Goal: Transaction & Acquisition: Purchase product/service

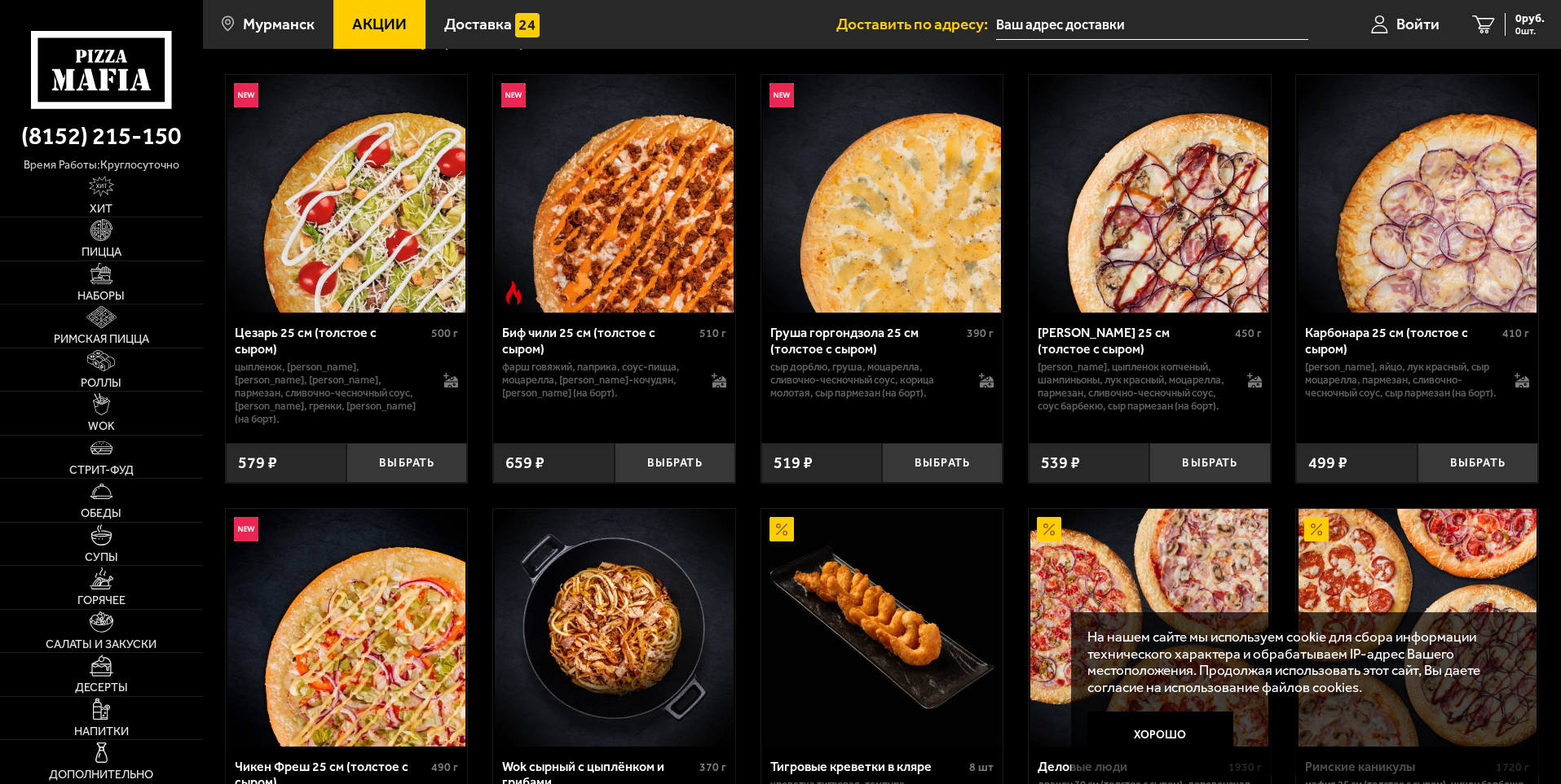
scroll to position [489, 0]
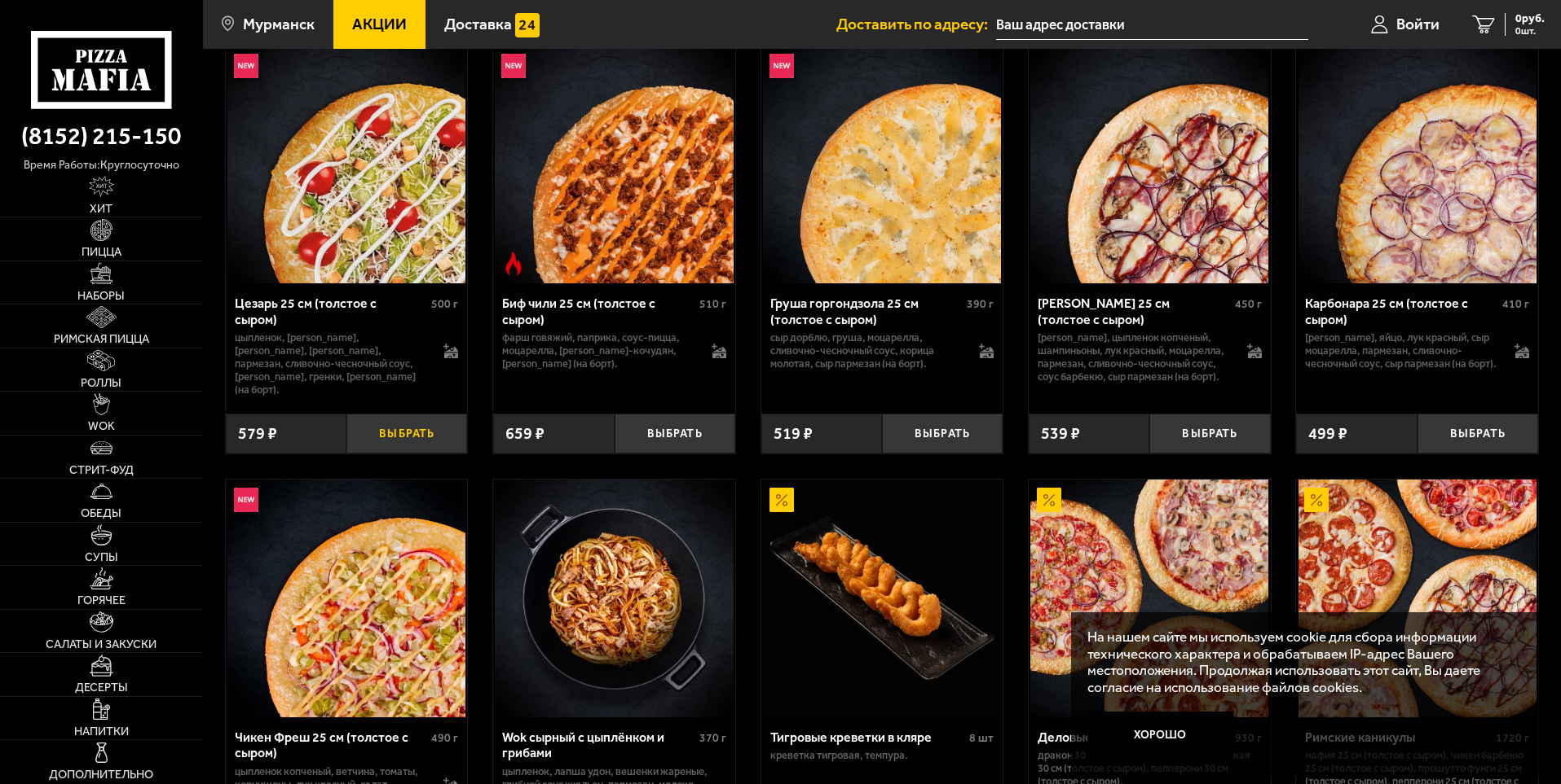
click at [431, 424] on button "Выбрать" at bounding box center [406, 433] width 120 height 40
click at [337, 201] on img at bounding box center [346, 164] width 238 height 238
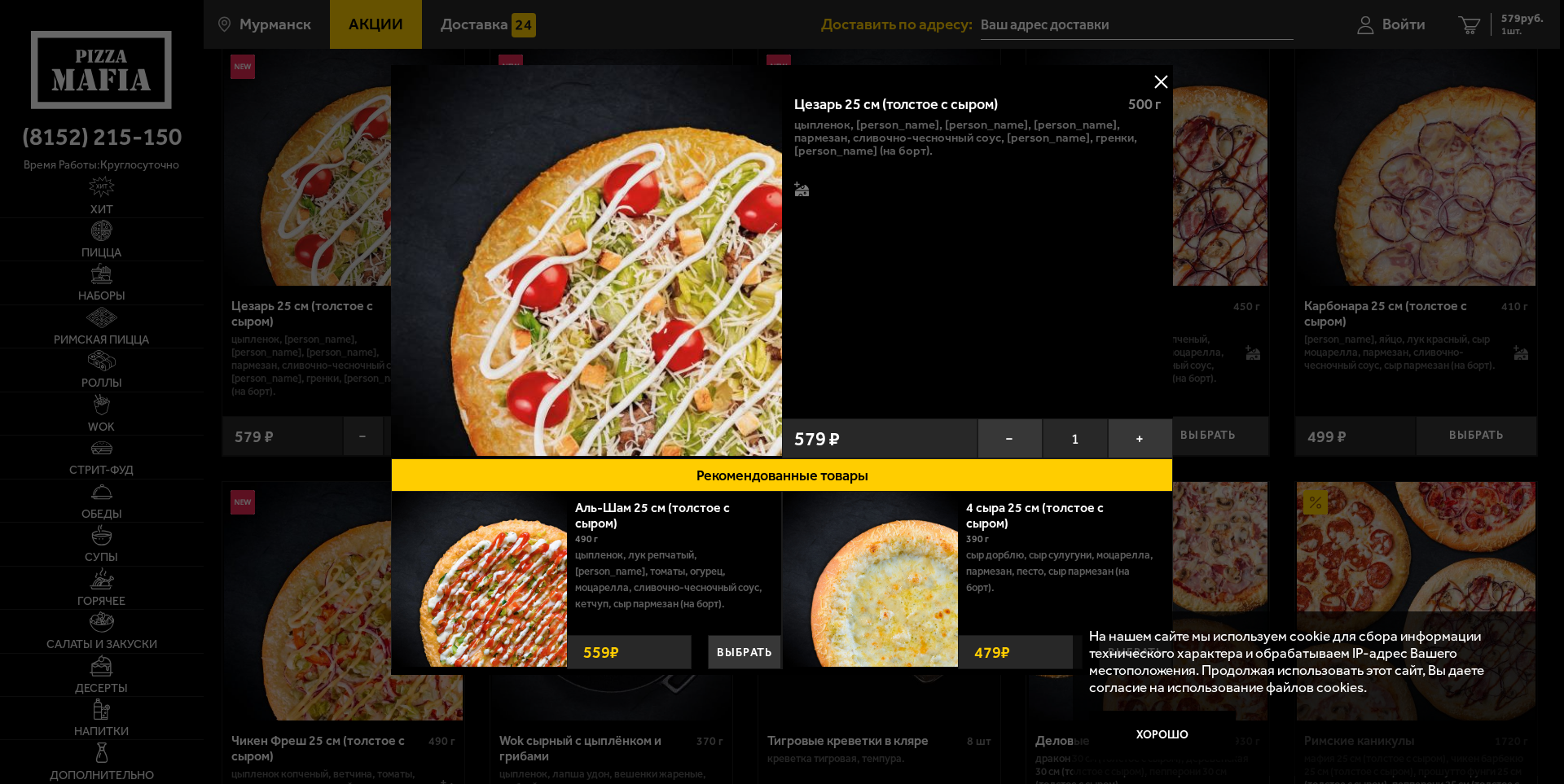
click at [1164, 76] on button at bounding box center [1161, 82] width 25 height 25
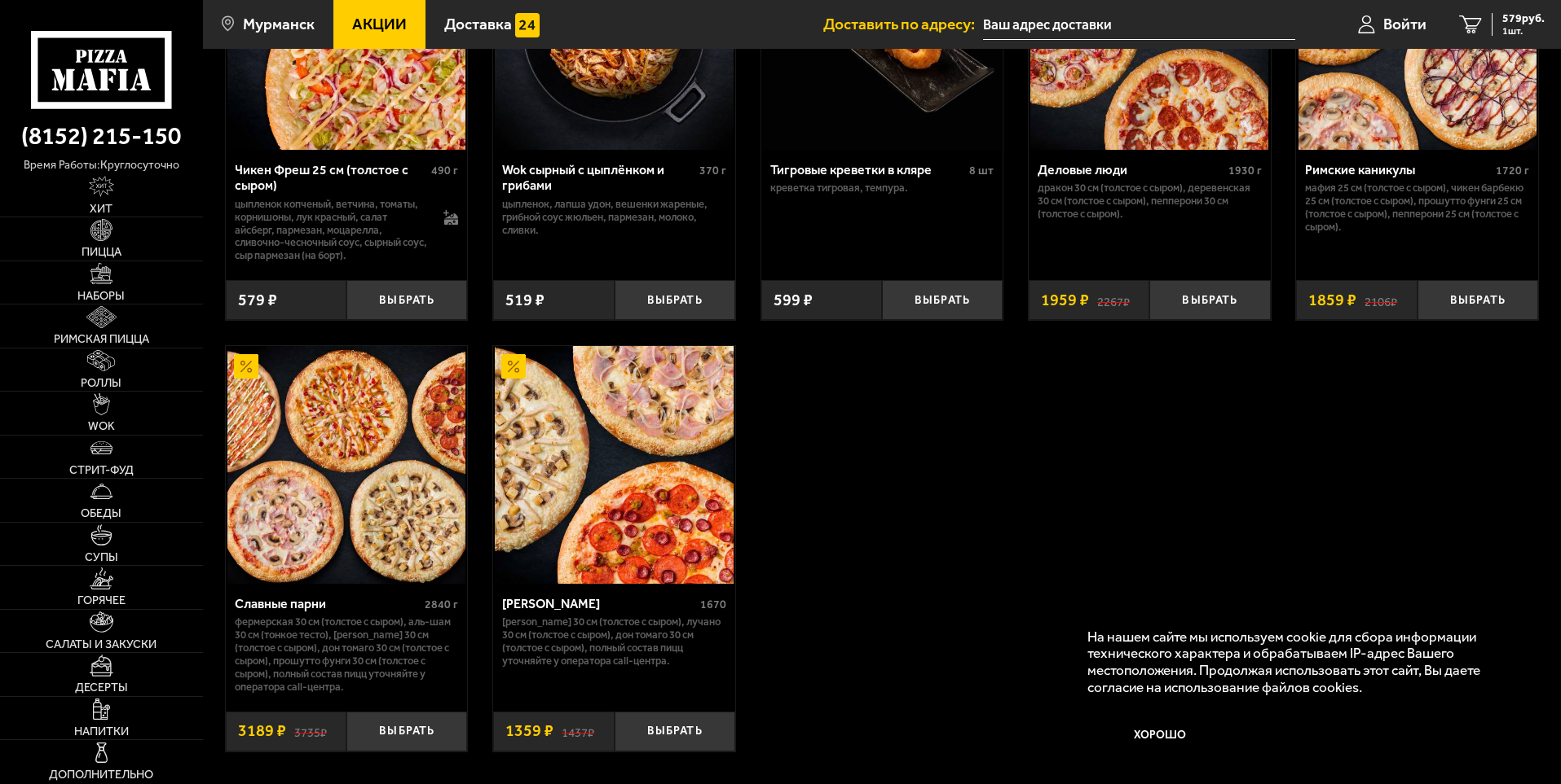
scroll to position [1059, 0]
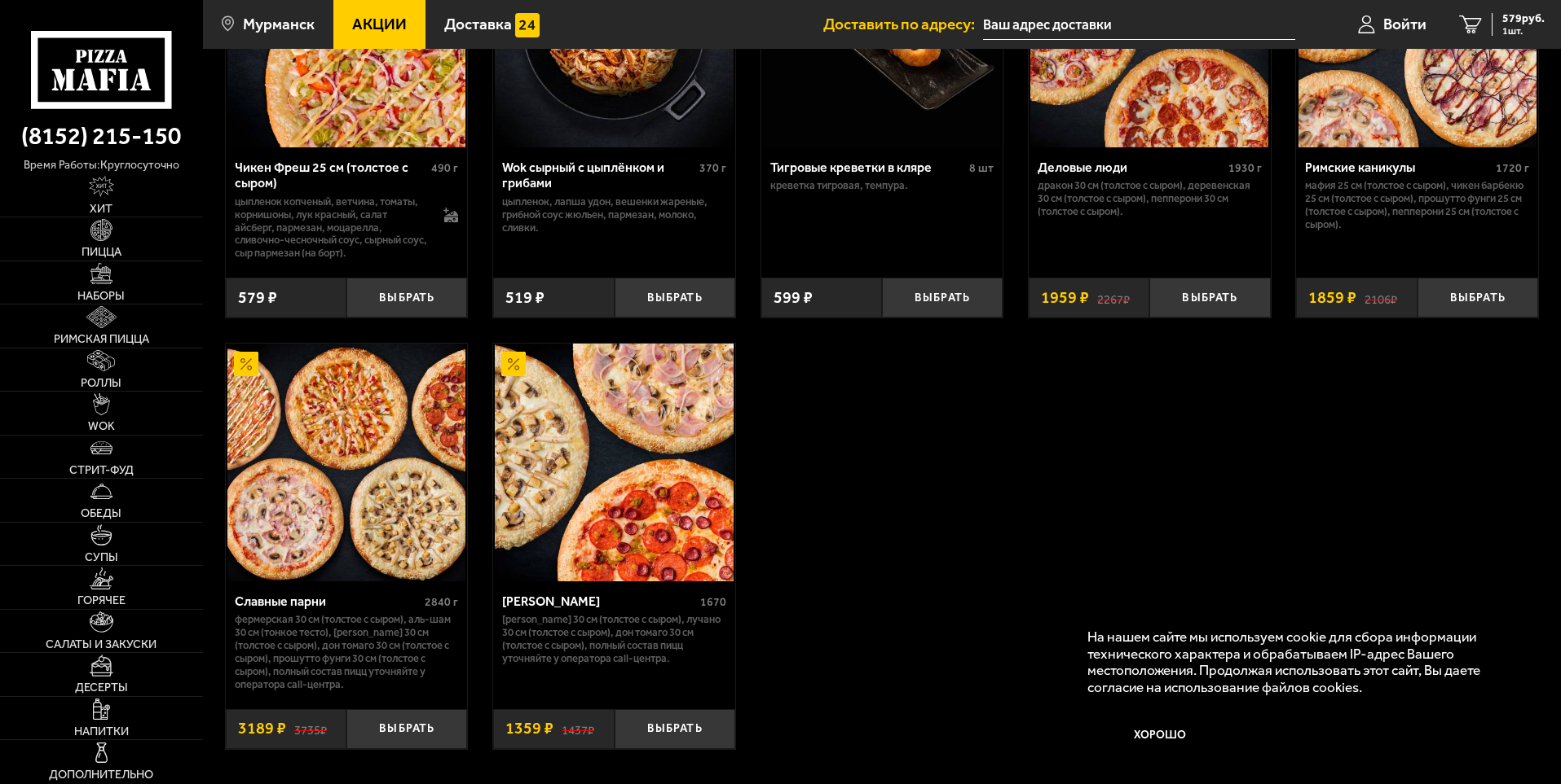
click at [354, 523] on img at bounding box center [346, 462] width 238 height 238
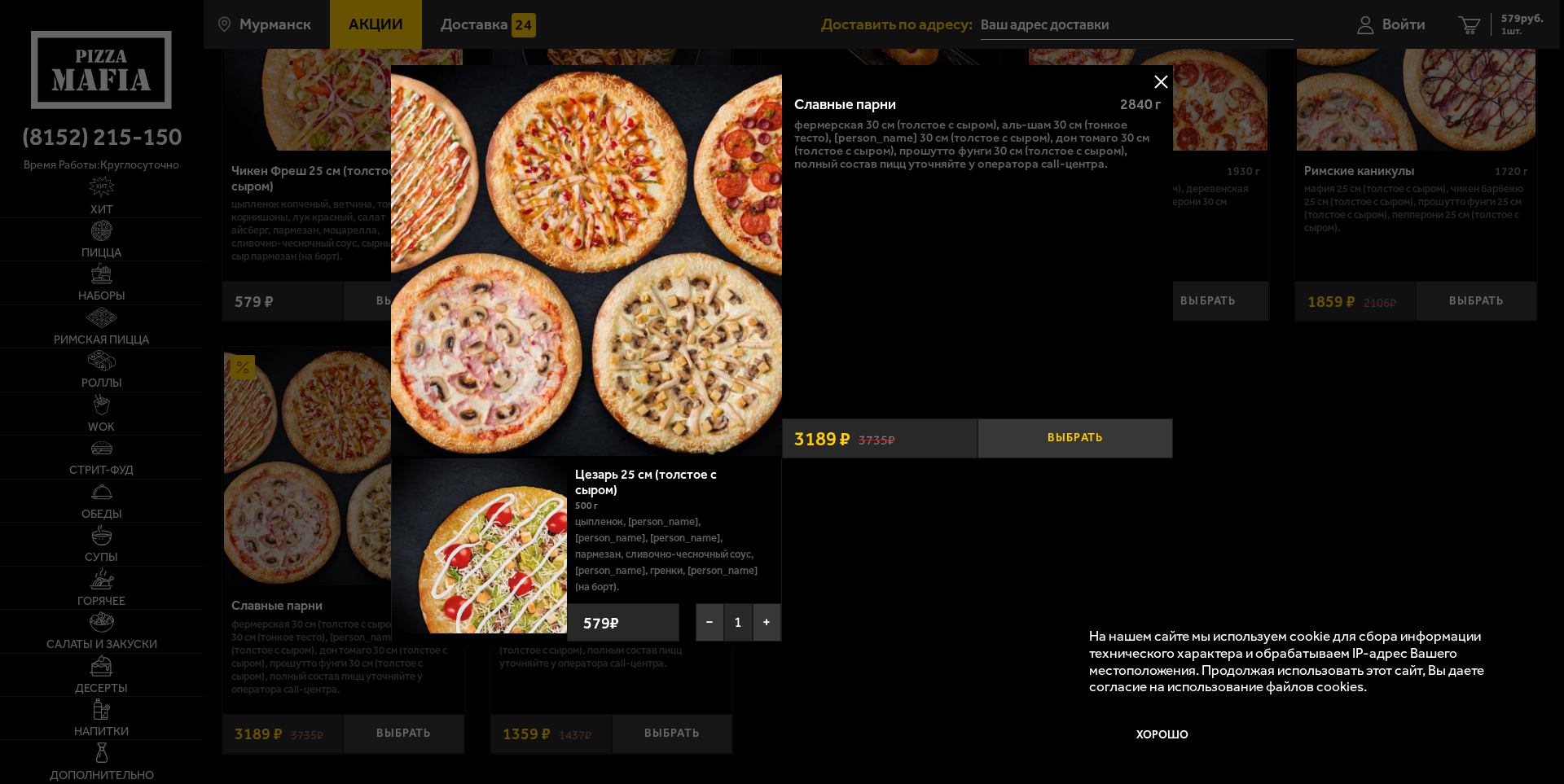
click at [1115, 443] on button "Выбрать" at bounding box center [1075, 438] width 196 height 40
click at [1165, 84] on button at bounding box center [1161, 82] width 25 height 25
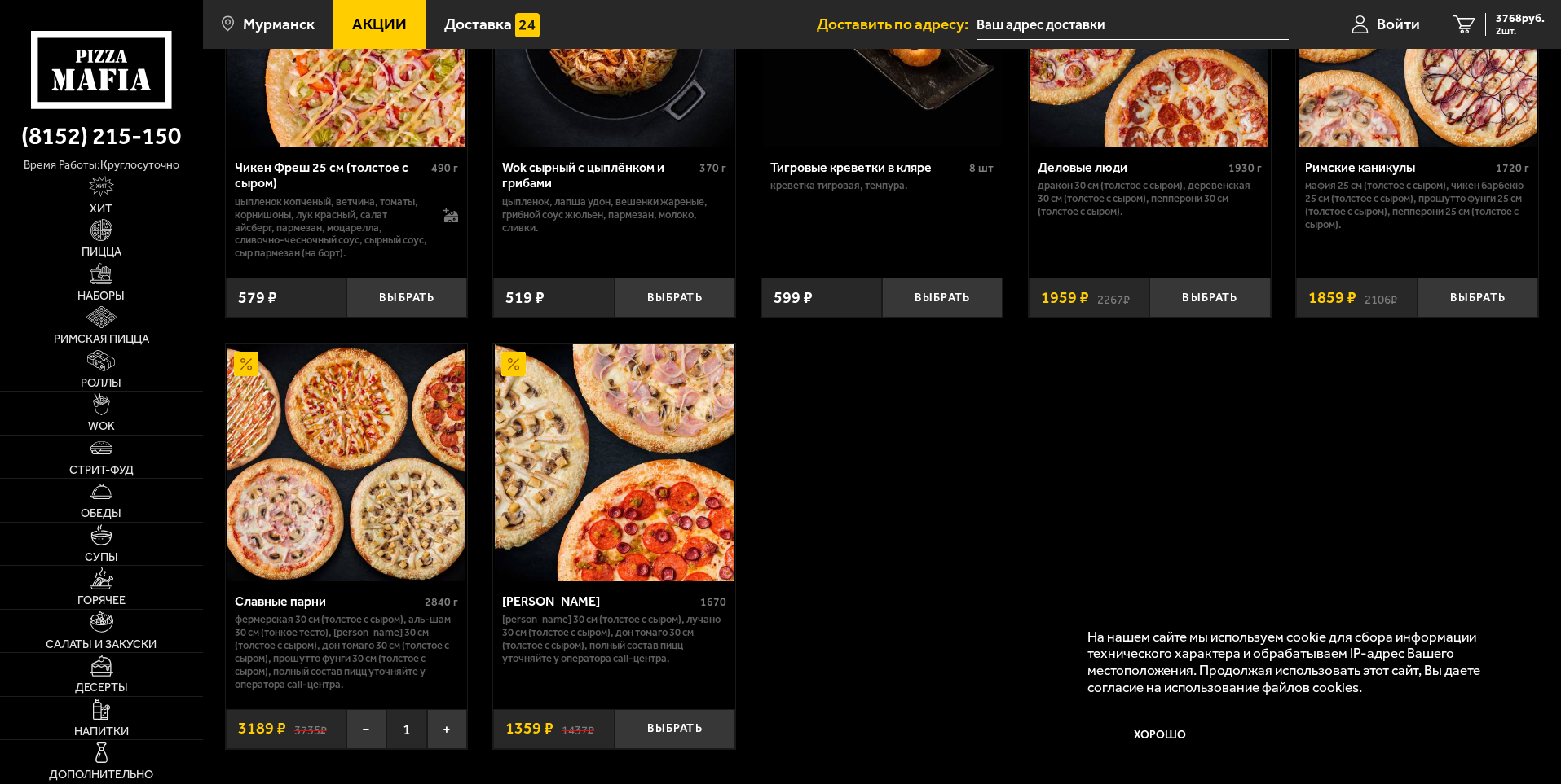
click at [351, 440] on img at bounding box center [346, 462] width 238 height 238
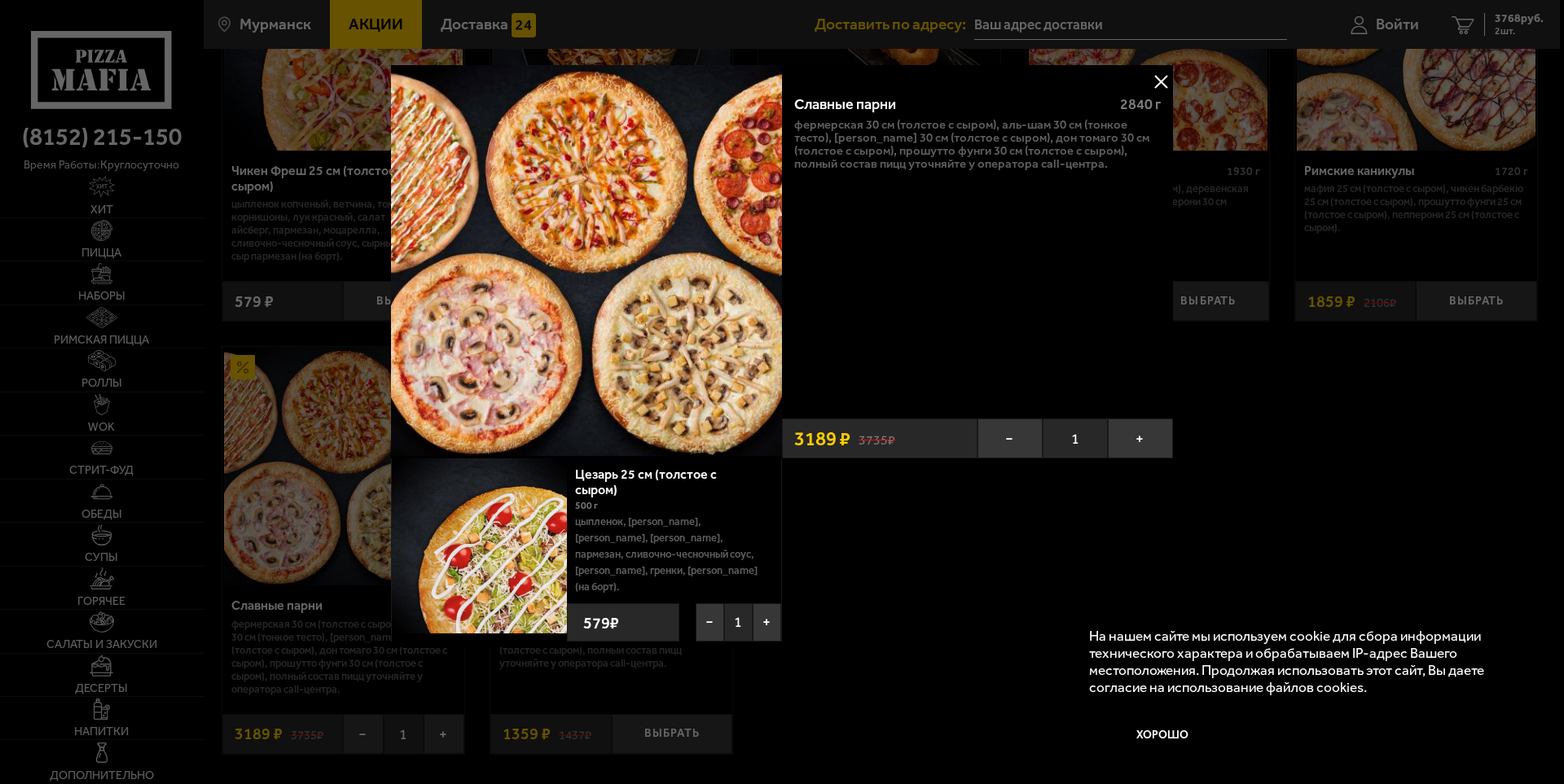
click at [636, 370] on img at bounding box center [586, 260] width 391 height 391
click at [467, 216] on img at bounding box center [586, 260] width 391 height 391
click at [538, 118] on img at bounding box center [586, 260] width 391 height 391
click at [617, 191] on img at bounding box center [586, 260] width 391 height 391
click at [1156, 81] on button at bounding box center [1161, 82] width 25 height 25
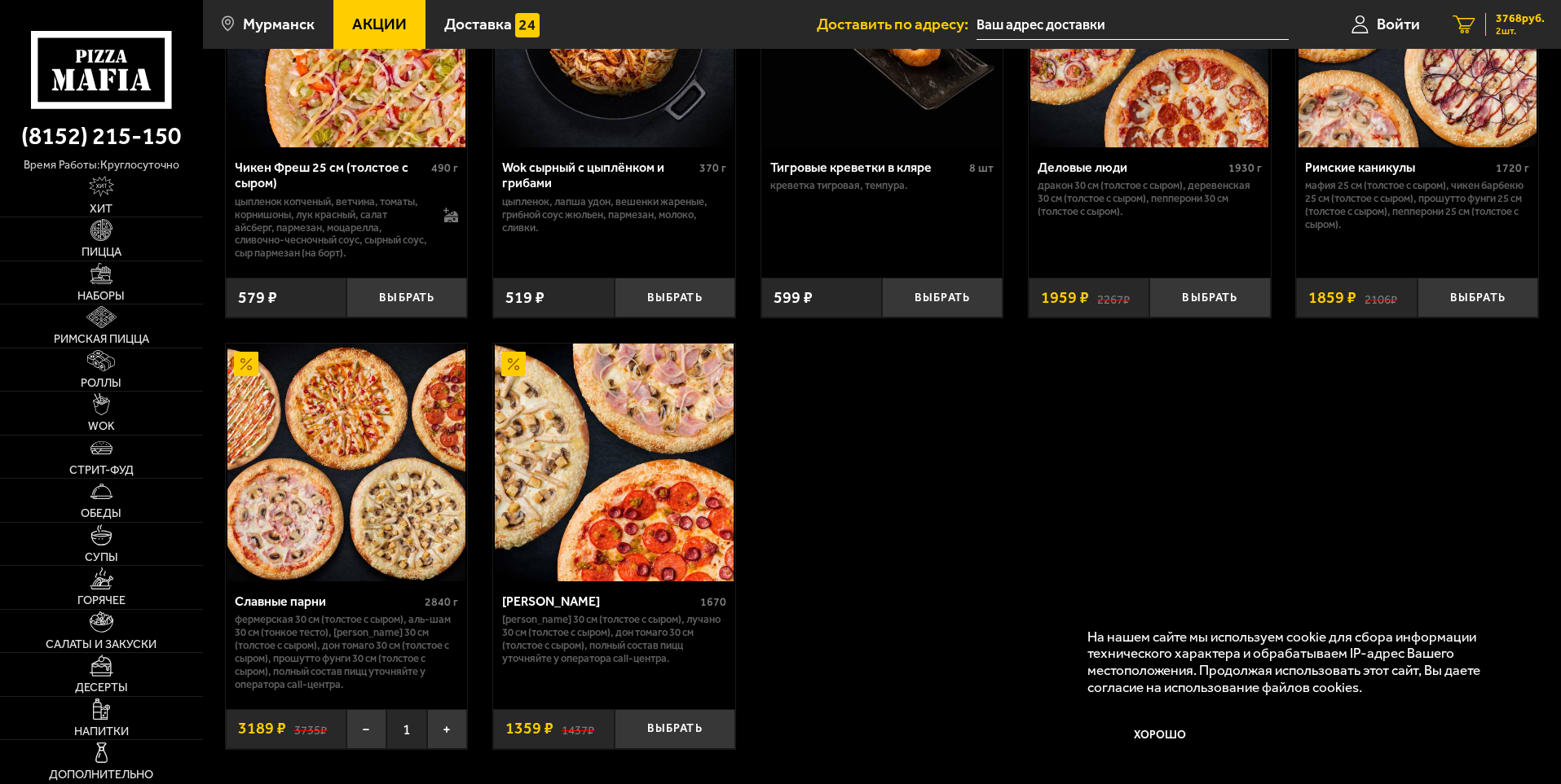
click at [1528, 21] on span "3768 руб." at bounding box center [1520, 18] width 49 height 11
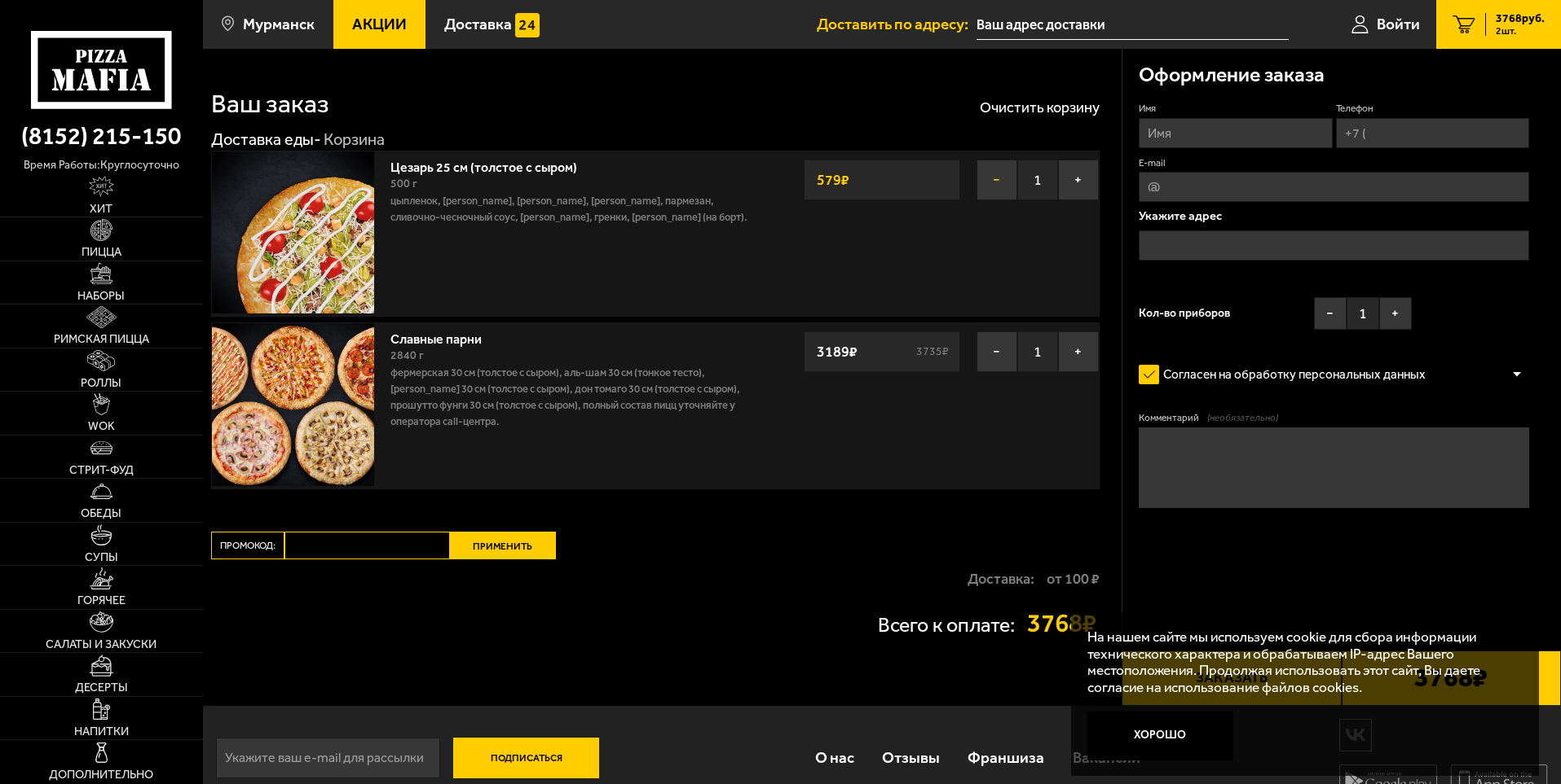
click at [1006, 184] on button "−" at bounding box center [996, 180] width 40 height 40
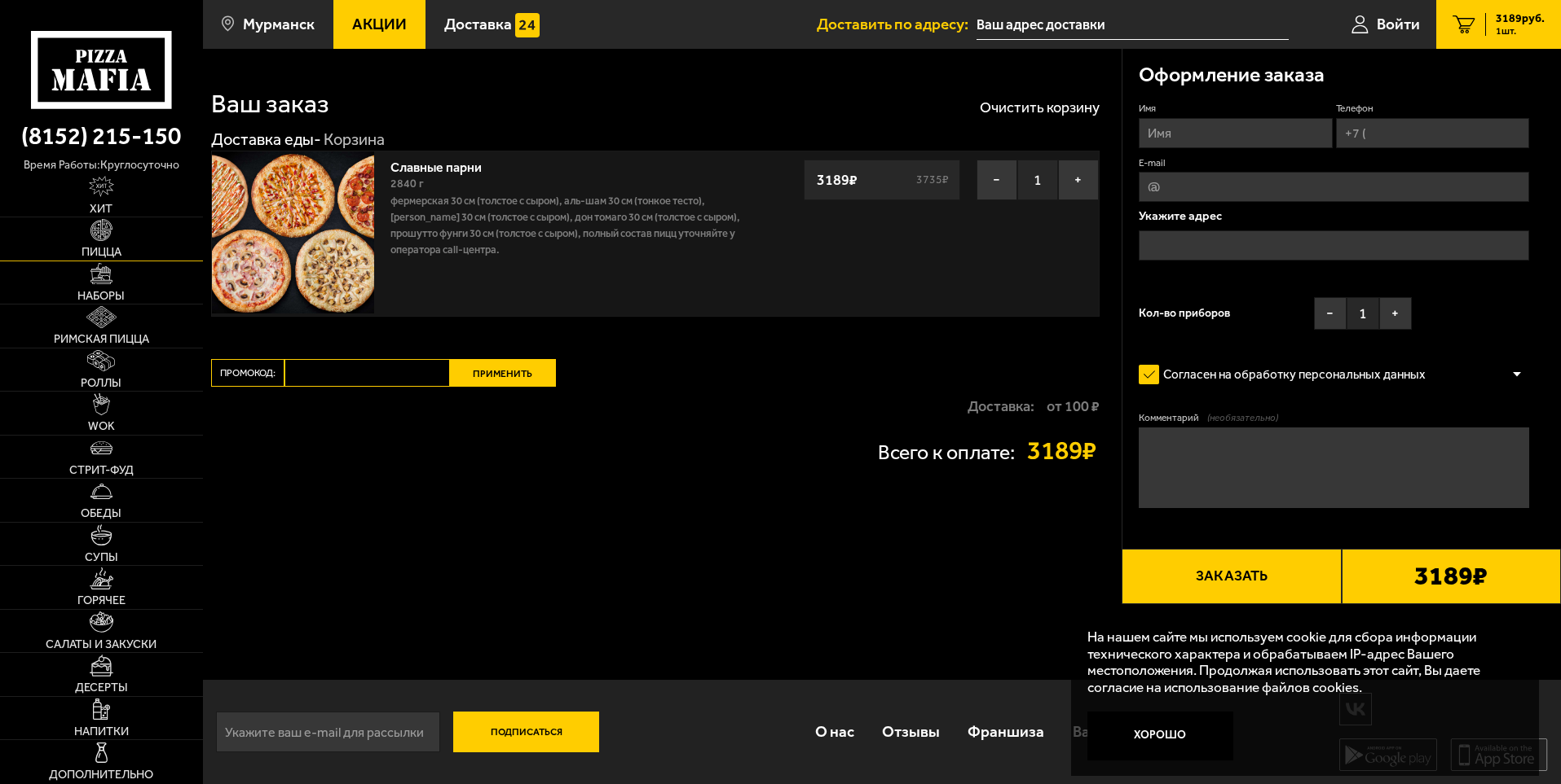
click at [99, 225] on img at bounding box center [101, 230] width 21 height 21
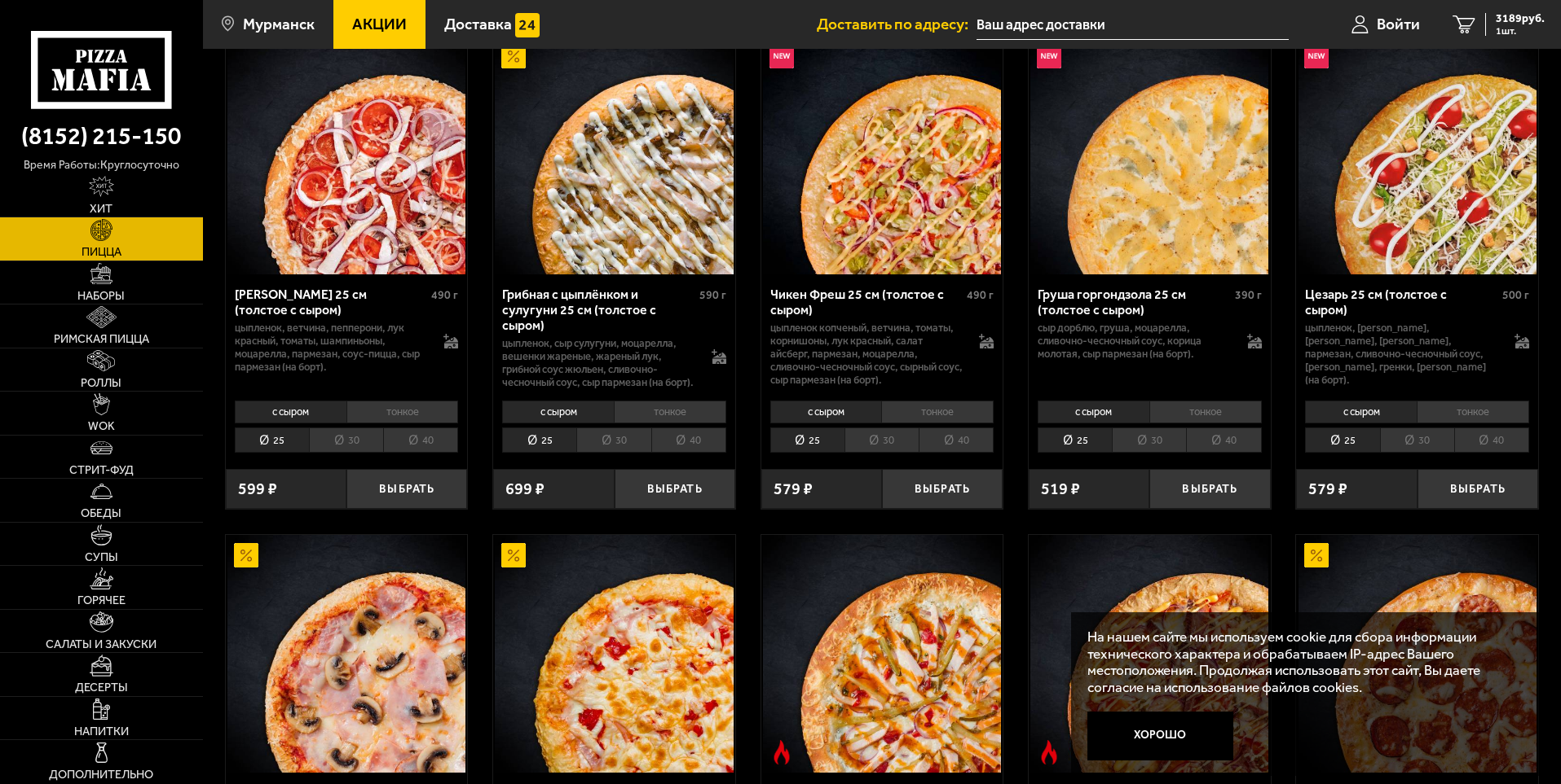
scroll to position [815, 0]
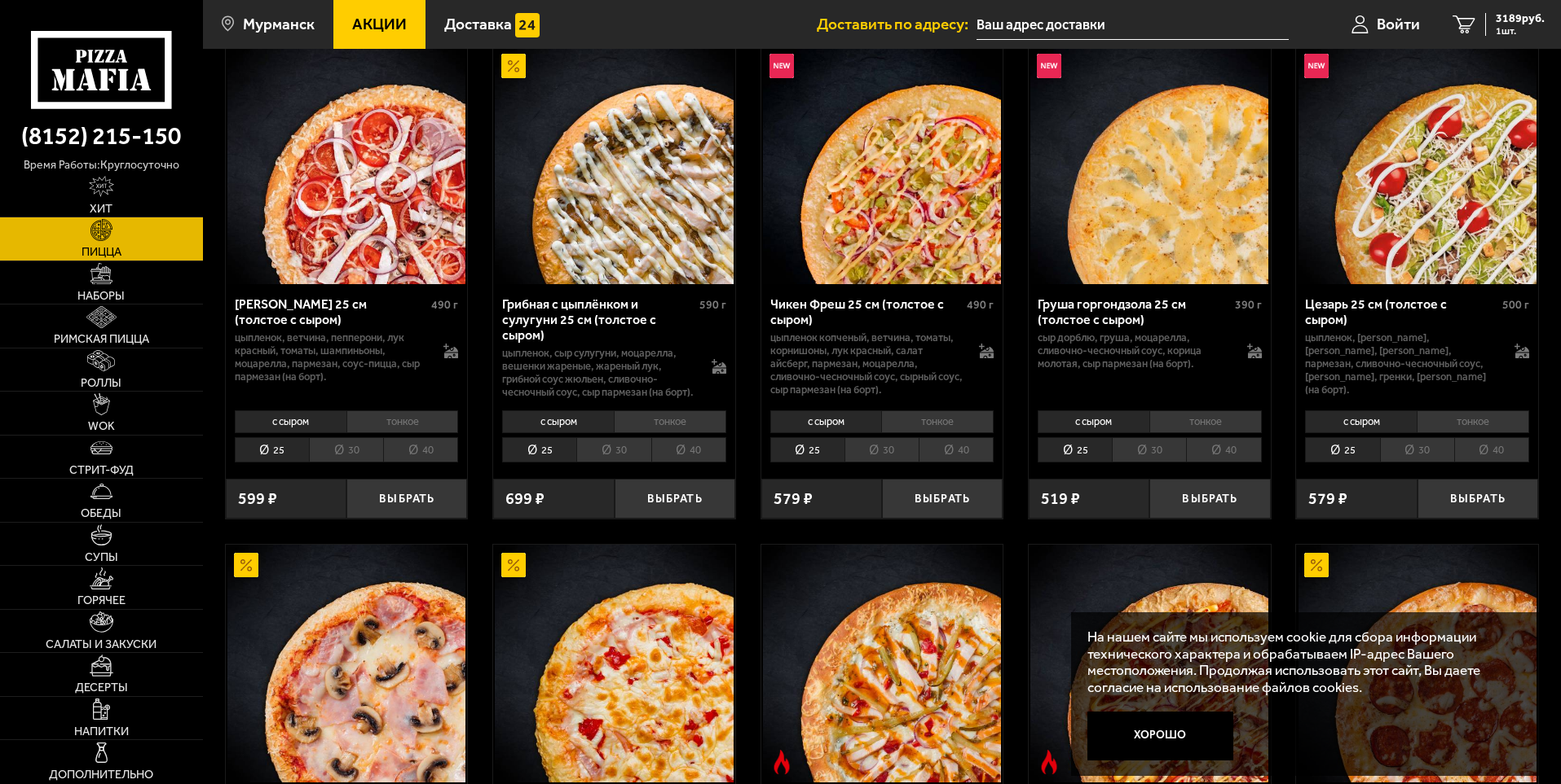
click at [1164, 458] on li "30" at bounding box center [1148, 450] width 74 height 25
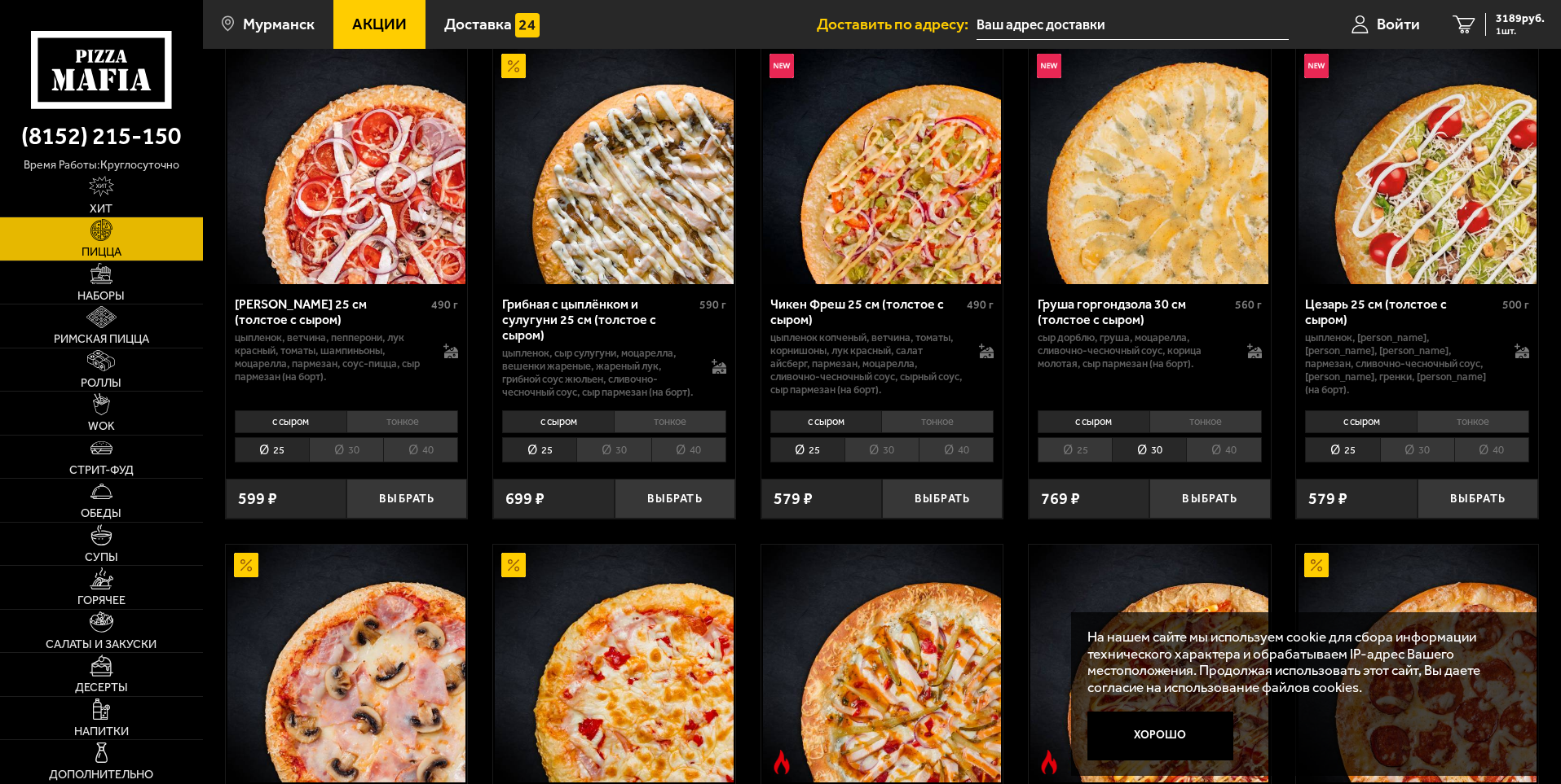
click at [1067, 457] on li "25" at bounding box center [1074, 450] width 74 height 25
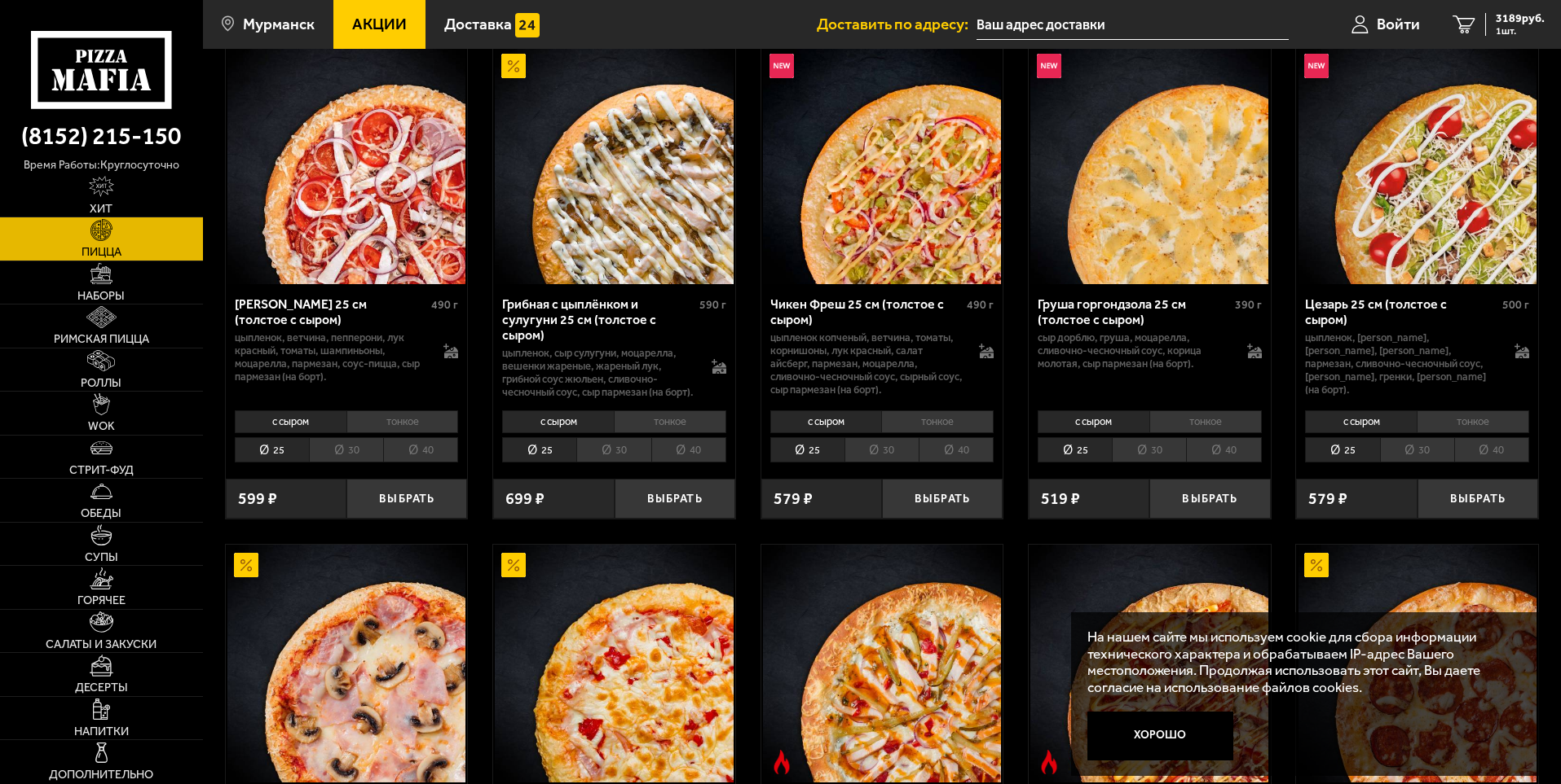
click at [1130, 452] on li "30" at bounding box center [1148, 450] width 74 height 25
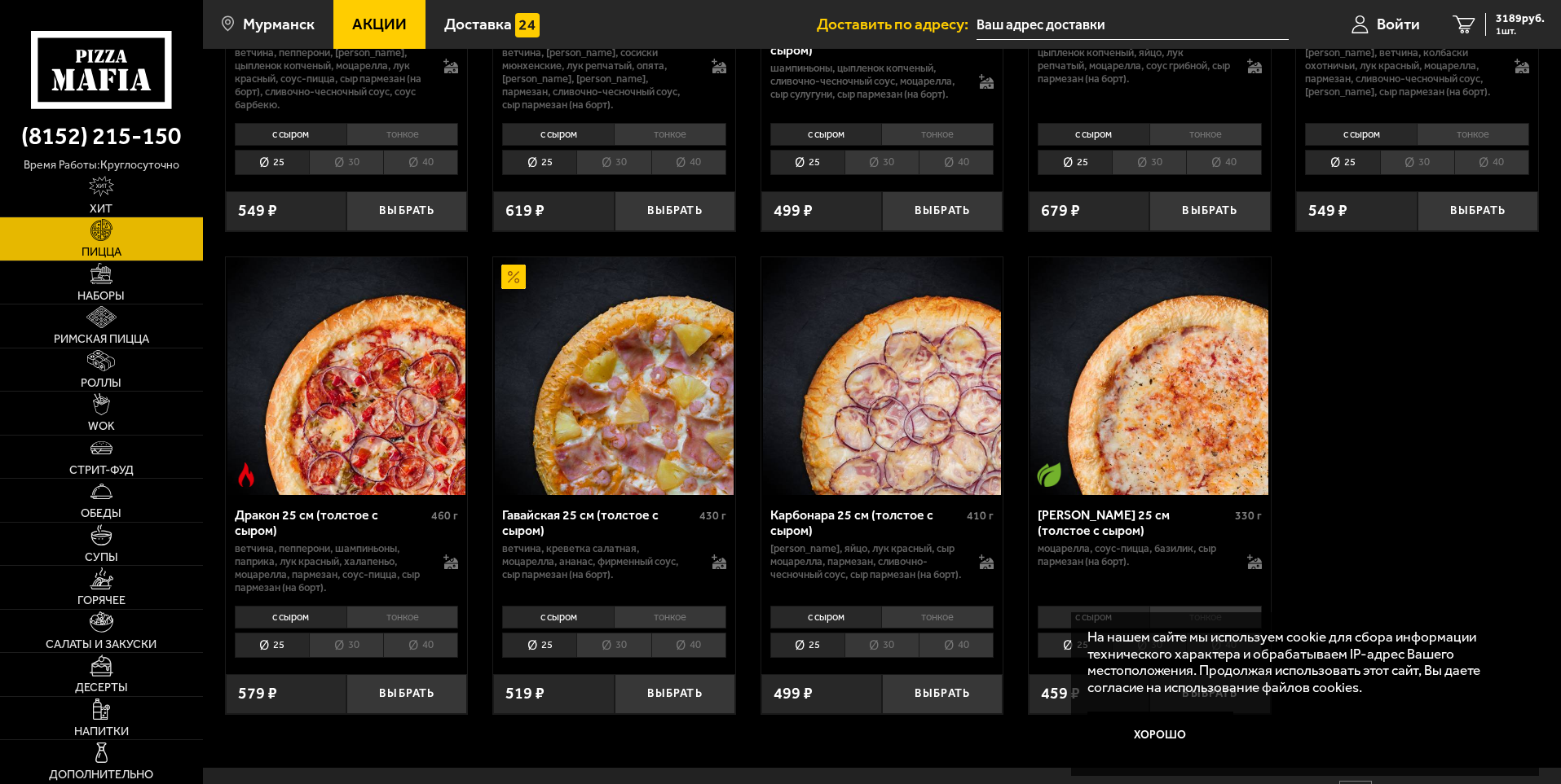
scroll to position [2607, 0]
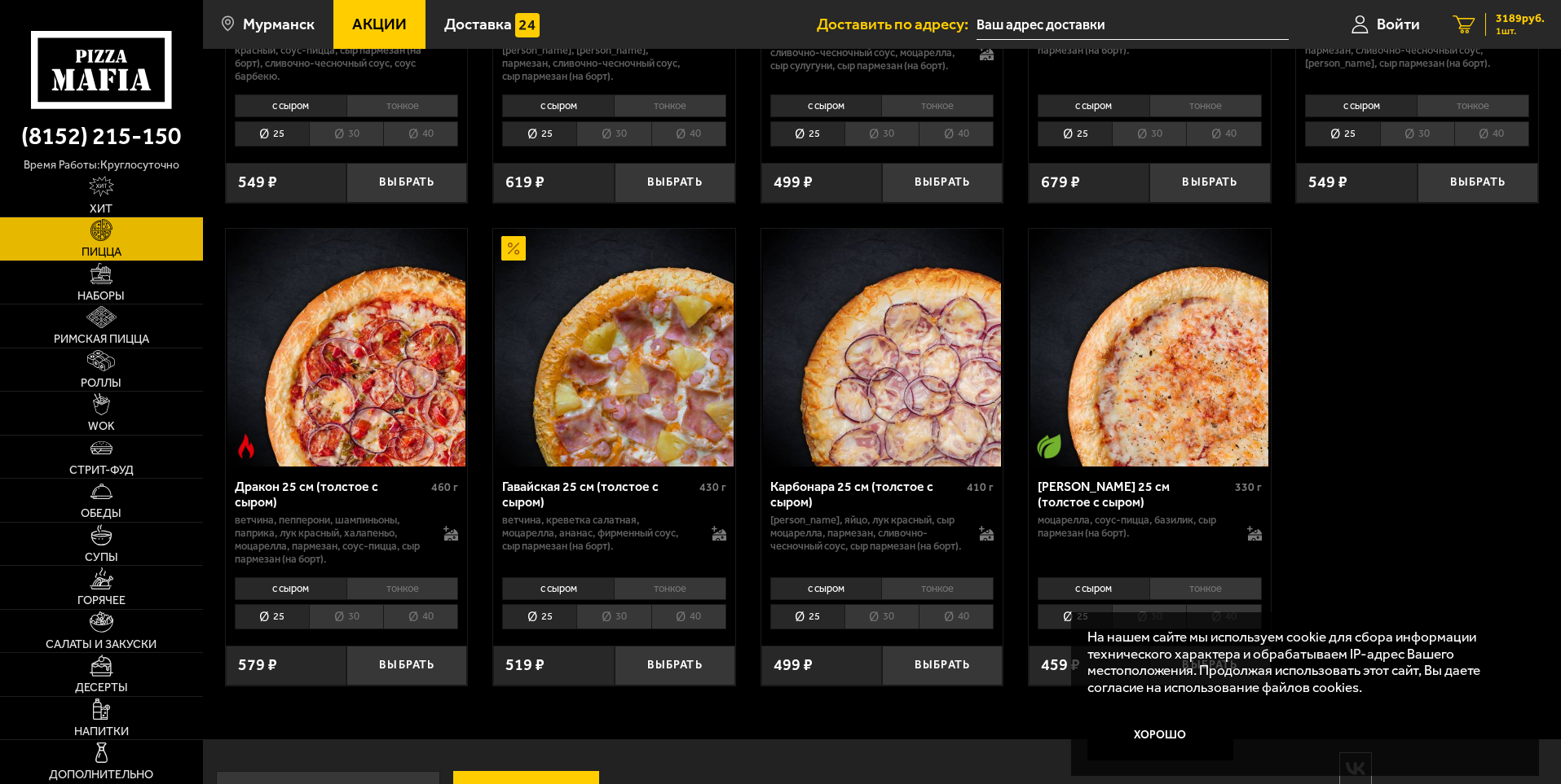
click at [1504, 23] on span "3189 руб." at bounding box center [1520, 18] width 49 height 11
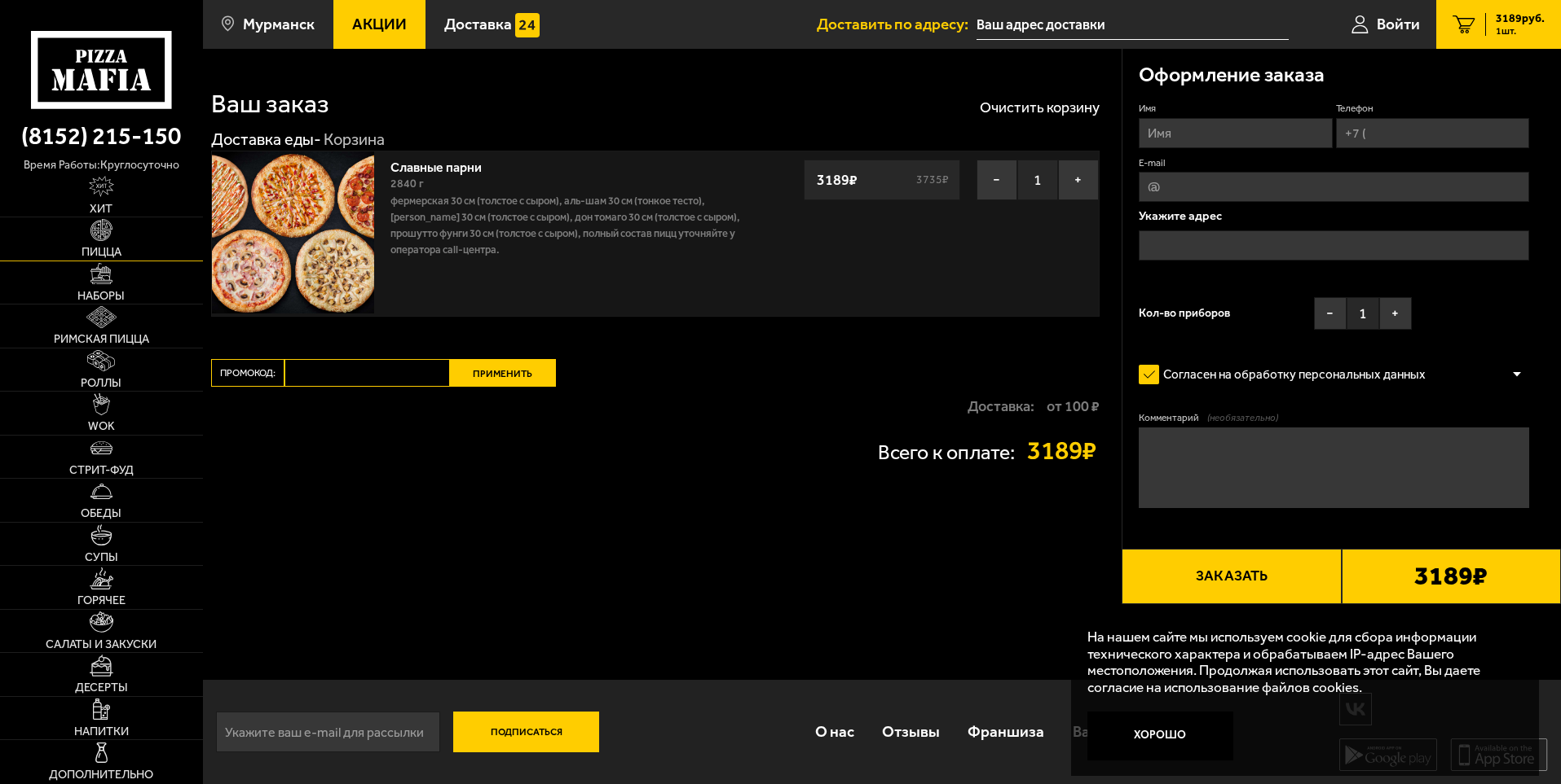
click at [93, 234] on img at bounding box center [101, 230] width 21 height 21
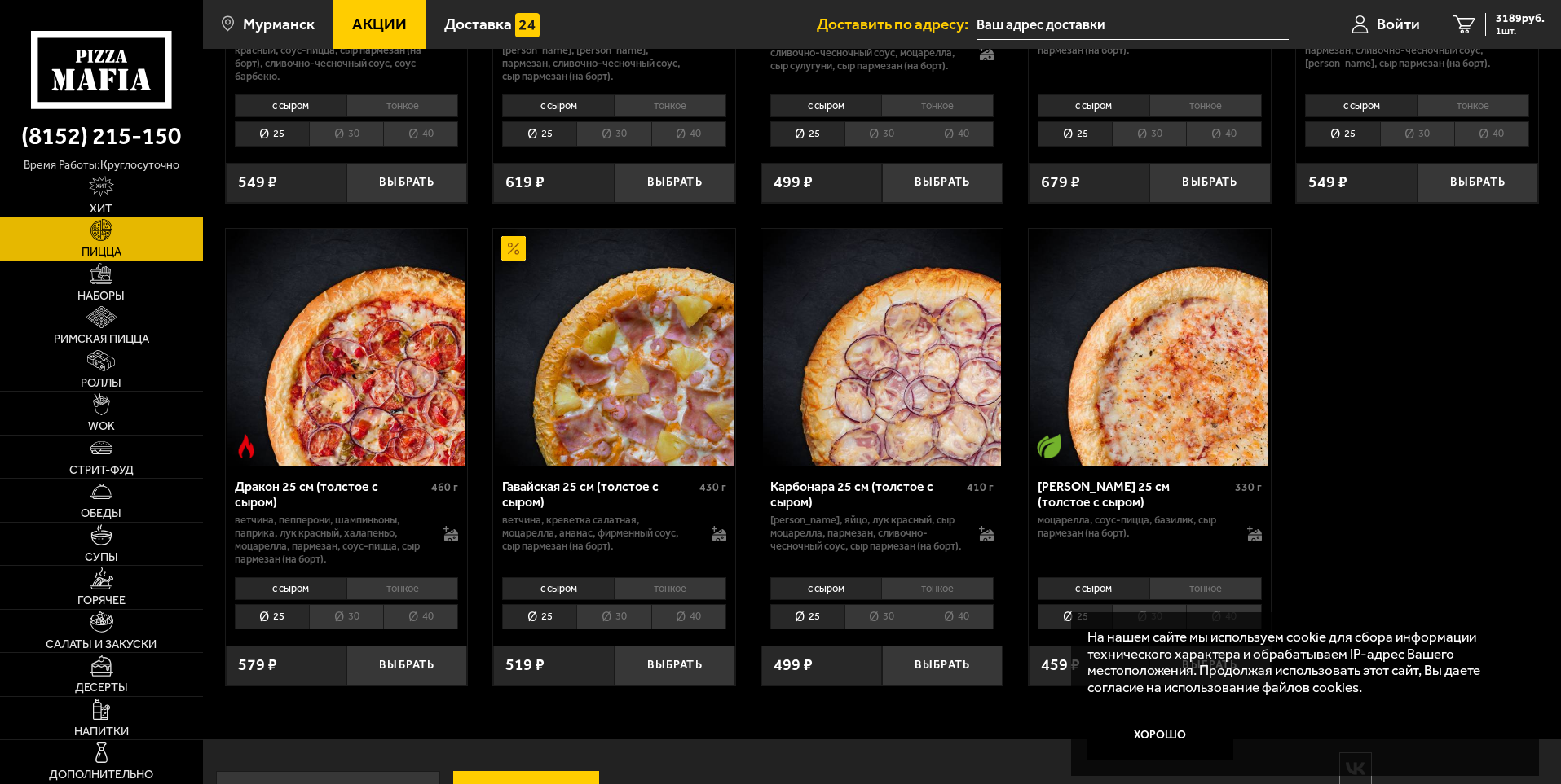
scroll to position [2686, 0]
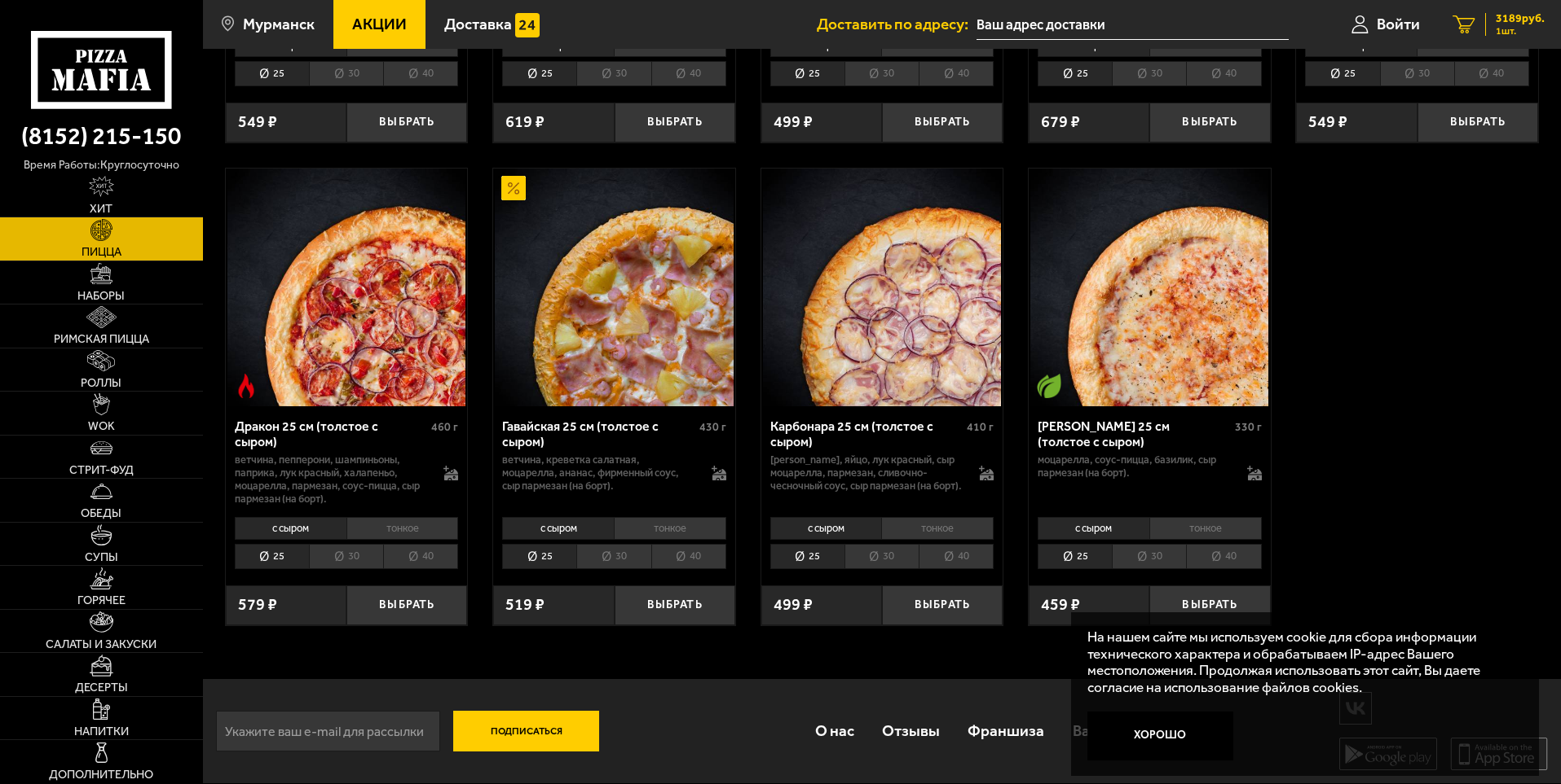
click at [1537, 17] on span "3189 руб." at bounding box center [1520, 18] width 49 height 11
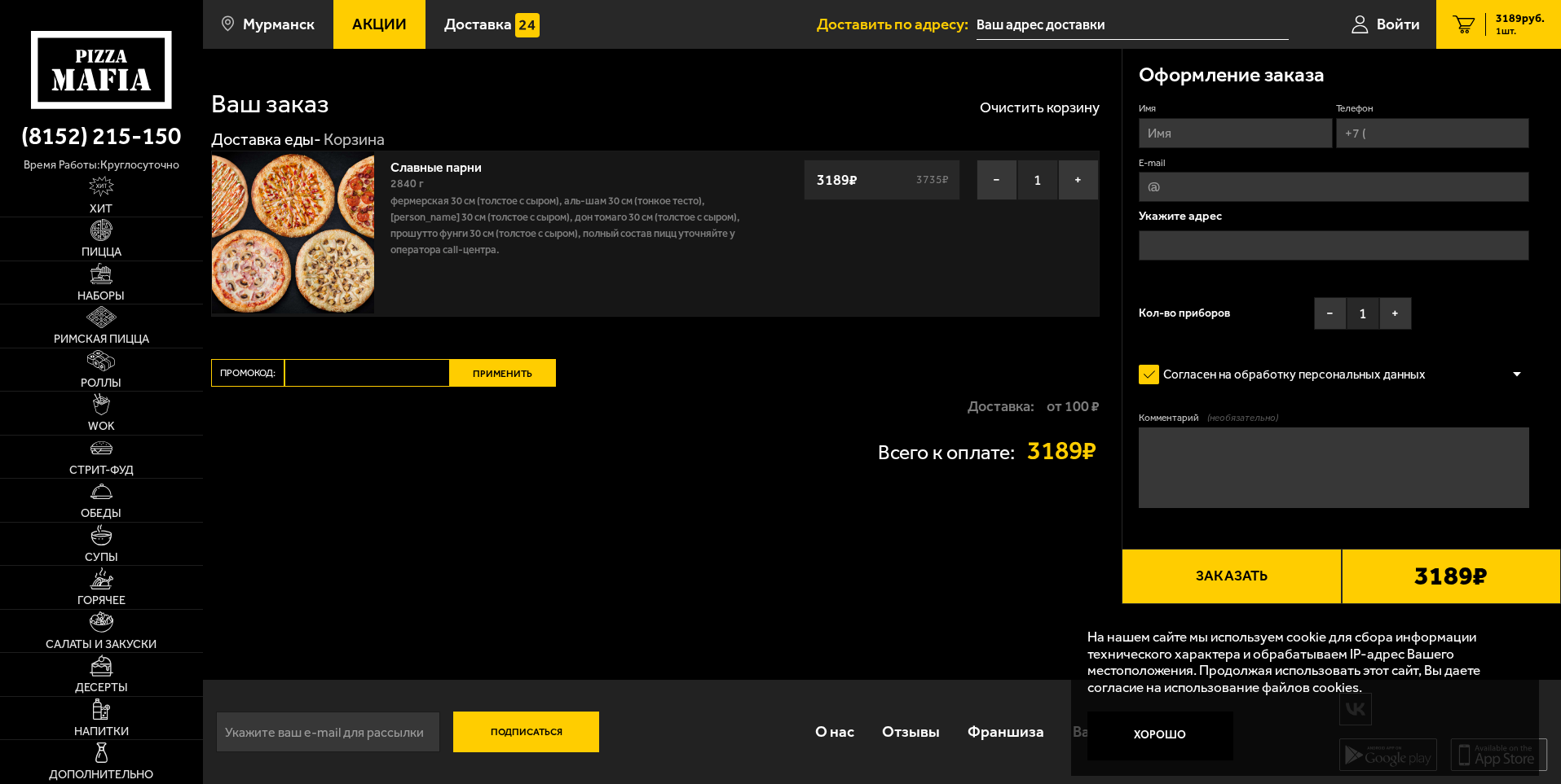
click at [281, 242] on img at bounding box center [293, 233] width 163 height 162
click at [310, 234] on img at bounding box center [293, 233] width 163 height 162
click at [296, 210] on img at bounding box center [293, 233] width 163 height 162
click at [304, 147] on link "Доставка еды -" at bounding box center [265, 140] width 110 height 19
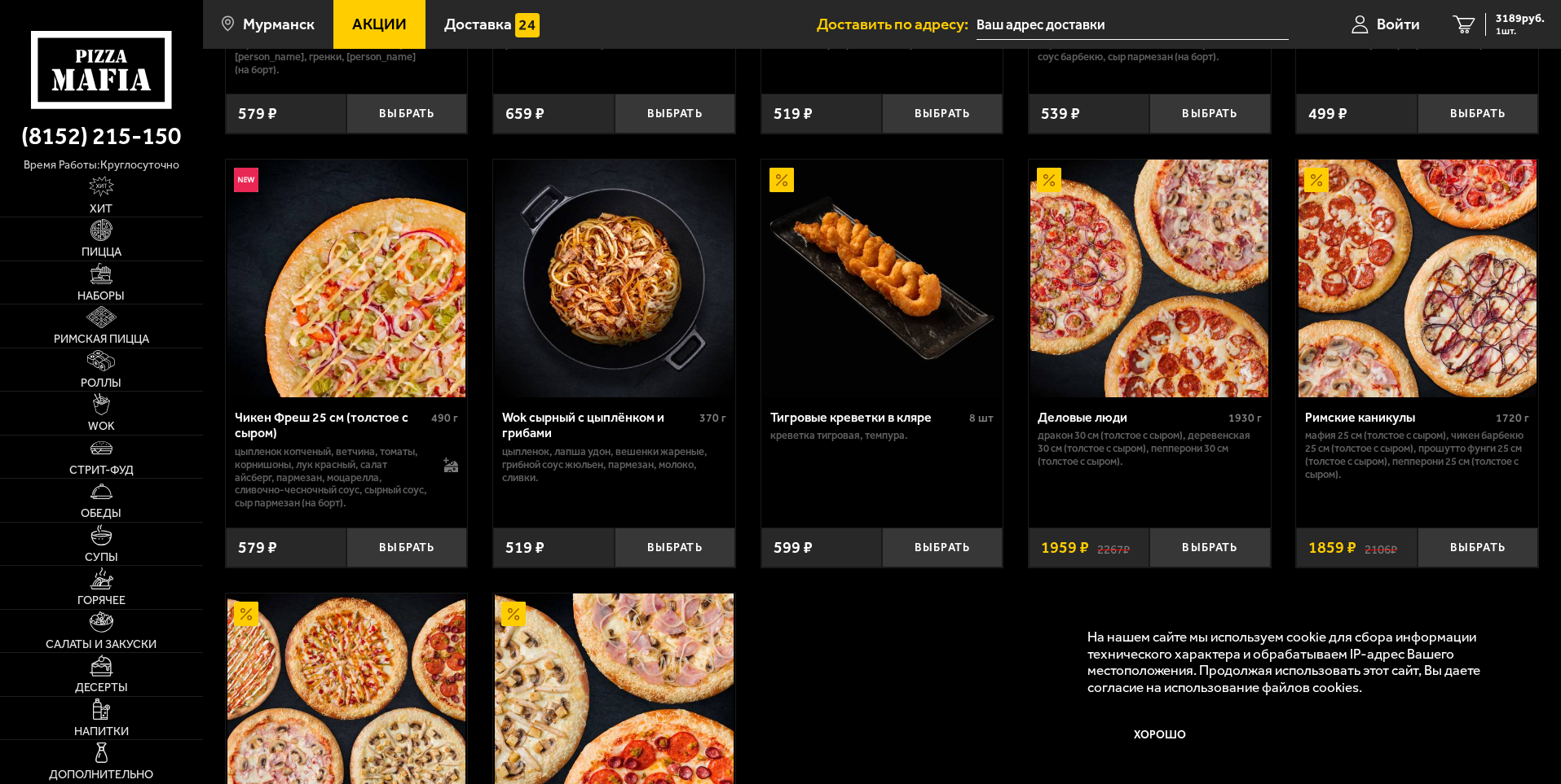
scroll to position [815, 0]
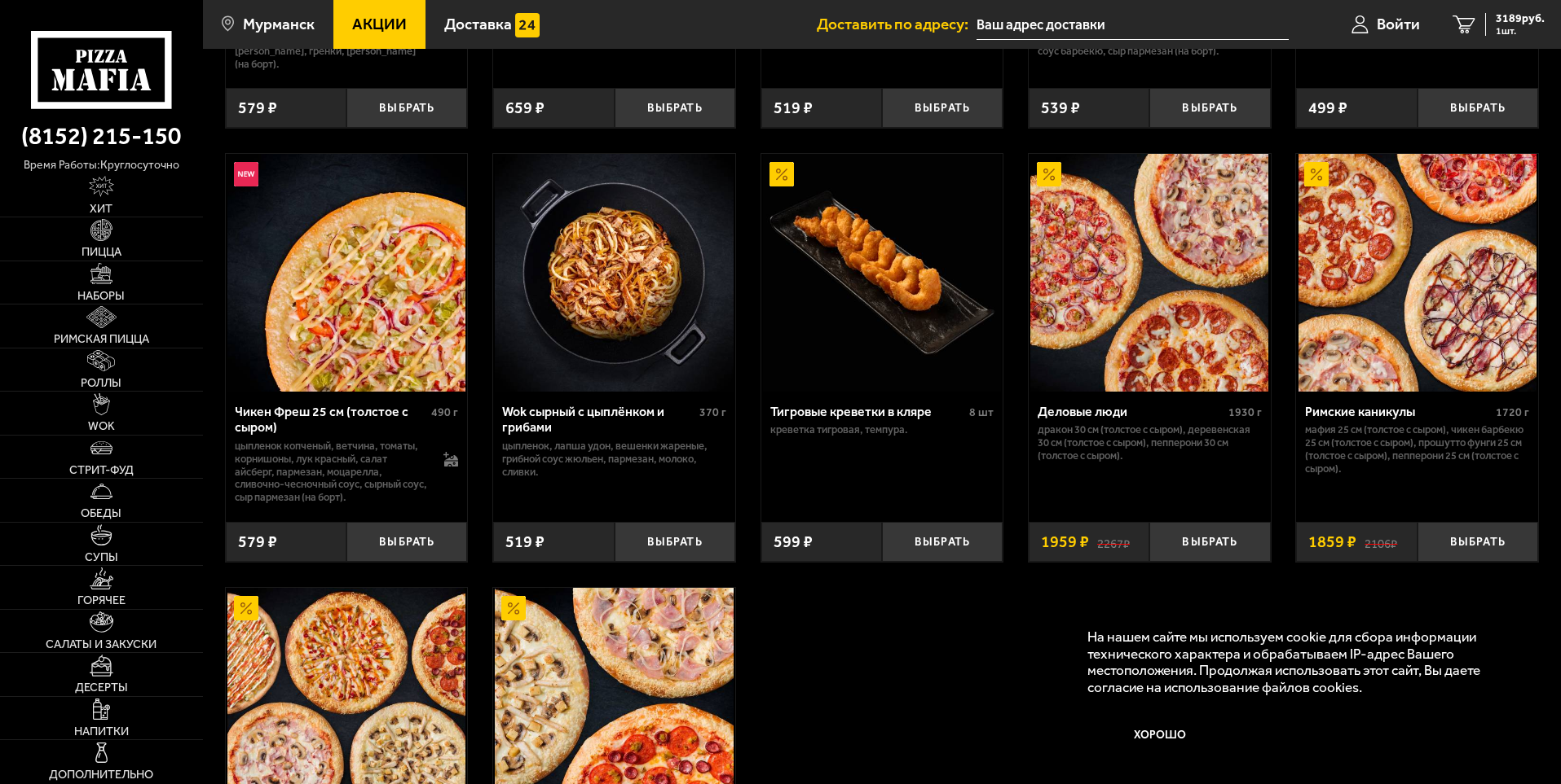
click at [1469, 185] on img at bounding box center [1417, 272] width 238 height 238
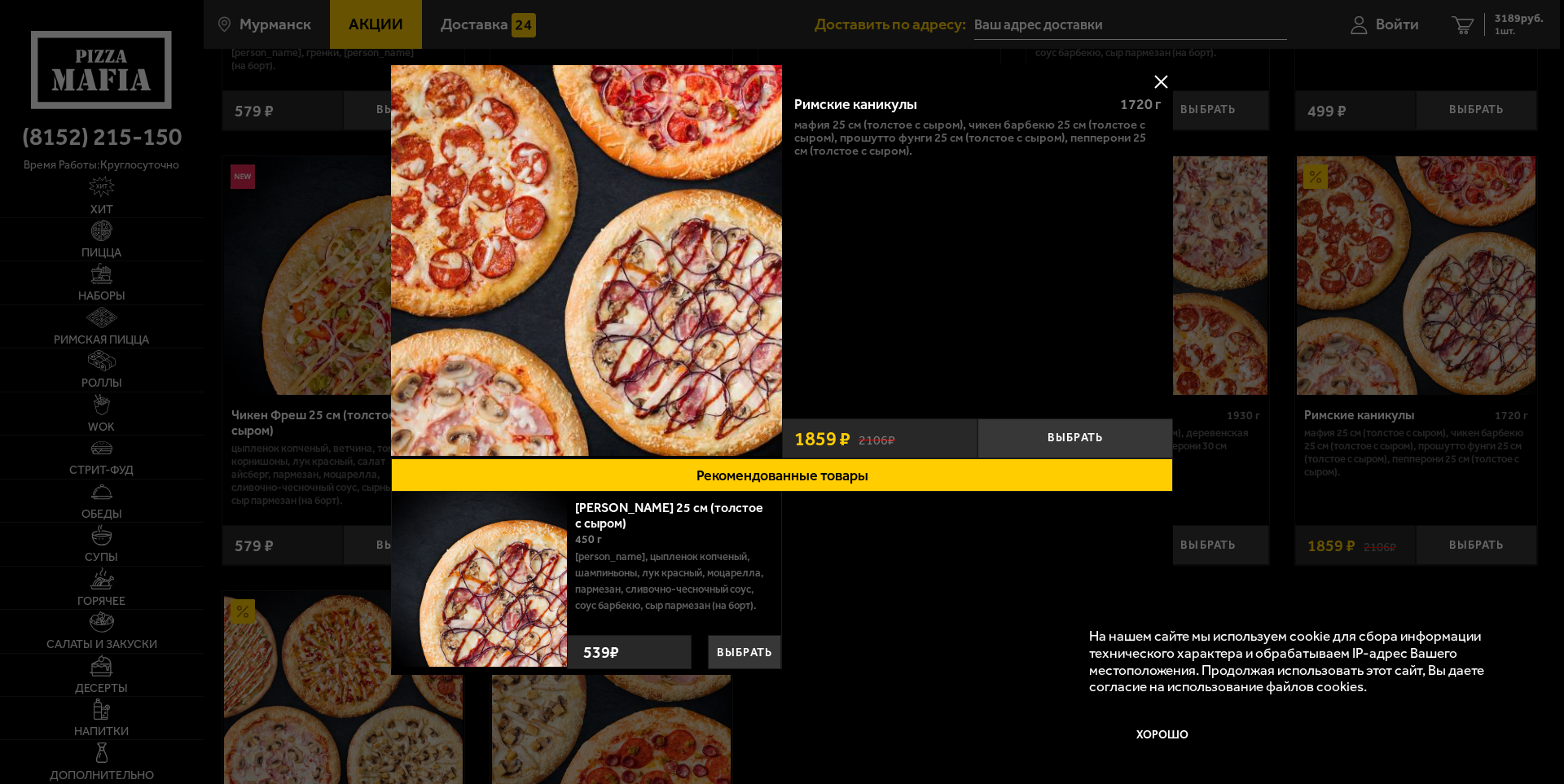
click at [643, 155] on img at bounding box center [586, 260] width 391 height 391
click at [650, 192] on img at bounding box center [586, 260] width 391 height 391
click at [1167, 75] on button at bounding box center [1161, 82] width 25 height 25
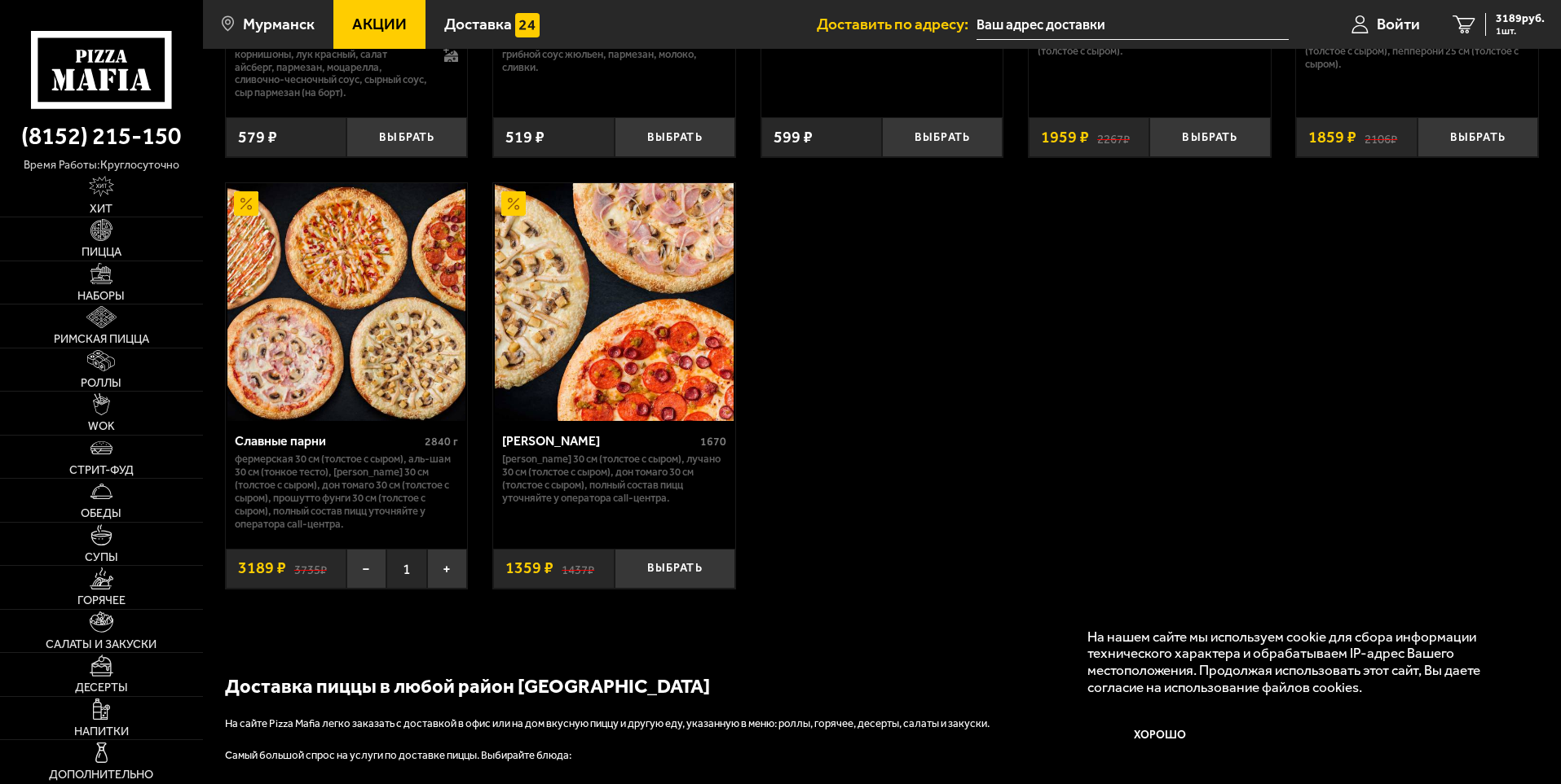
scroll to position [1222, 0]
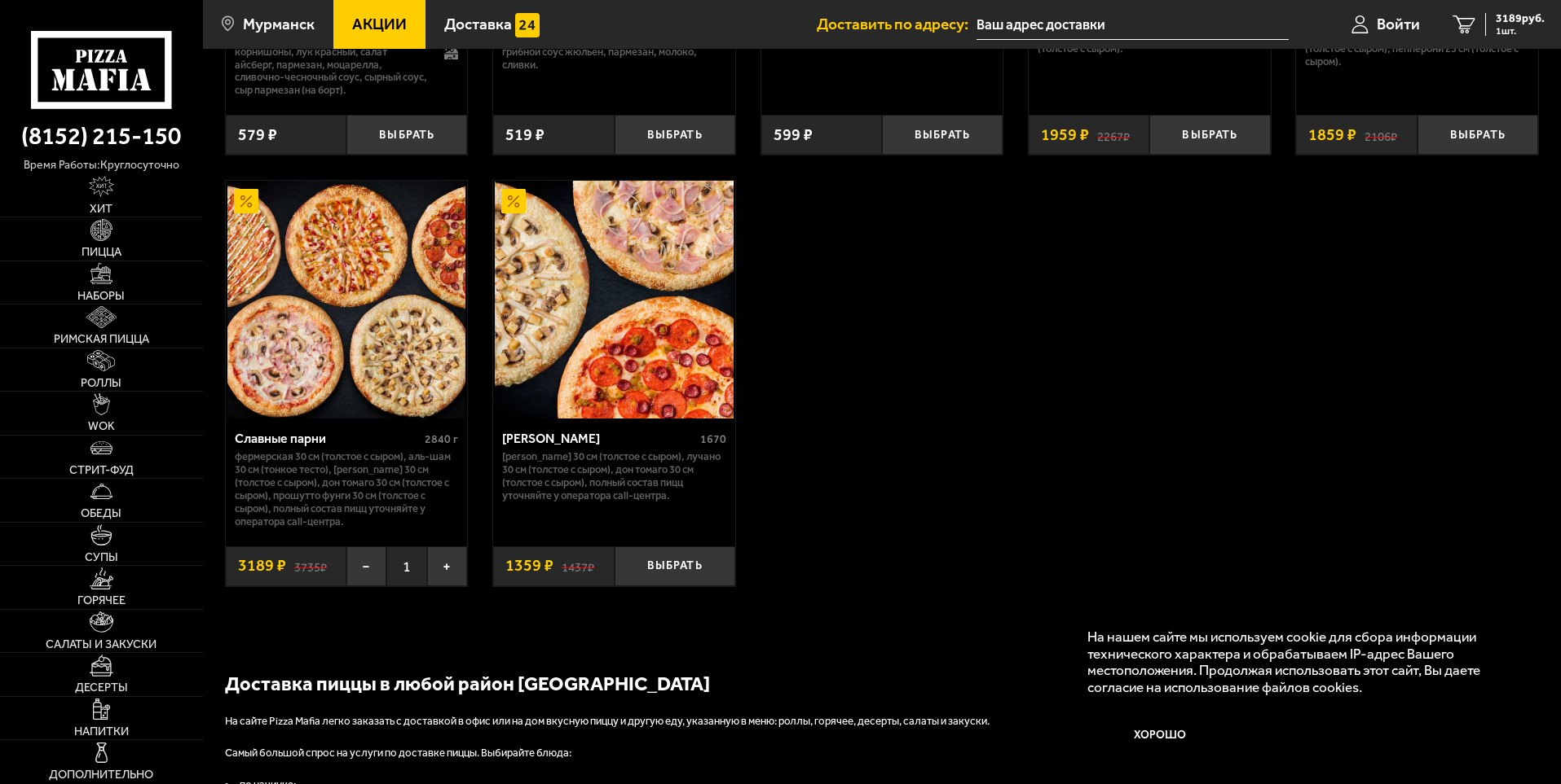
click at [405, 297] on img at bounding box center [346, 299] width 238 height 238
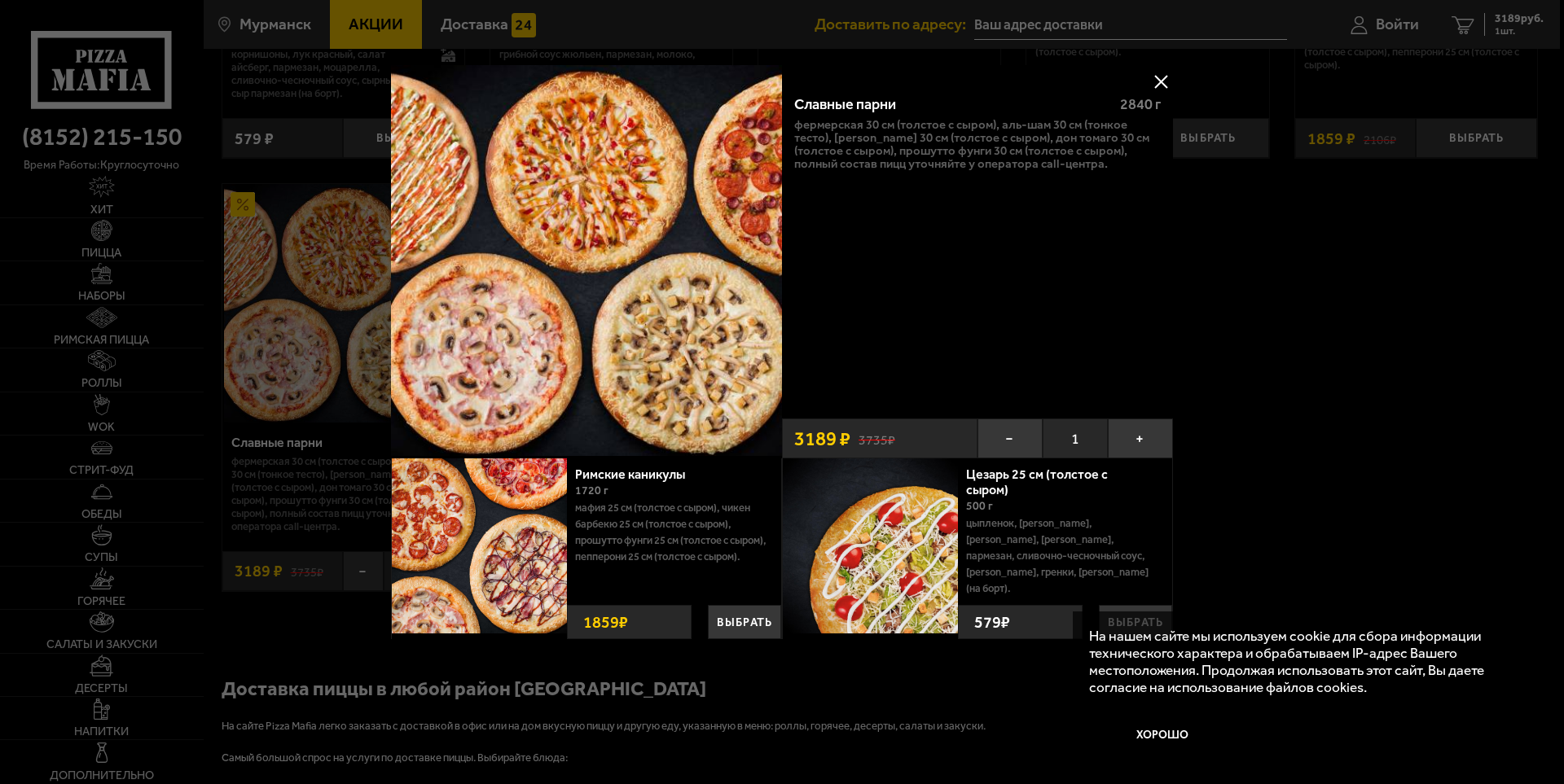
click at [1165, 75] on button at bounding box center [1161, 82] width 25 height 25
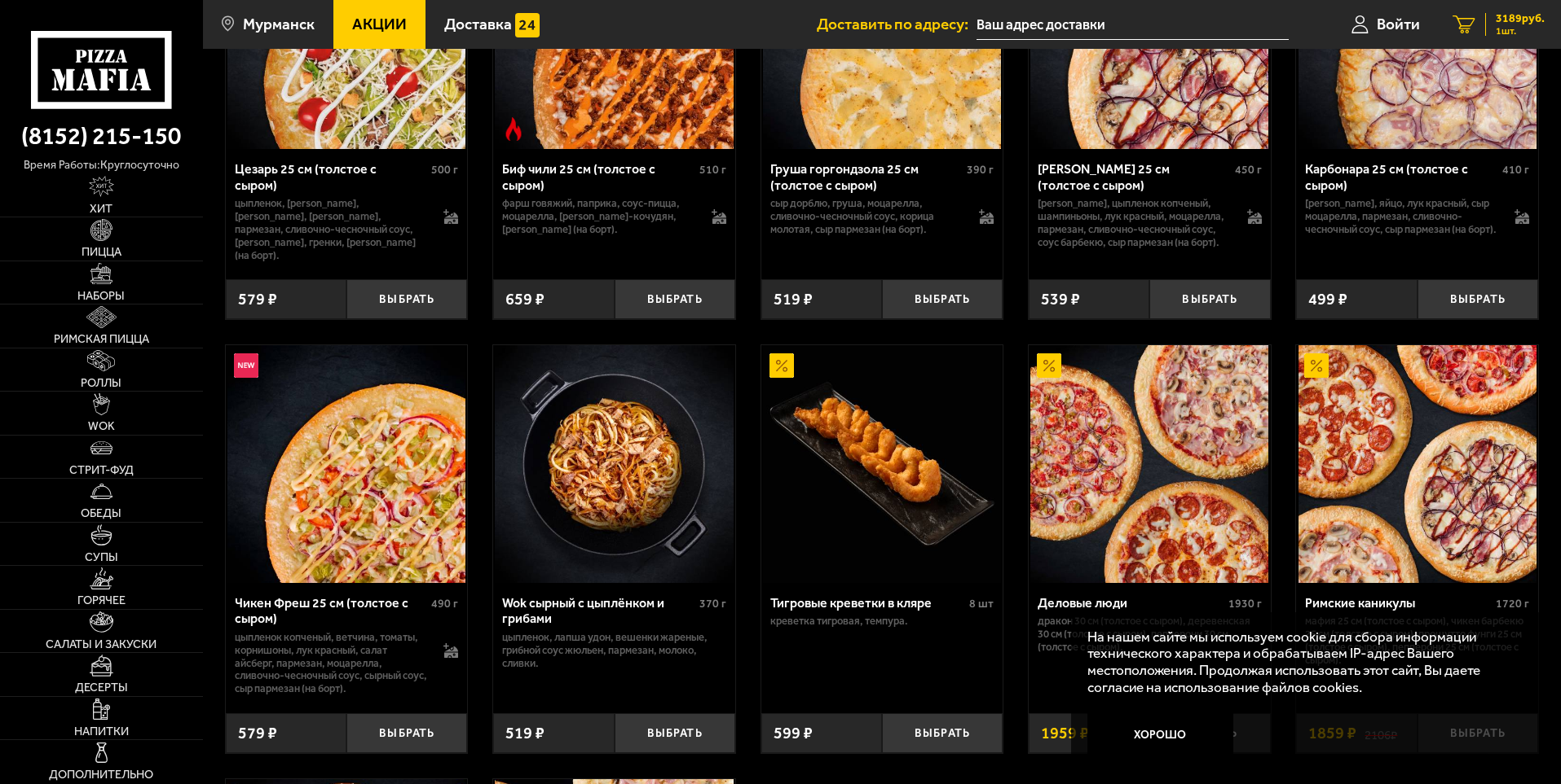
scroll to position [326, 0]
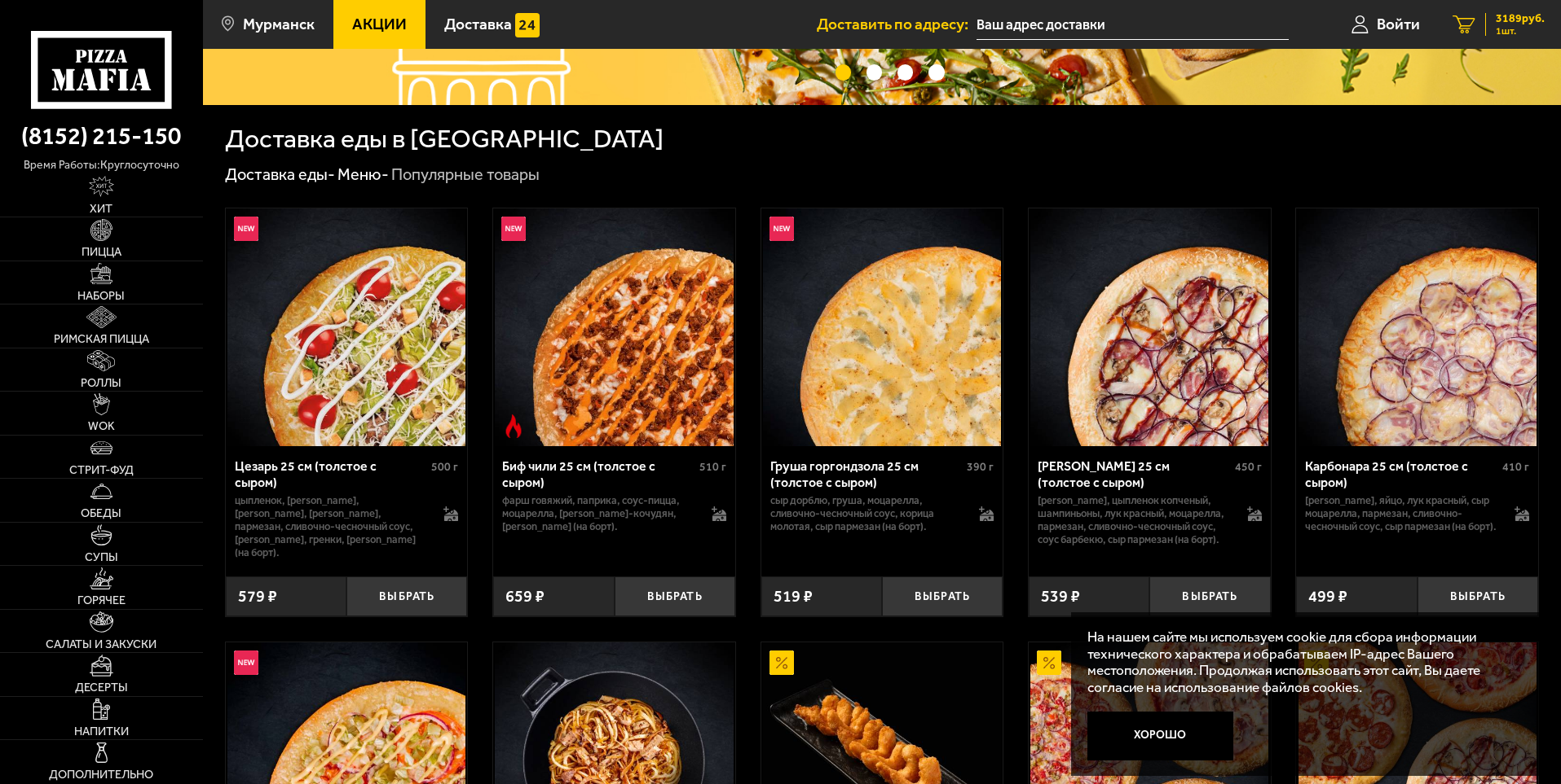
click at [1516, 15] on span "3189 руб." at bounding box center [1520, 18] width 49 height 11
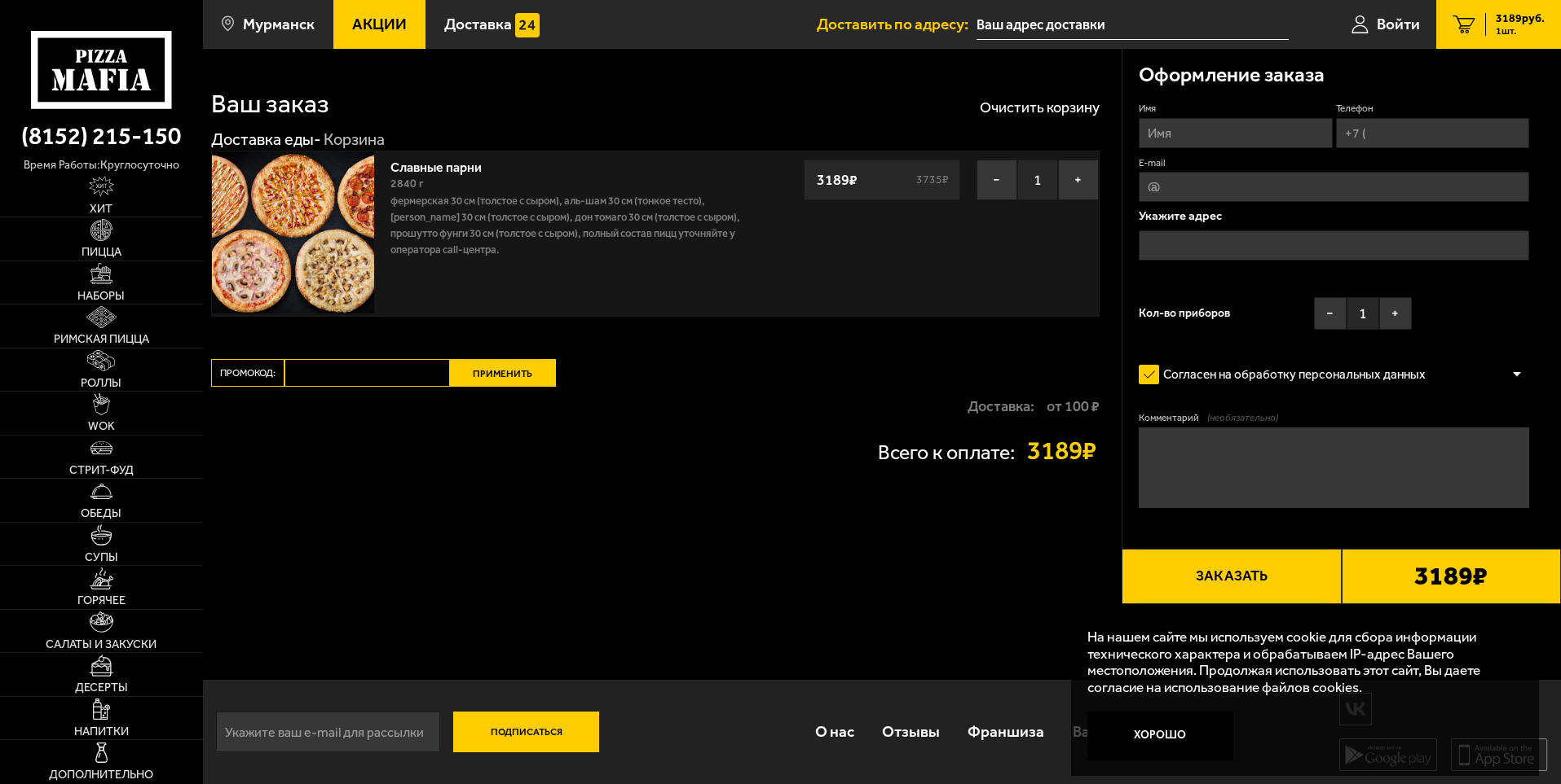
click at [1214, 130] on input "Имя" at bounding box center [1235, 133] width 193 height 30
type input "Сергей"
click at [1390, 138] on input "Телефон" at bounding box center [1432, 133] width 193 height 30
type input "+7 (951) 295-70-83"
click at [1275, 195] on input "E-mail" at bounding box center [1333, 187] width 390 height 30
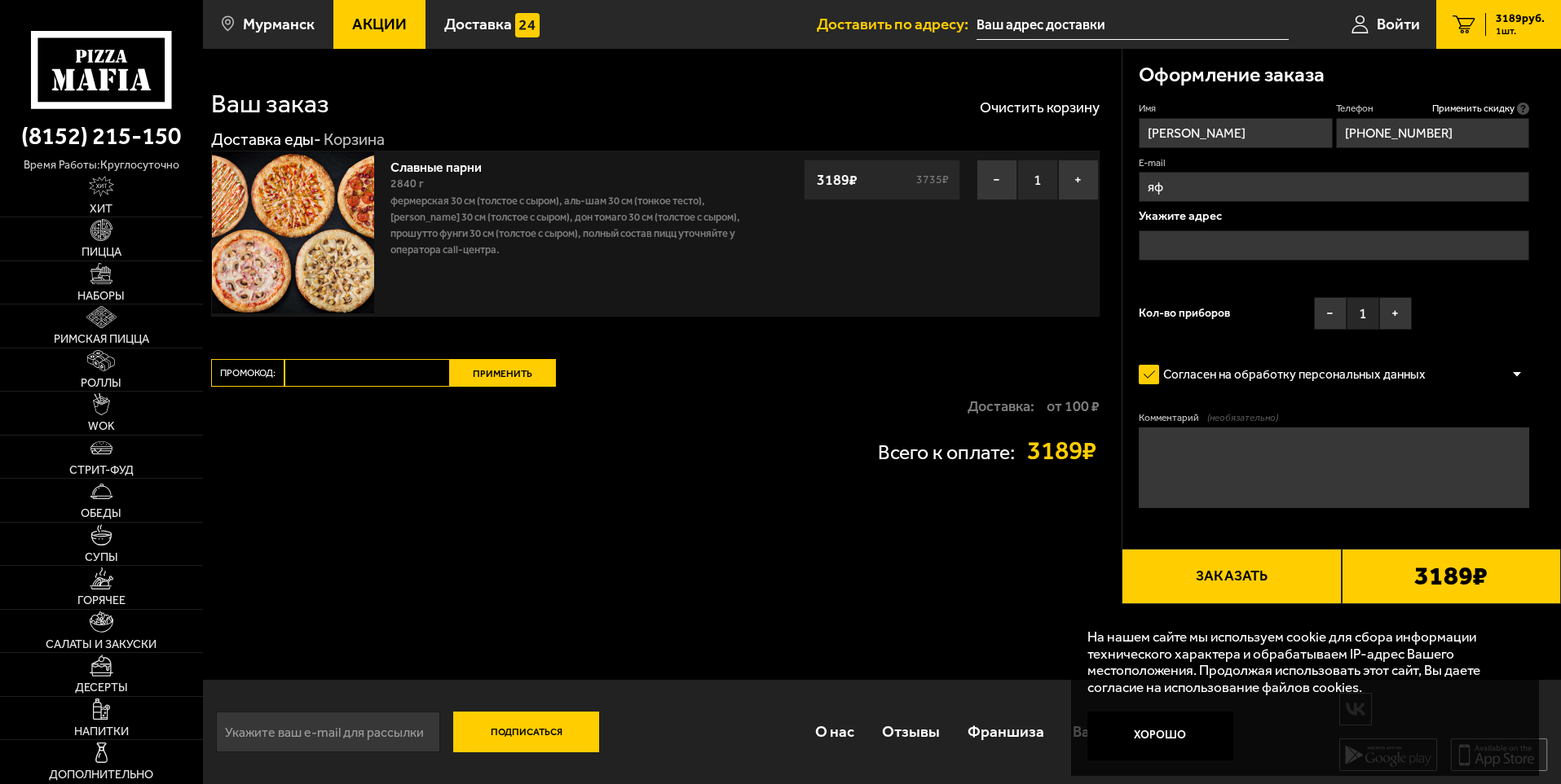
type input "я"
type input "zarovniisv@gmail.com"
click at [1242, 240] on input "text" at bounding box center [1333, 246] width 390 height 30
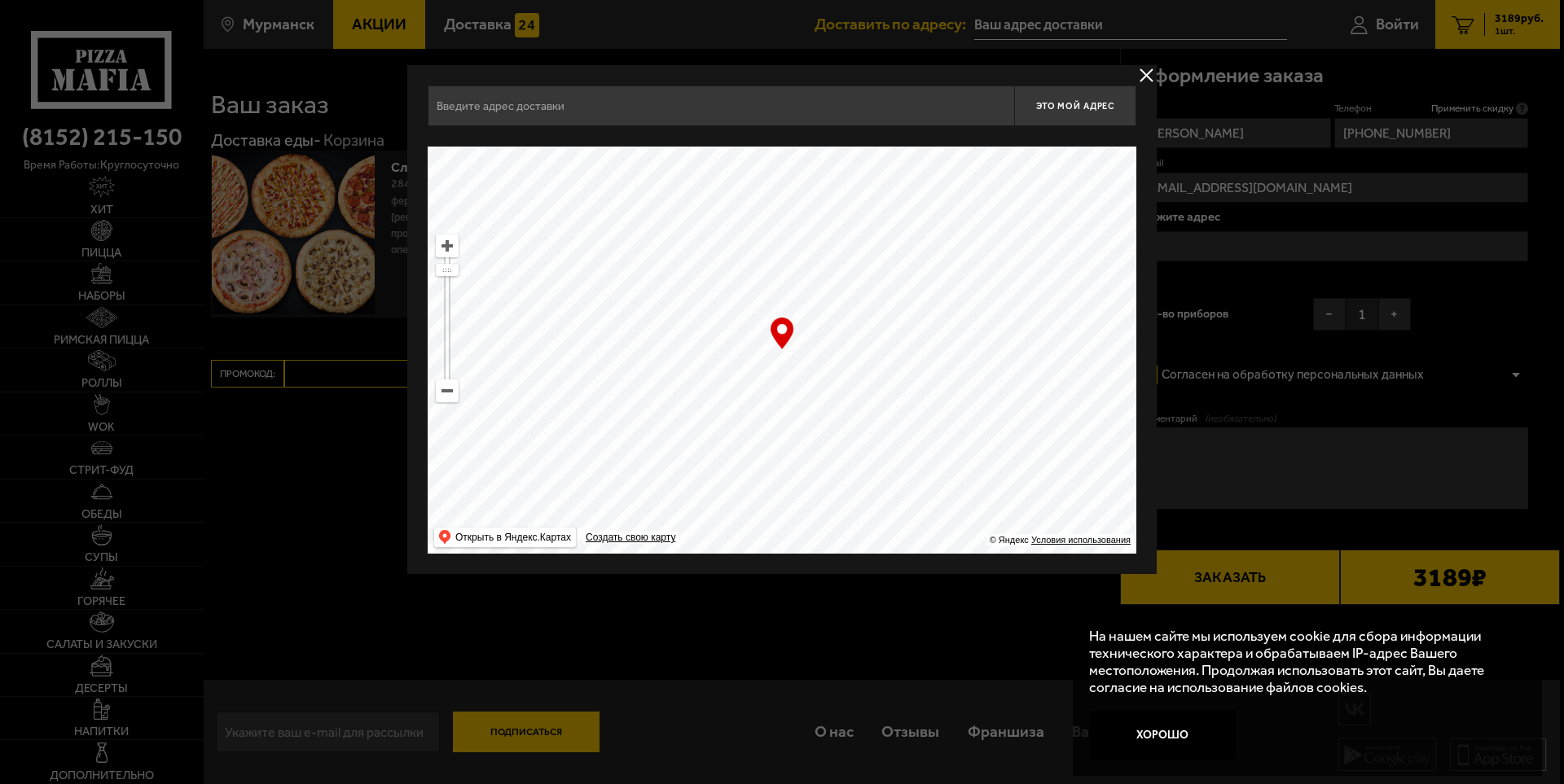
drag, startPoint x: 846, startPoint y: 263, endPoint x: 829, endPoint y: 372, distance: 110.3
click at [829, 372] on ymaps at bounding box center [782, 350] width 709 height 407
type input "улица Челюскинцев, 30А"
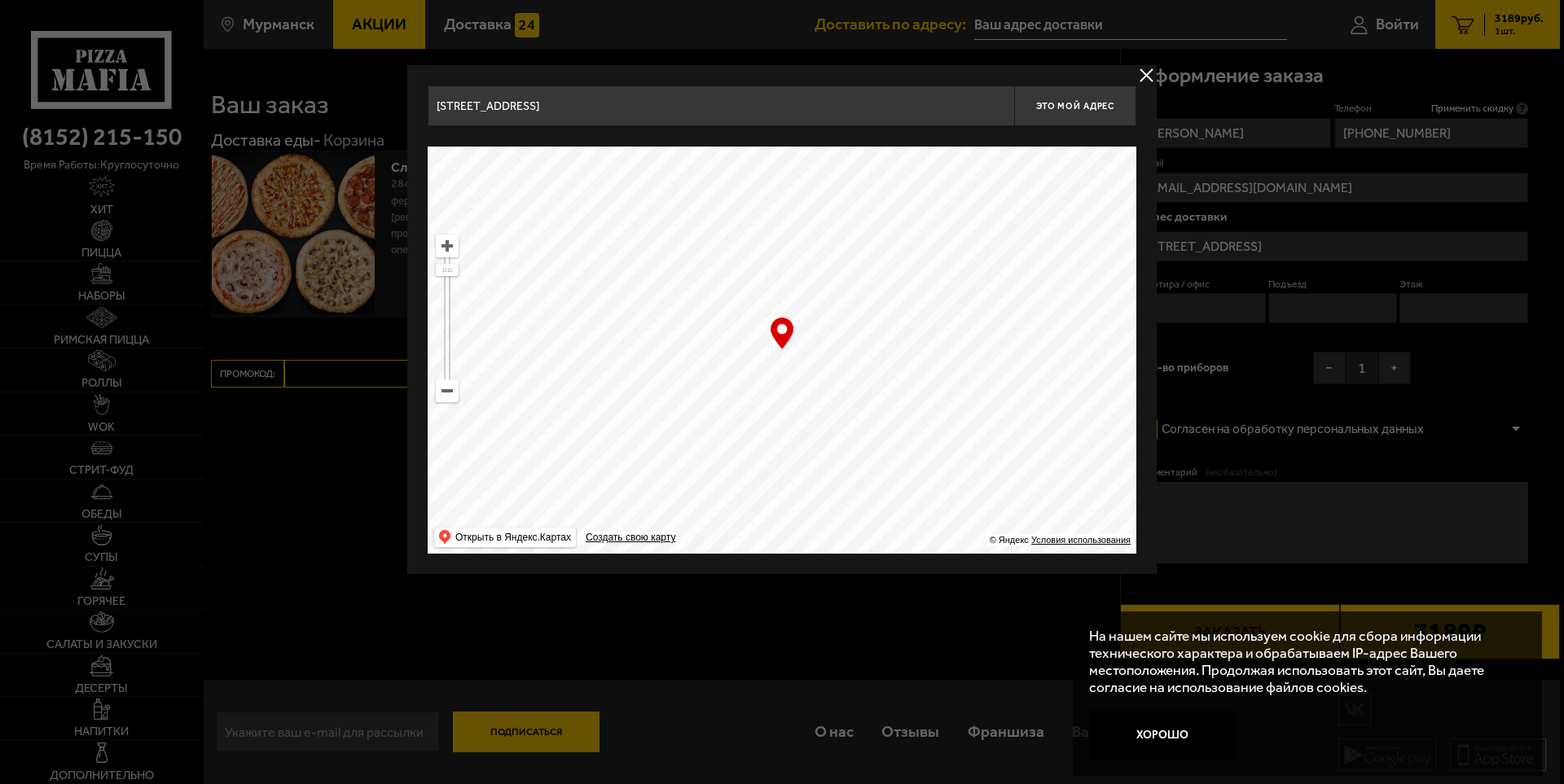
drag, startPoint x: 916, startPoint y: 270, endPoint x: 867, endPoint y: 392, distance: 131.5
click at [867, 392] on ymaps at bounding box center [782, 350] width 709 height 407
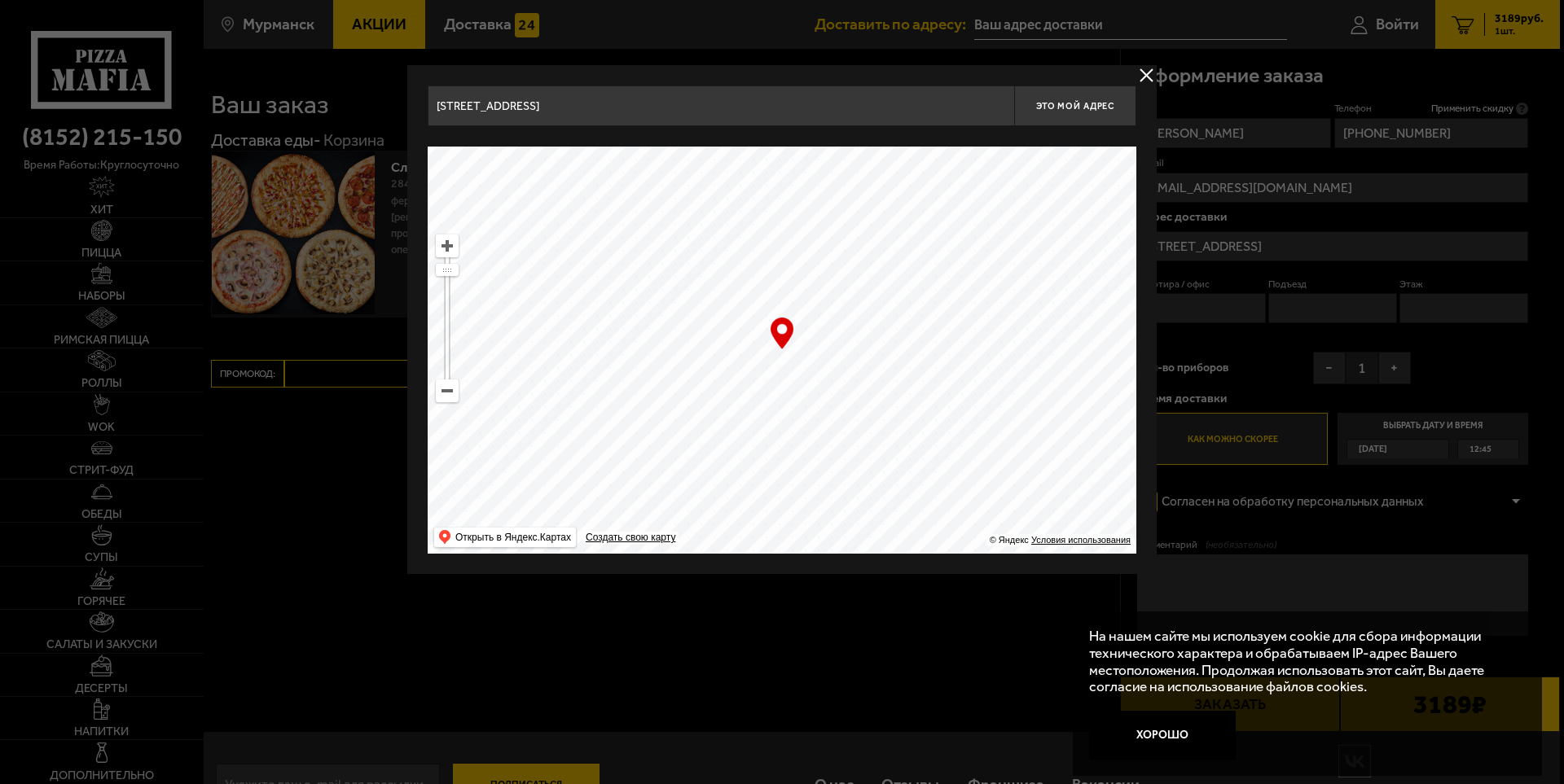
drag, startPoint x: 862, startPoint y: 259, endPoint x: 897, endPoint y: 486, distance: 229.7
click at [961, 582] on main "Мурманск Все Акции Доставка Личный кабинет Акции Доставка Доставить по адресу: …" at bounding box center [882, 418] width 1358 height 837
drag, startPoint x: 814, startPoint y: 306, endPoint x: 855, endPoint y: 513, distance: 211.0
click at [855, 513] on ymaps at bounding box center [782, 350] width 709 height 407
drag, startPoint x: 919, startPoint y: 264, endPoint x: 494, endPoint y: 426, distance: 454.8
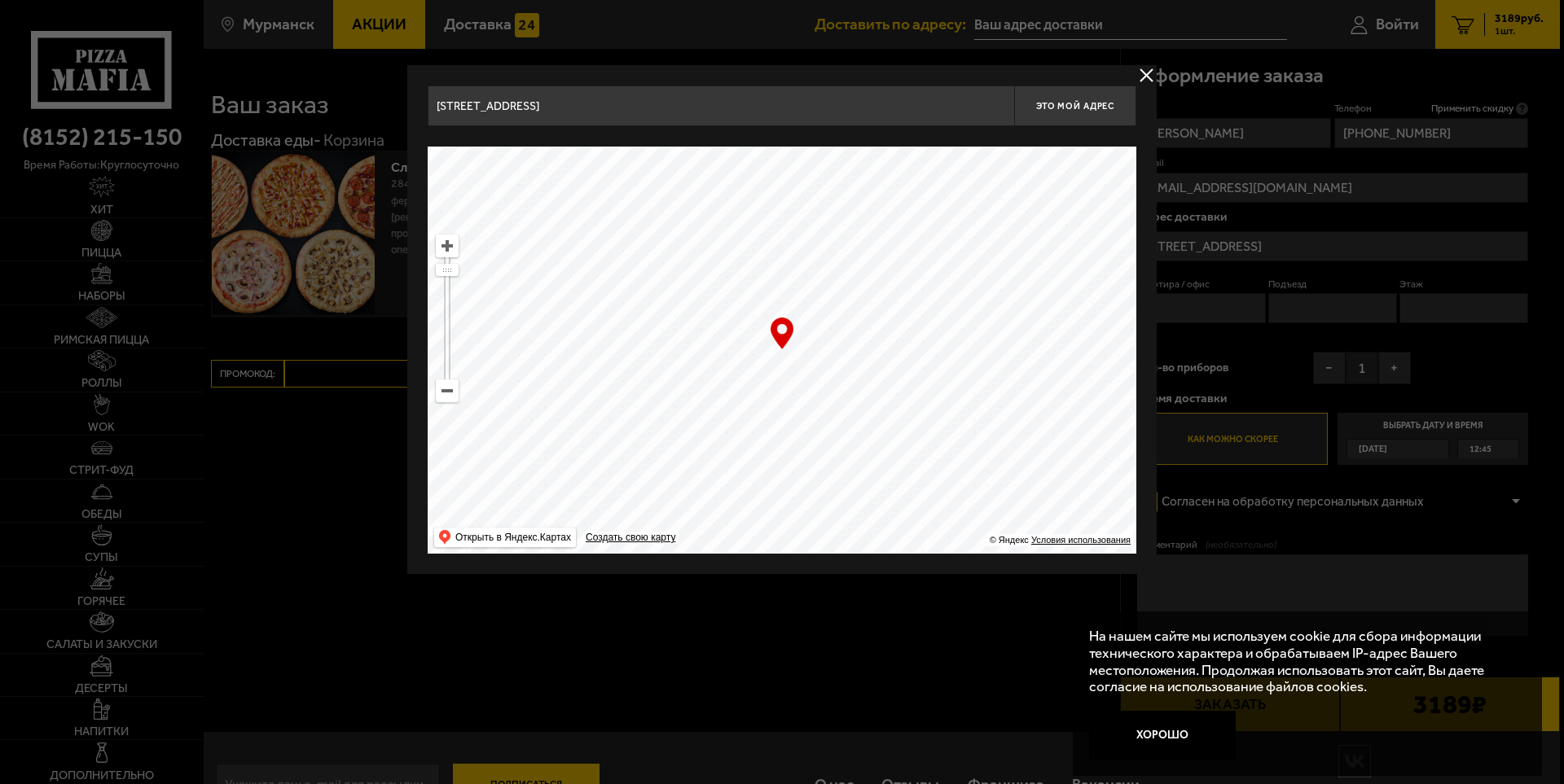
click at [494, 426] on ymaps at bounding box center [782, 350] width 709 height 407
drag, startPoint x: 721, startPoint y: 255, endPoint x: 719, endPoint y: 559, distance: 304.0
click at [724, 564] on div "улица Челюскинцев, 30А Это мой адрес Найдите адрес перетащив карту … © Яндекс У…" at bounding box center [782, 320] width 749 height 509
type input "улица Свердлова, 4к2"
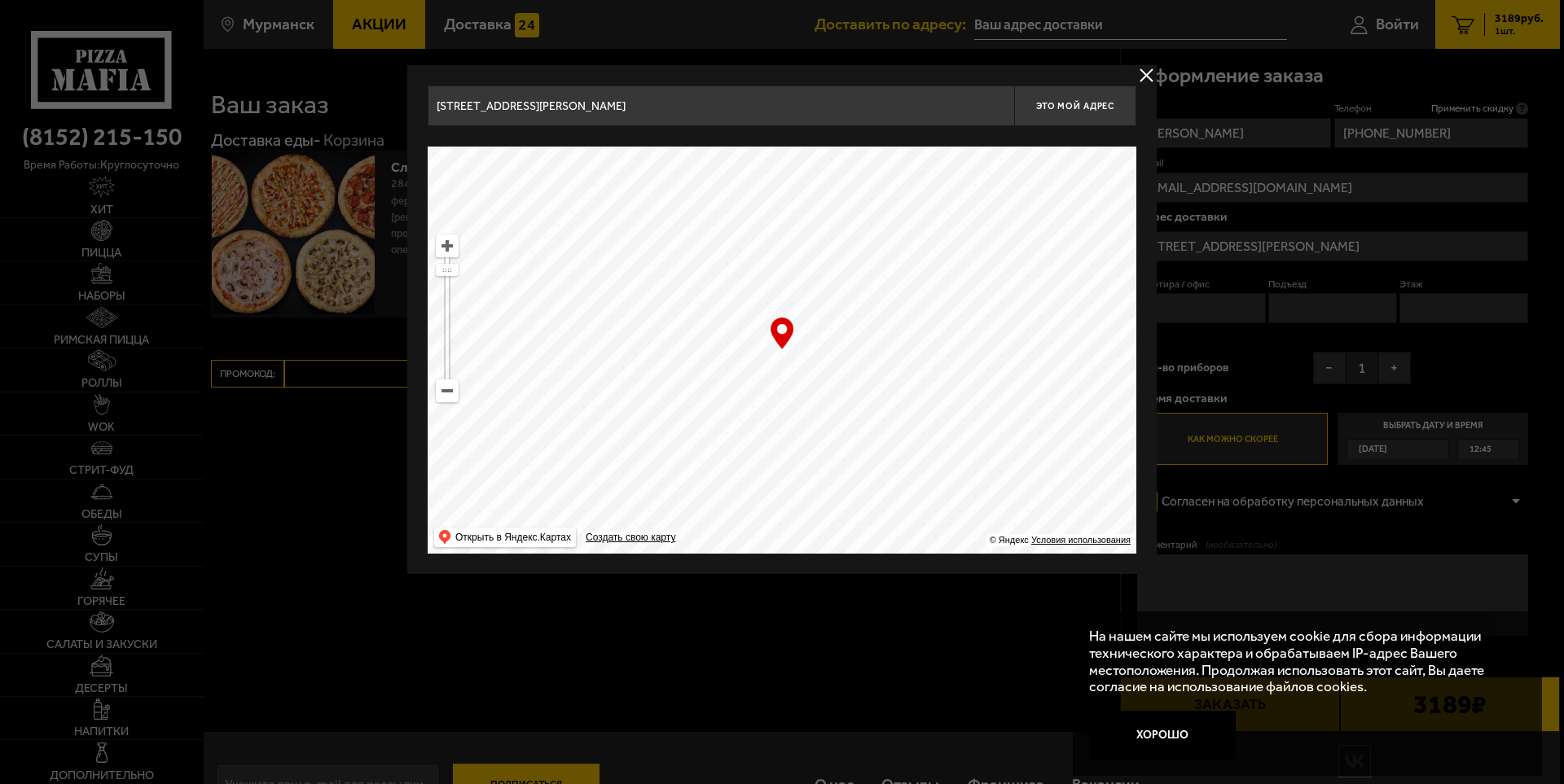
type input "улица Свердлова, 18"
drag, startPoint x: 864, startPoint y: 258, endPoint x: 848, endPoint y: 536, distance: 278.5
click at [848, 536] on ymaps at bounding box center [782, 350] width 709 height 407
drag, startPoint x: 874, startPoint y: 298, endPoint x: 997, endPoint y: 528, distance: 260.8
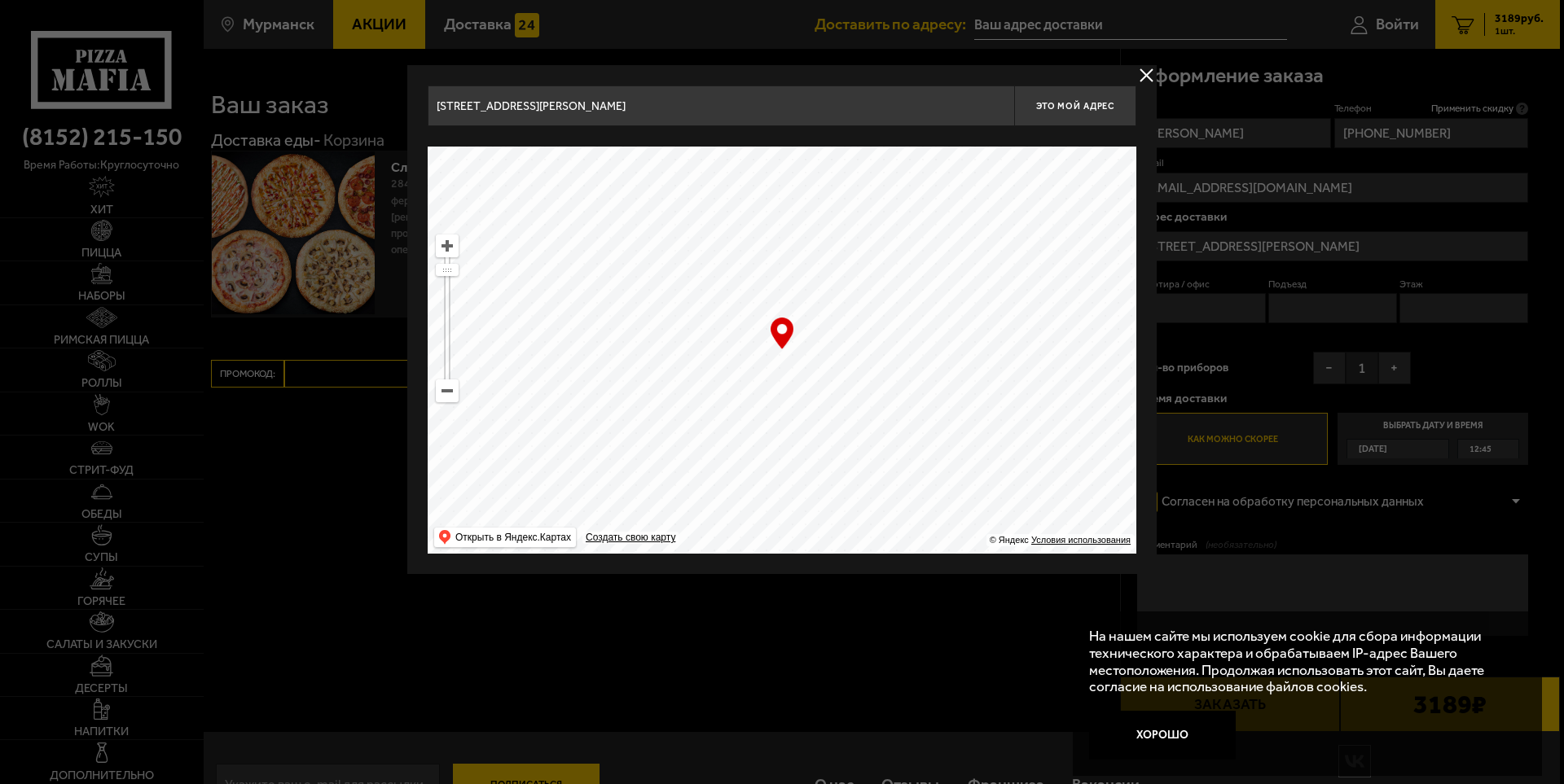
click at [997, 528] on ymaps at bounding box center [782, 350] width 709 height 407
drag, startPoint x: 918, startPoint y: 287, endPoint x: 907, endPoint y: 489, distance: 202.3
click at [907, 489] on ymaps at bounding box center [782, 350] width 709 height 407
type input "улица Юрия Гагарина, 33А"
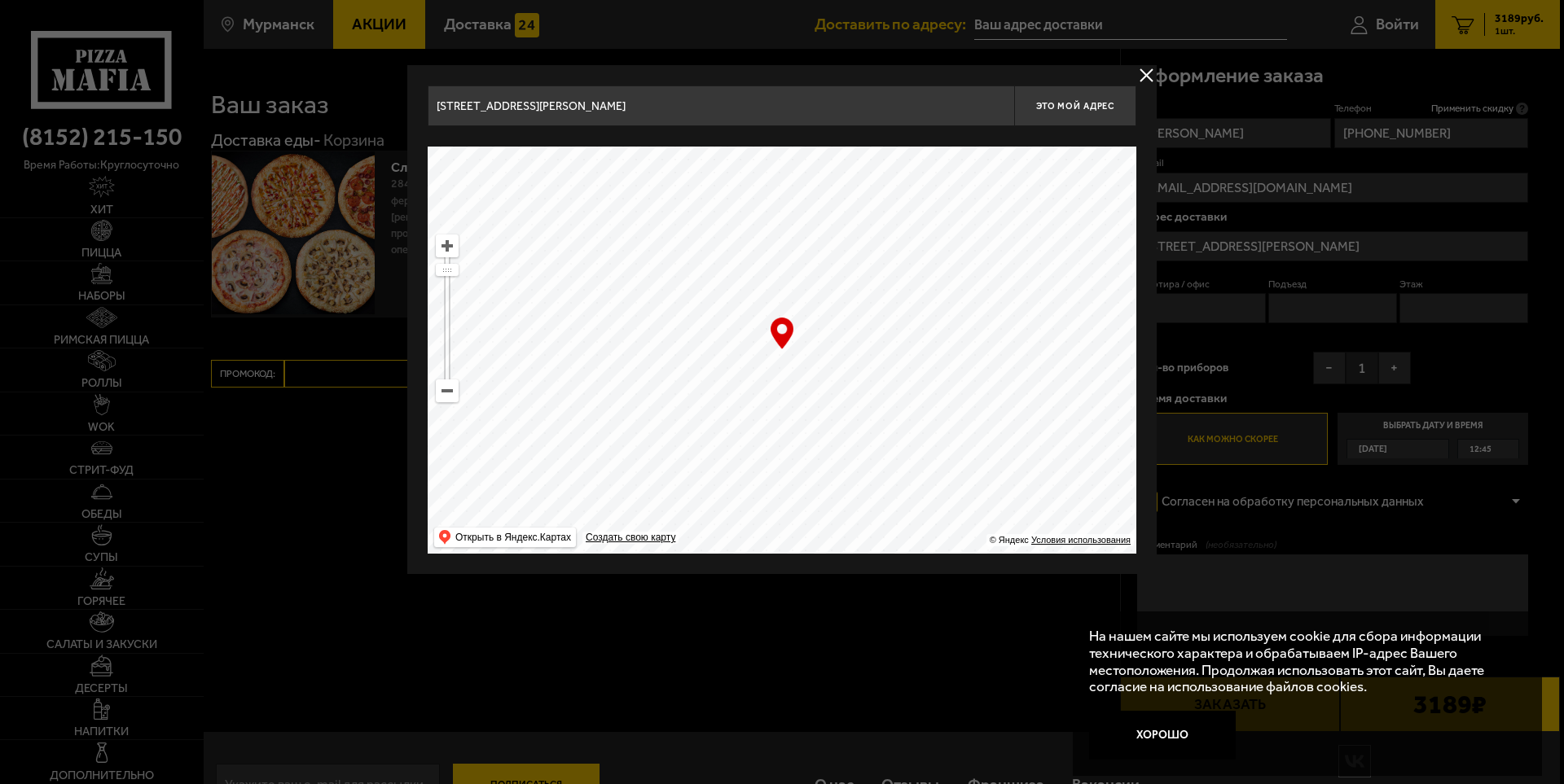
drag, startPoint x: 862, startPoint y: 392, endPoint x: 863, endPoint y: 436, distance: 44.0
click at [863, 436] on ymaps at bounding box center [782, 350] width 709 height 407
drag, startPoint x: 912, startPoint y: 246, endPoint x: 864, endPoint y: 392, distance: 153.7
click at [851, 489] on ymaps at bounding box center [782, 350] width 709 height 407
type input "улица Алексея Хлобыстова, 37"
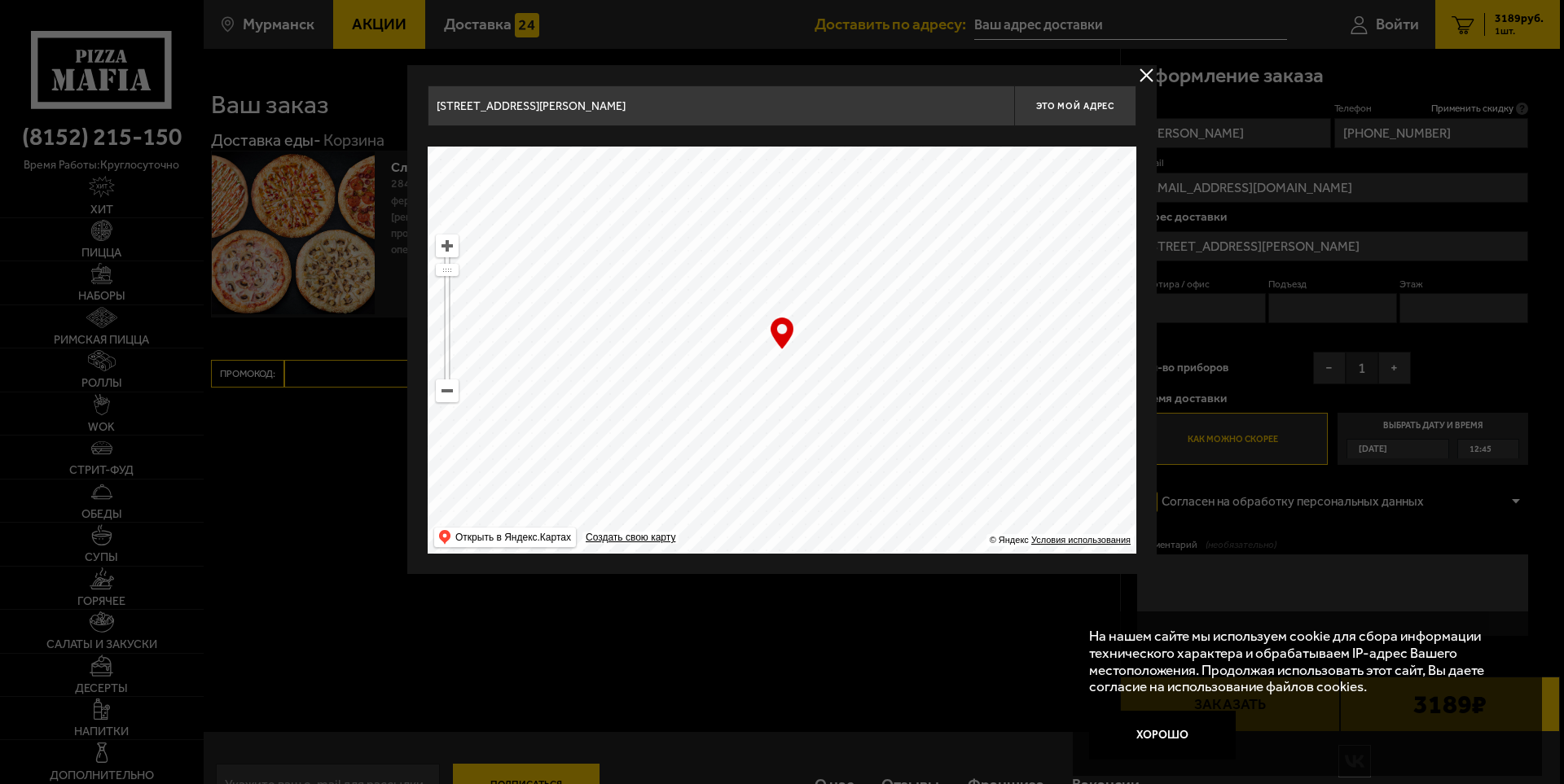
type input "улица Алексея Хлобыстова, 37"
type input "проезд Михаила Ивченко, 8"
drag, startPoint x: 912, startPoint y: 302, endPoint x: 830, endPoint y: 341, distance: 90.8
click at [852, 467] on ymaps at bounding box center [782, 350] width 709 height 407
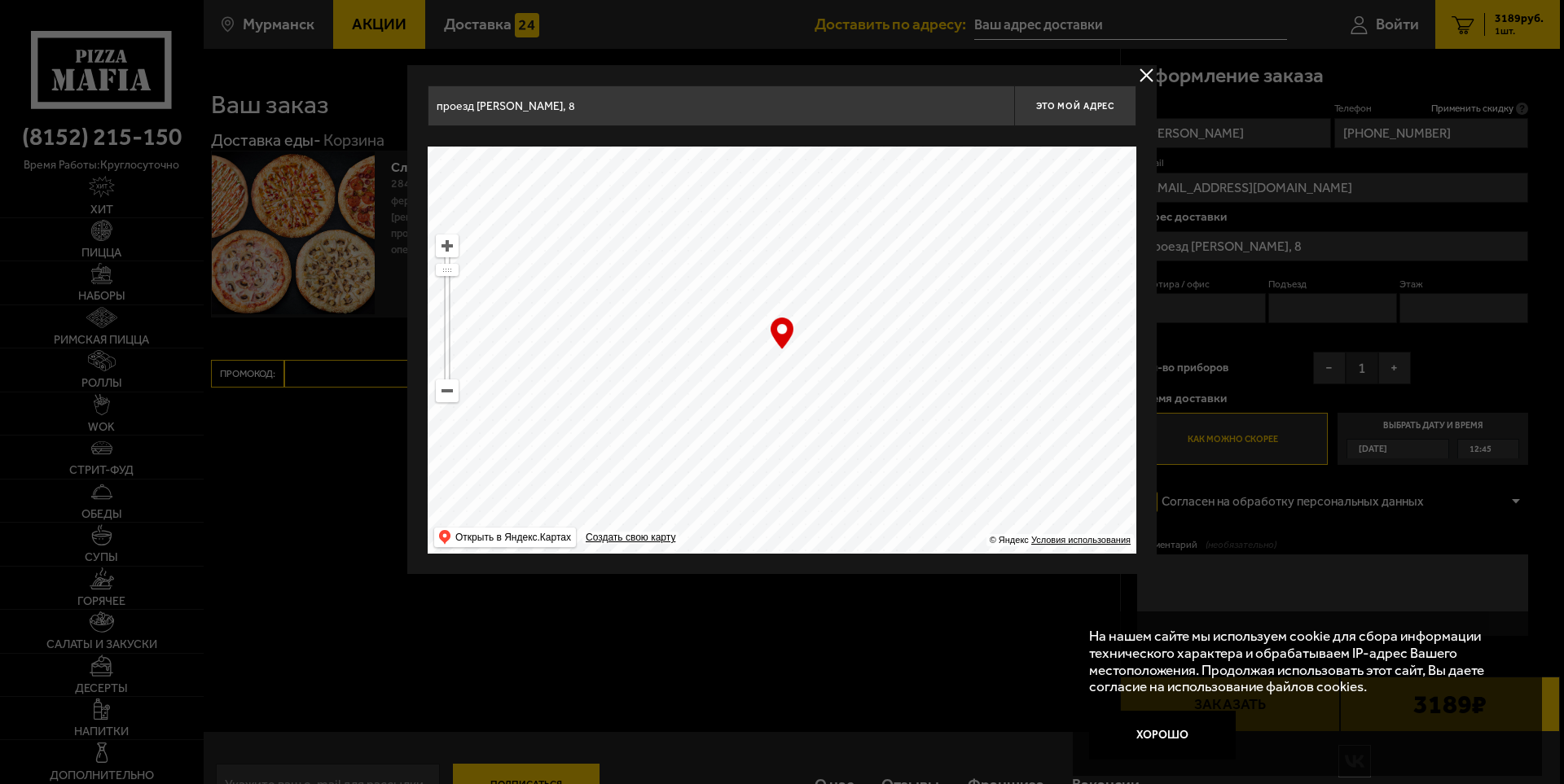
drag, startPoint x: 868, startPoint y: 223, endPoint x: 884, endPoint y: 418, distance: 195.7
click at [884, 418] on ymaps at bounding box center [782, 350] width 709 height 407
drag, startPoint x: 879, startPoint y: 247, endPoint x: 845, endPoint y: 501, distance: 256.3
click at [845, 501] on ymaps at bounding box center [782, 350] width 709 height 407
drag, startPoint x: 860, startPoint y: 240, endPoint x: 945, endPoint y: 142, distance: 129.7
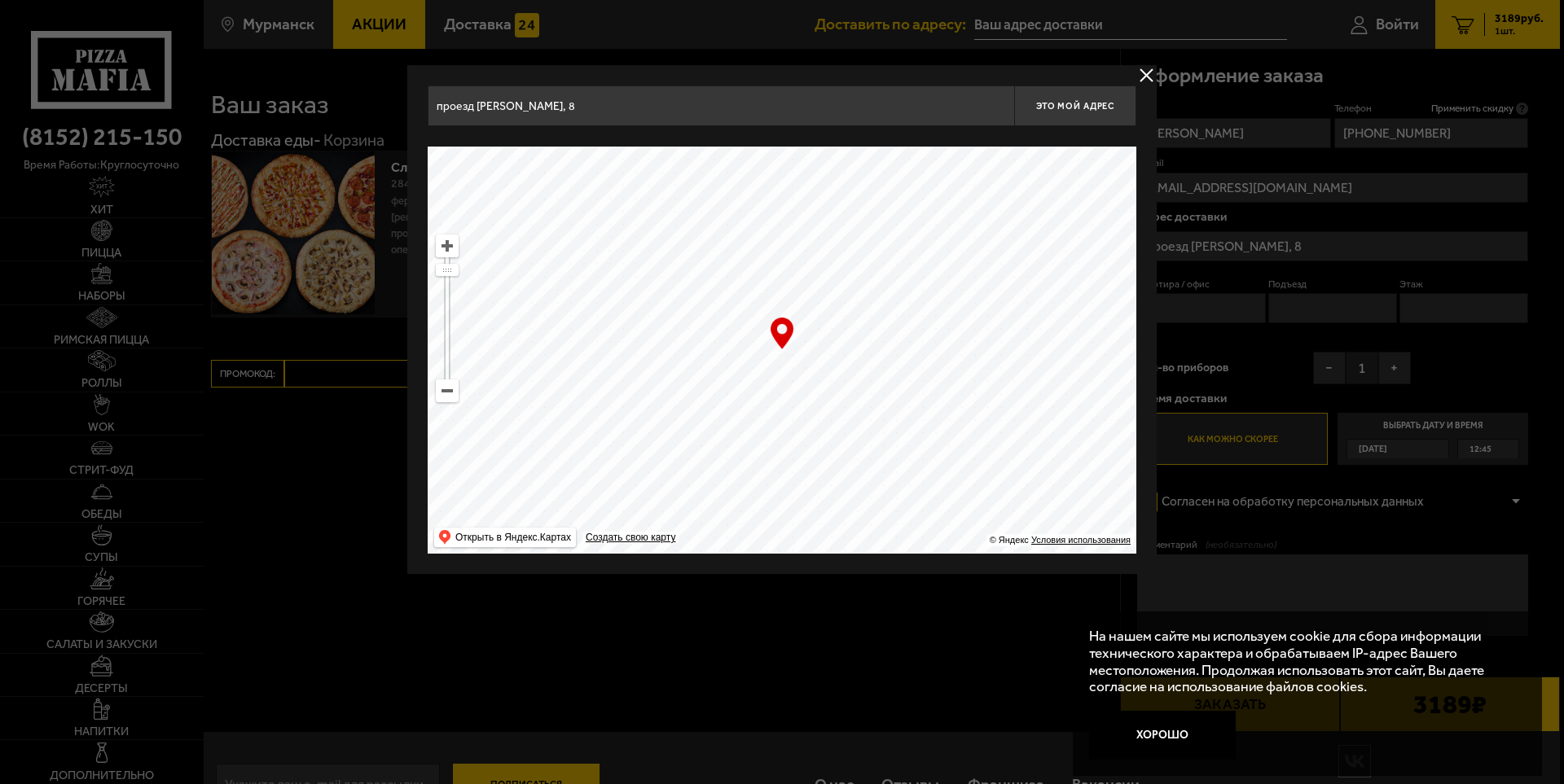
click at [945, 142] on div "проезд Михаила Ивченко, 8 Это мой адрес Найдите адрес перетащив карту … © Яндек…" at bounding box center [782, 319] width 709 height 468
type input "проспект Героев-Североморцев, 105"
drag, startPoint x: 842, startPoint y: 310, endPoint x: 934, endPoint y: 101, distance: 228.4
click at [941, 100] on div "проспект Героев-Североморцев, 105 Это мой адрес Найдите адрес перетащив карту ……" at bounding box center [782, 319] width 709 height 468
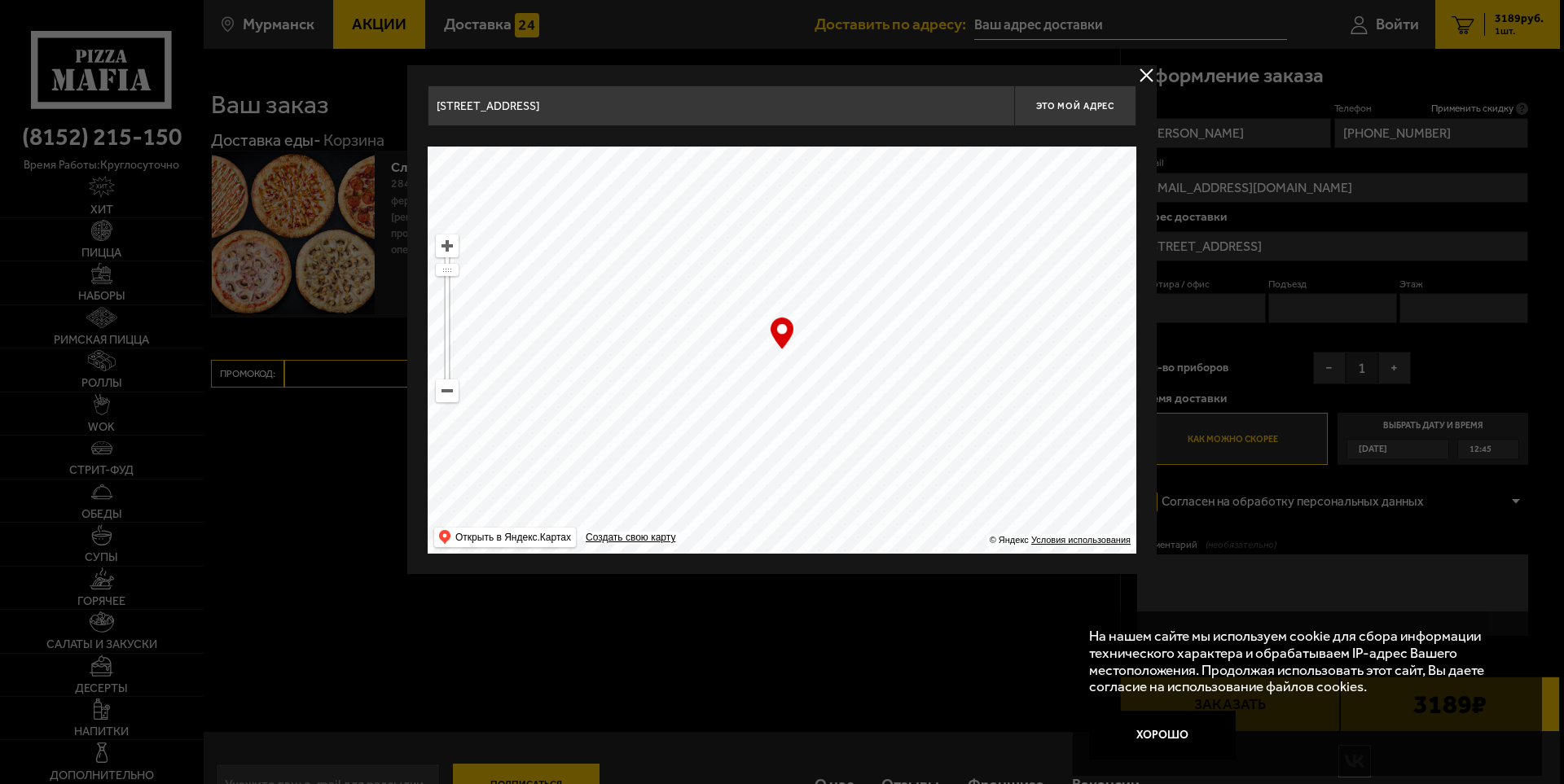
type input "проспект Героев-Североморцев, 97"
drag, startPoint x: 883, startPoint y: 408, endPoint x: 1002, endPoint y: 207, distance: 233.6
click at [1014, 199] on ymaps at bounding box center [782, 350] width 709 height 407
type input "проезд Михаила Ивченко, 8Б"
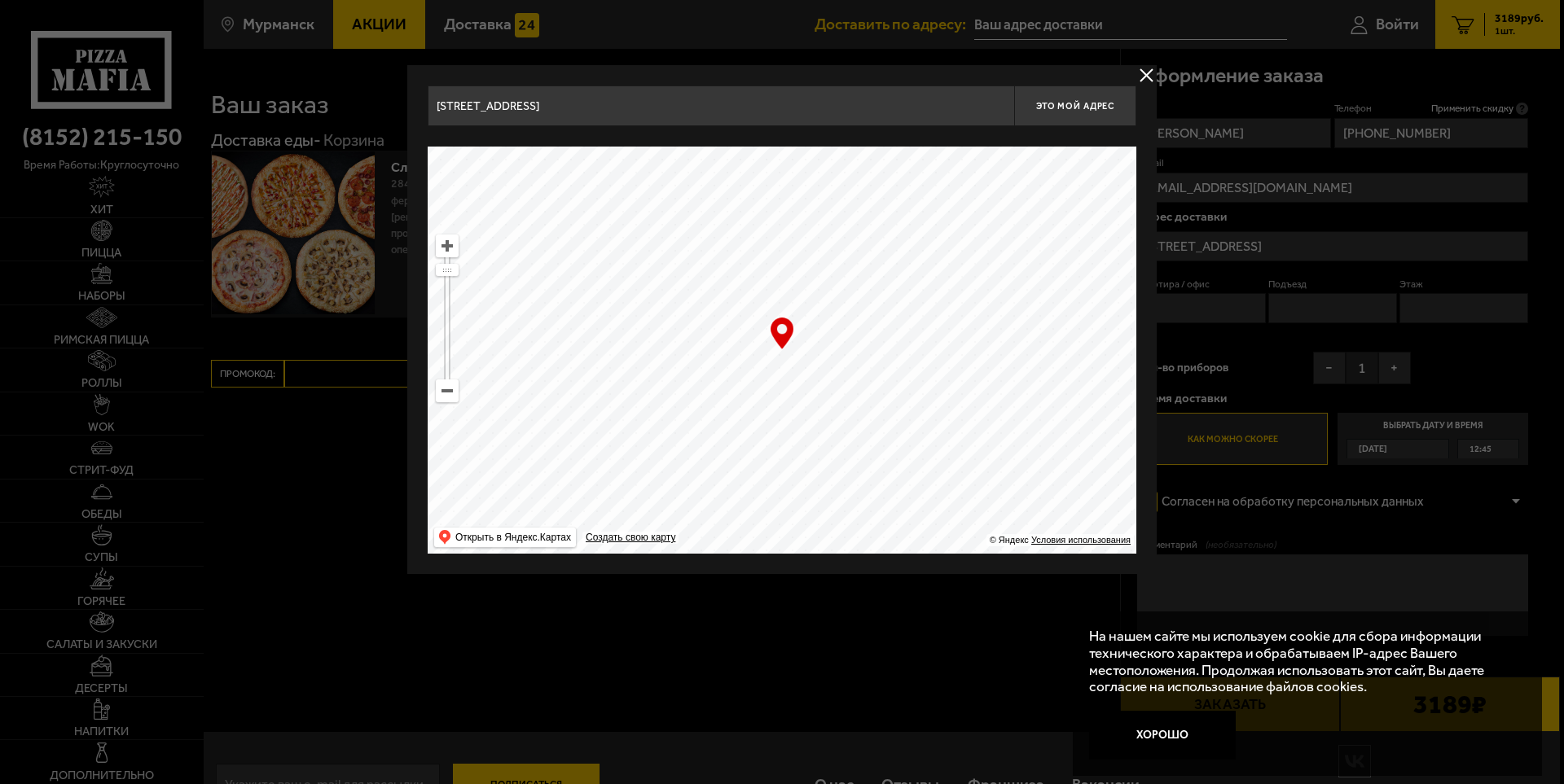
type input "проезд Михаила Ивченко, 8Б"
drag, startPoint x: 902, startPoint y: 335, endPoint x: 953, endPoint y: 287, distance: 70.0
click at [953, 287] on ymaps at bounding box center [782, 350] width 709 height 407
type input "проезд Михаила Ивченко, 6"
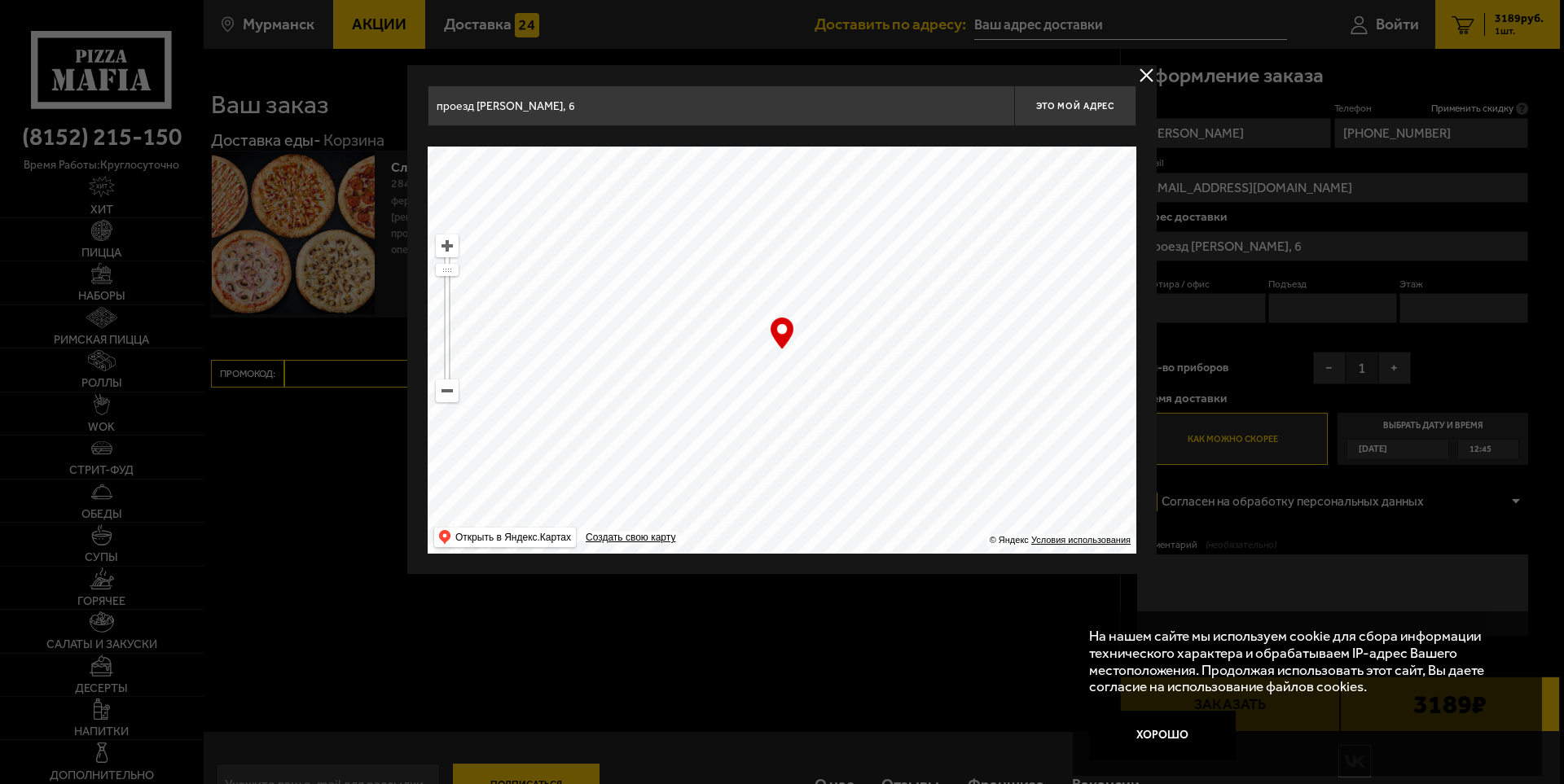
drag, startPoint x: 945, startPoint y: 414, endPoint x: 879, endPoint y: 389, distance: 70.6
click at [879, 389] on ymaps at bounding box center [782, 350] width 709 height 407
type input "проезд Михаила Ивченко, 8"
click at [873, 384] on ymaps at bounding box center [782, 350] width 709 height 407
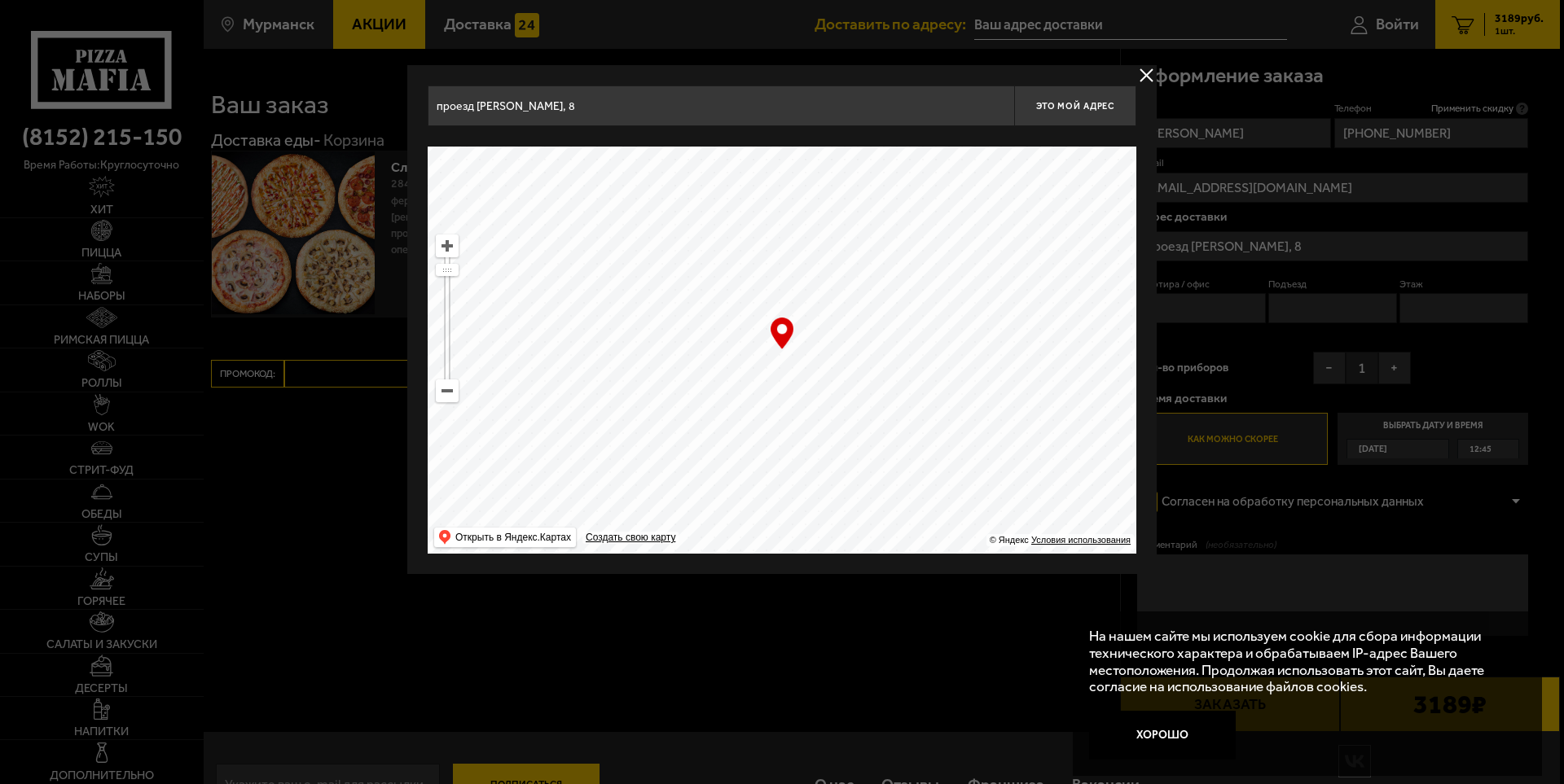
click at [1184, 735] on button "Хорошо" at bounding box center [1162, 736] width 147 height 49
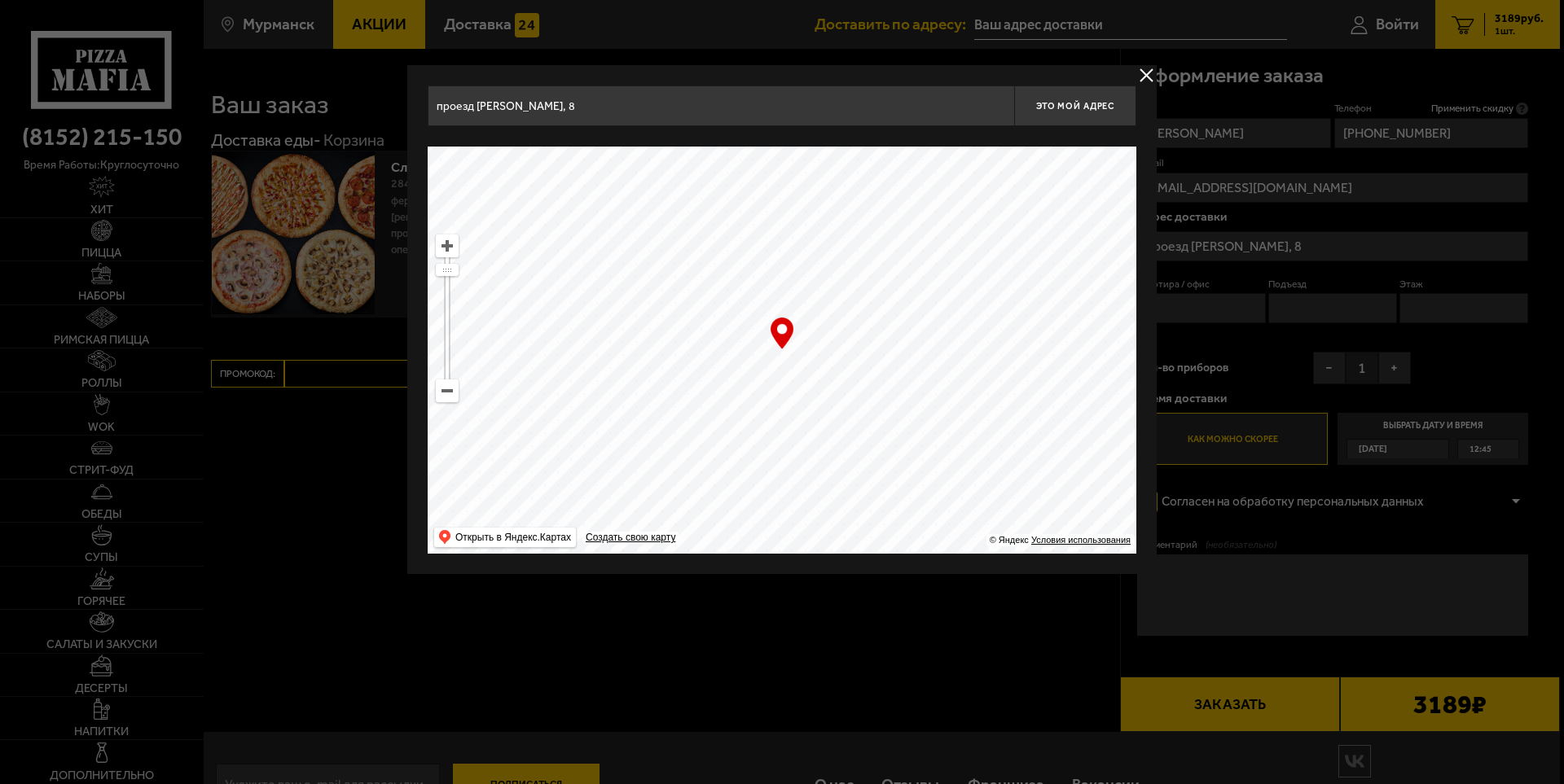
click at [1146, 70] on button "delivery type" at bounding box center [1146, 75] width 20 height 20
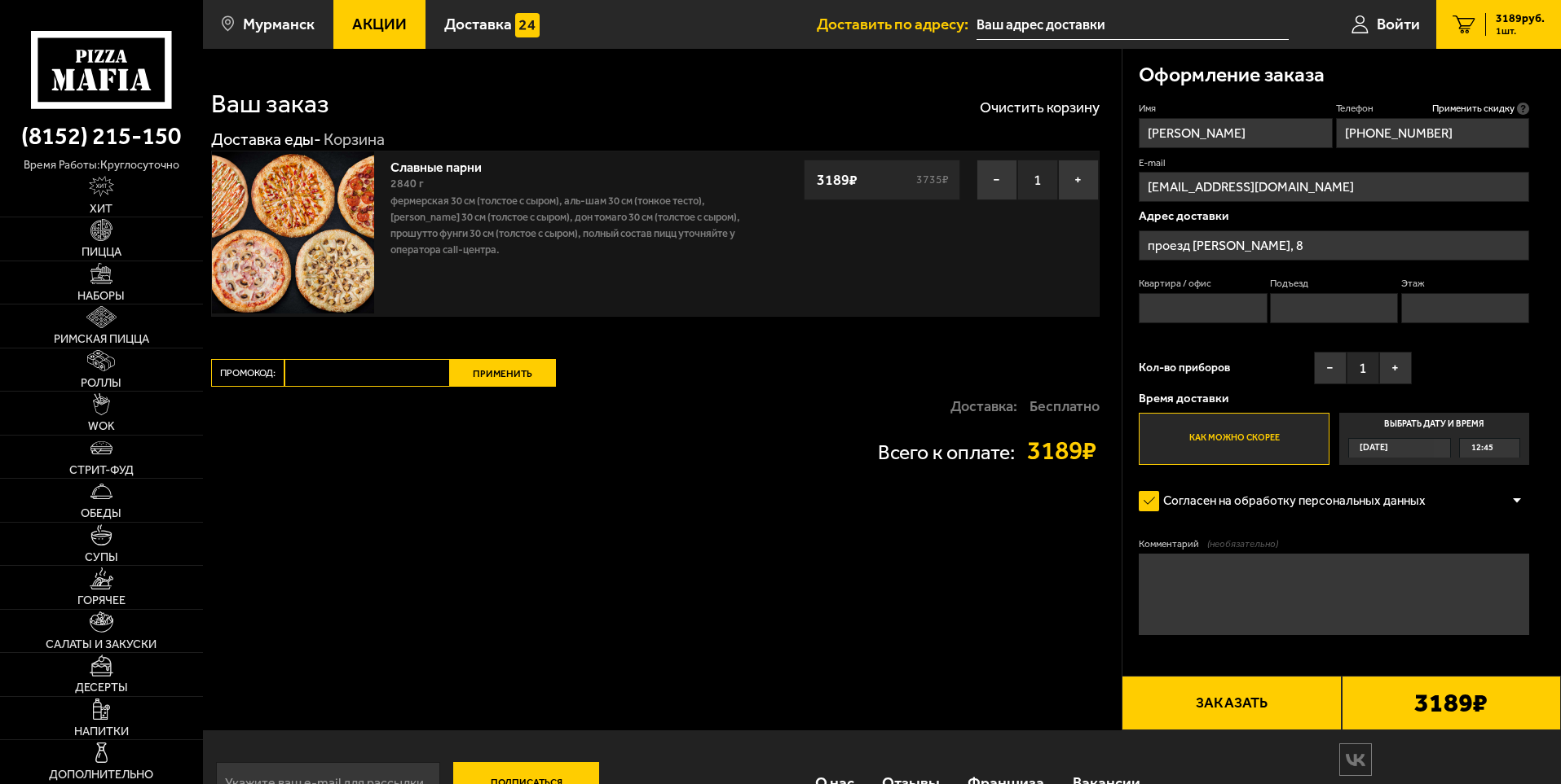
click at [1215, 306] on input "Квартира / офис" at bounding box center [1203, 308] width 128 height 30
type input "404"
click at [1290, 309] on input "Подъезд" at bounding box center [1333, 308] width 128 height 30
type input "1"
click at [1428, 290] on label "Этаж" at bounding box center [1465, 284] width 128 height 14
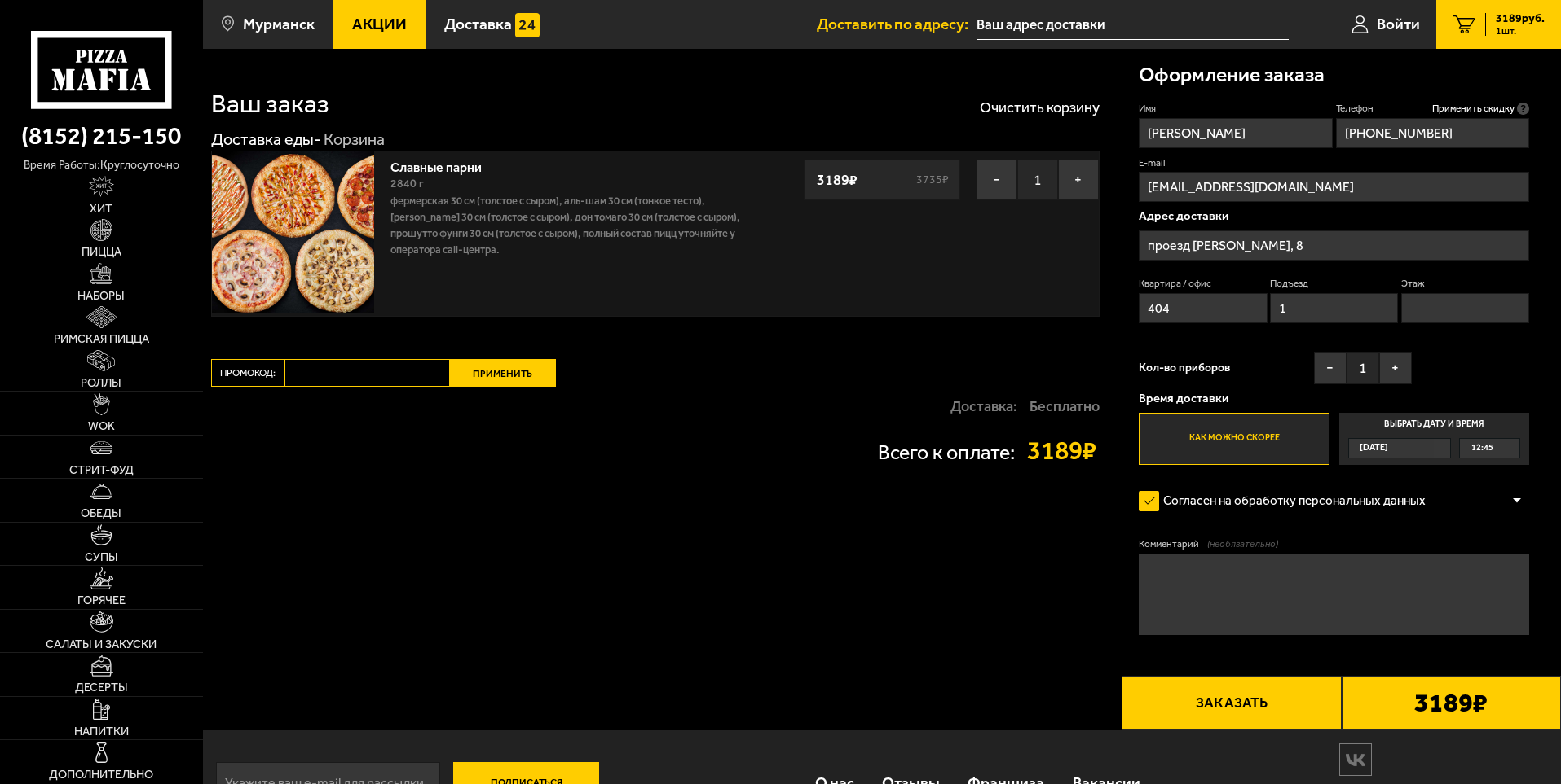
click at [1428, 293] on input "Этаж" at bounding box center [1465, 308] width 128 height 30
click at [1437, 310] on input "Этаж" at bounding box center [1465, 308] width 128 height 30
type input "4"
click at [917, 590] on div "Ваш заказ Очистить корзину Доставка еды - Корзина Славные парни 2840 г Фермерск…" at bounding box center [661, 390] width 918 height 681
click at [1234, 716] on button "Заказать" at bounding box center [1231, 703] width 220 height 55
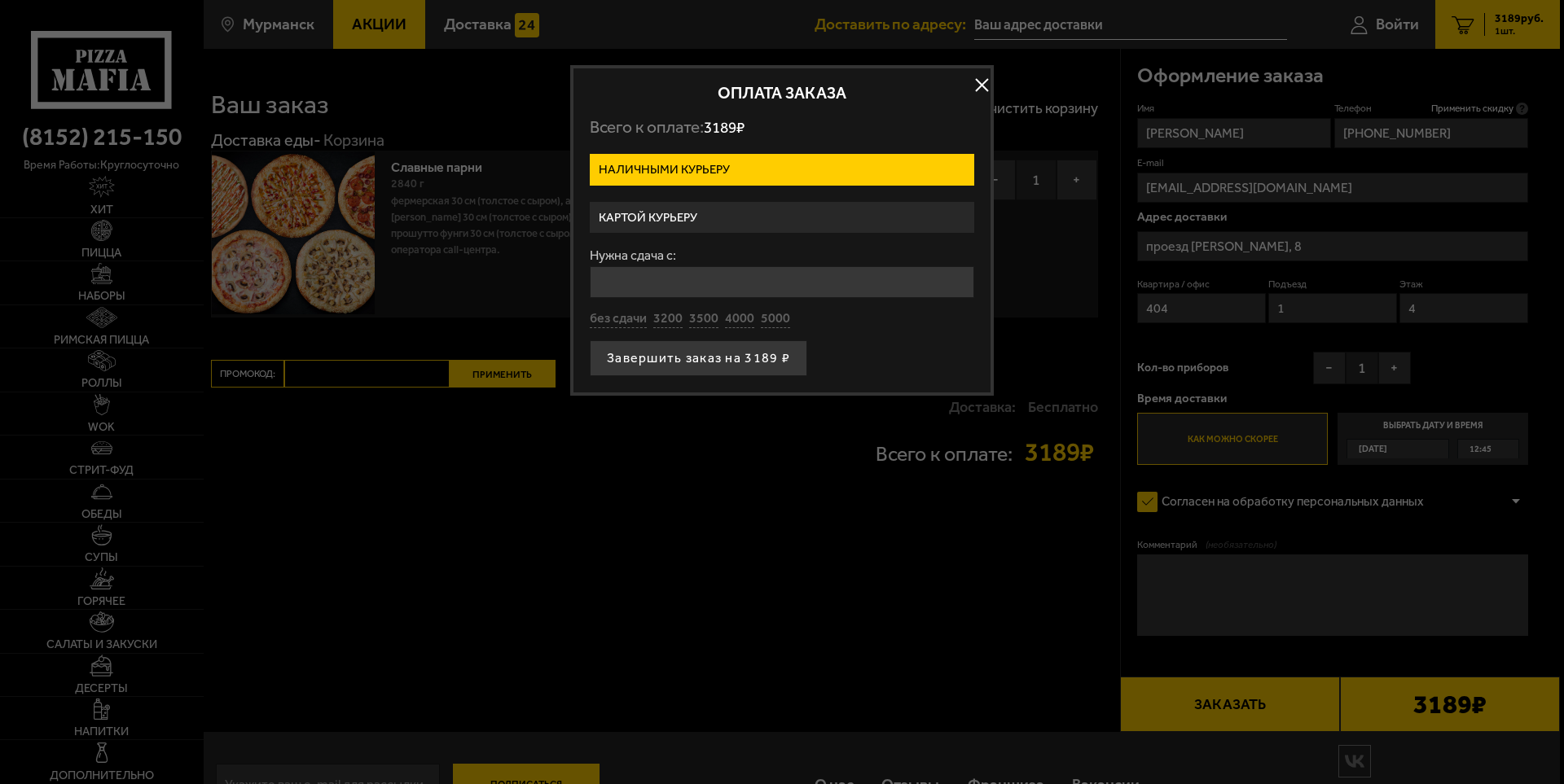
click at [728, 176] on label "Наличными курьеру" at bounding box center [782, 169] width 385 height 32
click at [0, 0] on input "Наличными курьеру" at bounding box center [0, 0] width 0 height 0
click at [857, 161] on label "Наличными курьеру" at bounding box center [782, 169] width 385 height 32
click at [0, 0] on input "Наличными курьеру" at bounding box center [0, 0] width 0 height 0
click at [793, 218] on label "Картой курьеру" at bounding box center [782, 218] width 385 height 32
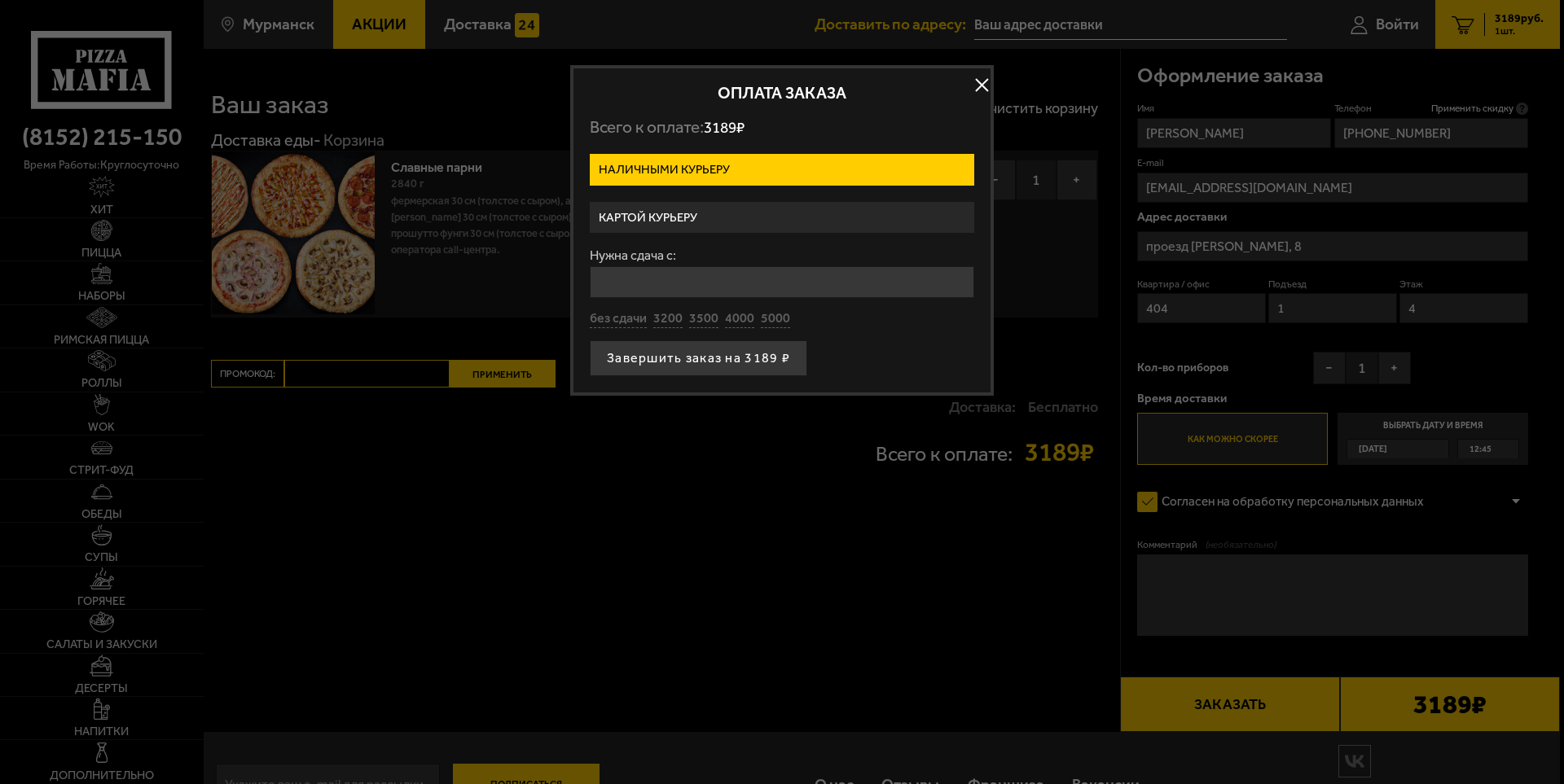
click at [0, 0] on input "Картой курьеру" at bounding box center [0, 0] width 0 height 0
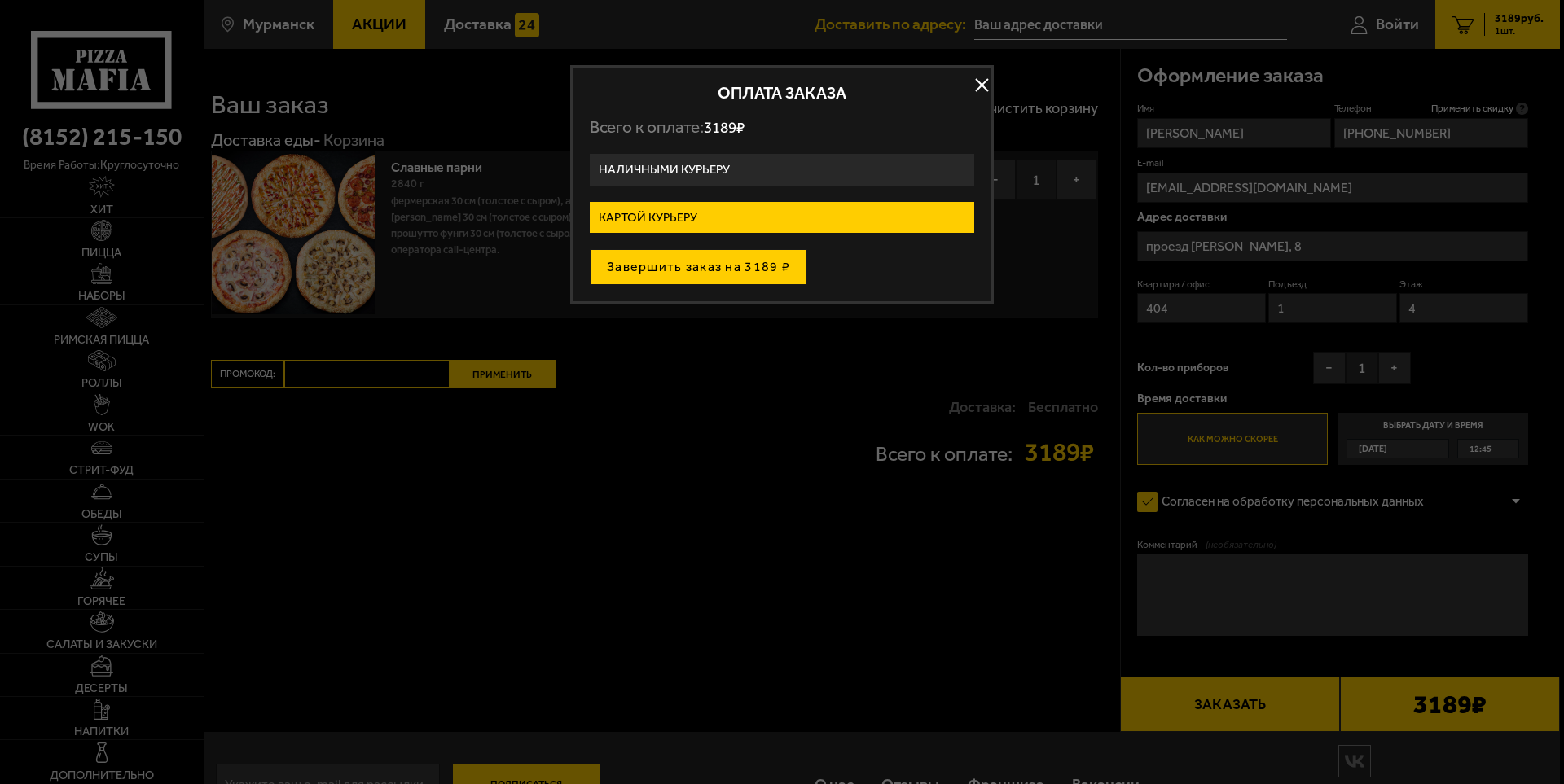
click at [713, 264] on button "Завершить заказ на 3189 ₽" at bounding box center [699, 267] width 218 height 36
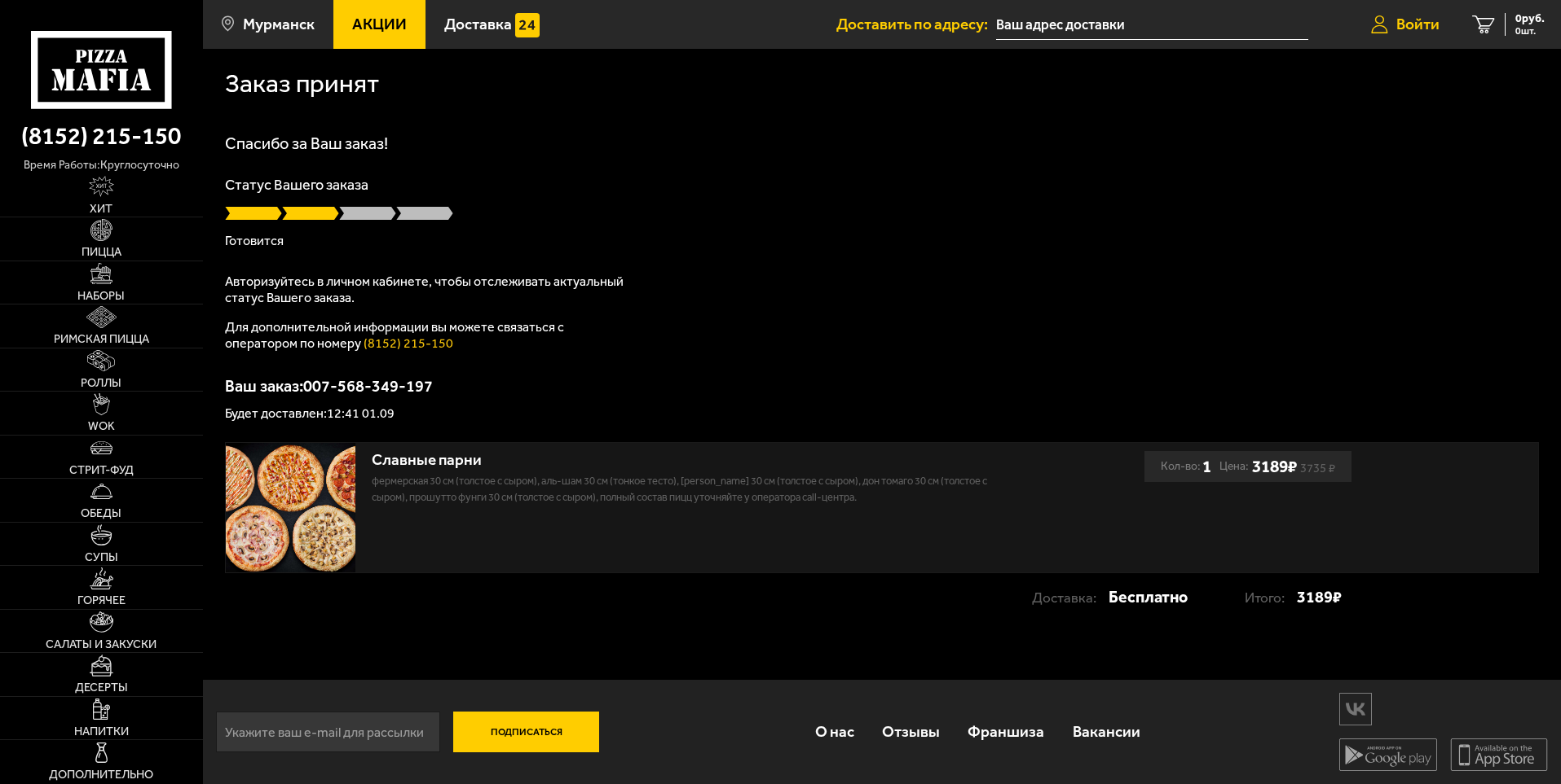
click at [1424, 23] on span "Войти" at bounding box center [1417, 25] width 43 height 16
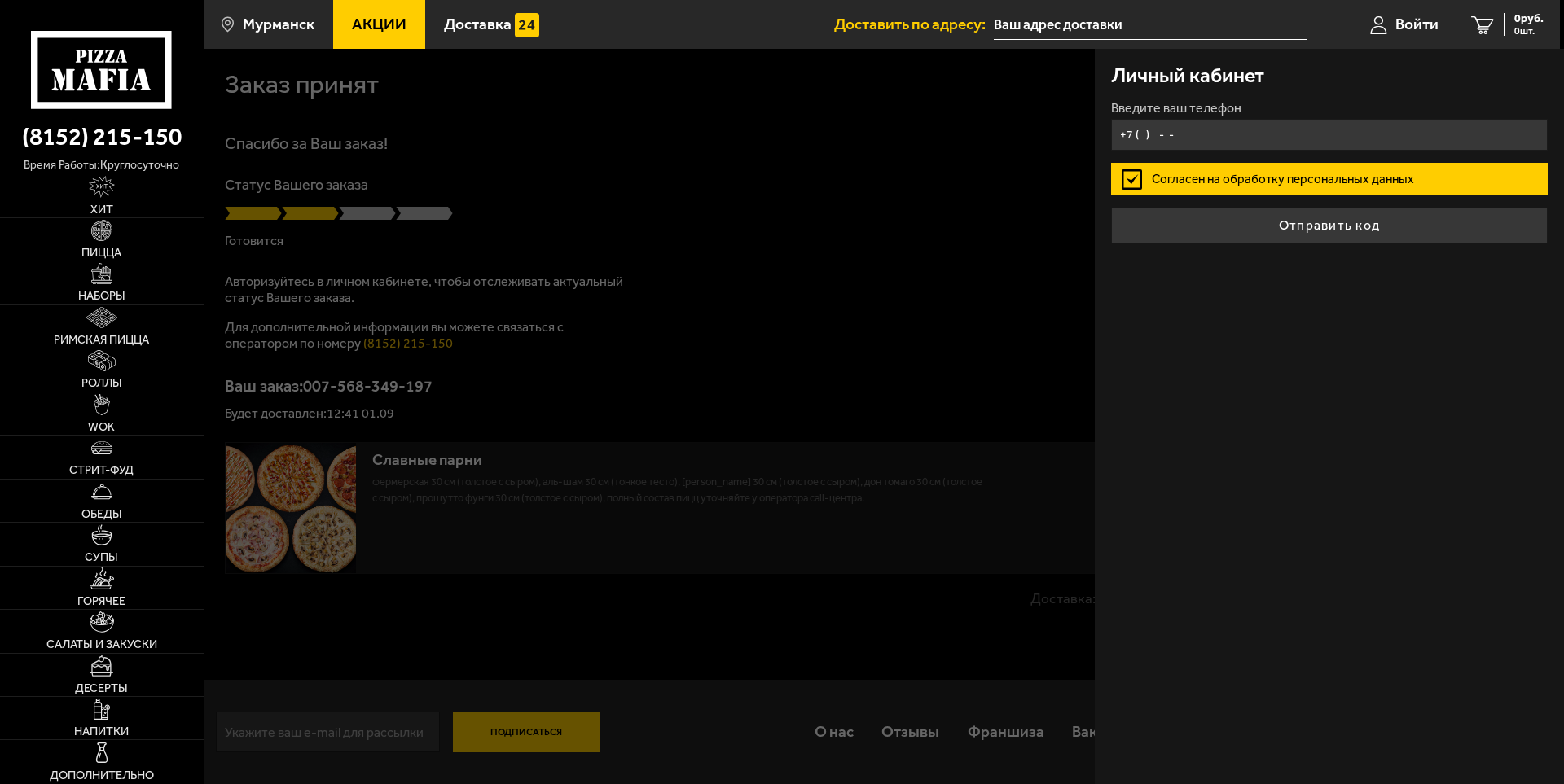
click at [1179, 135] on input "+7 ( ) - -" at bounding box center [1329, 134] width 436 height 32
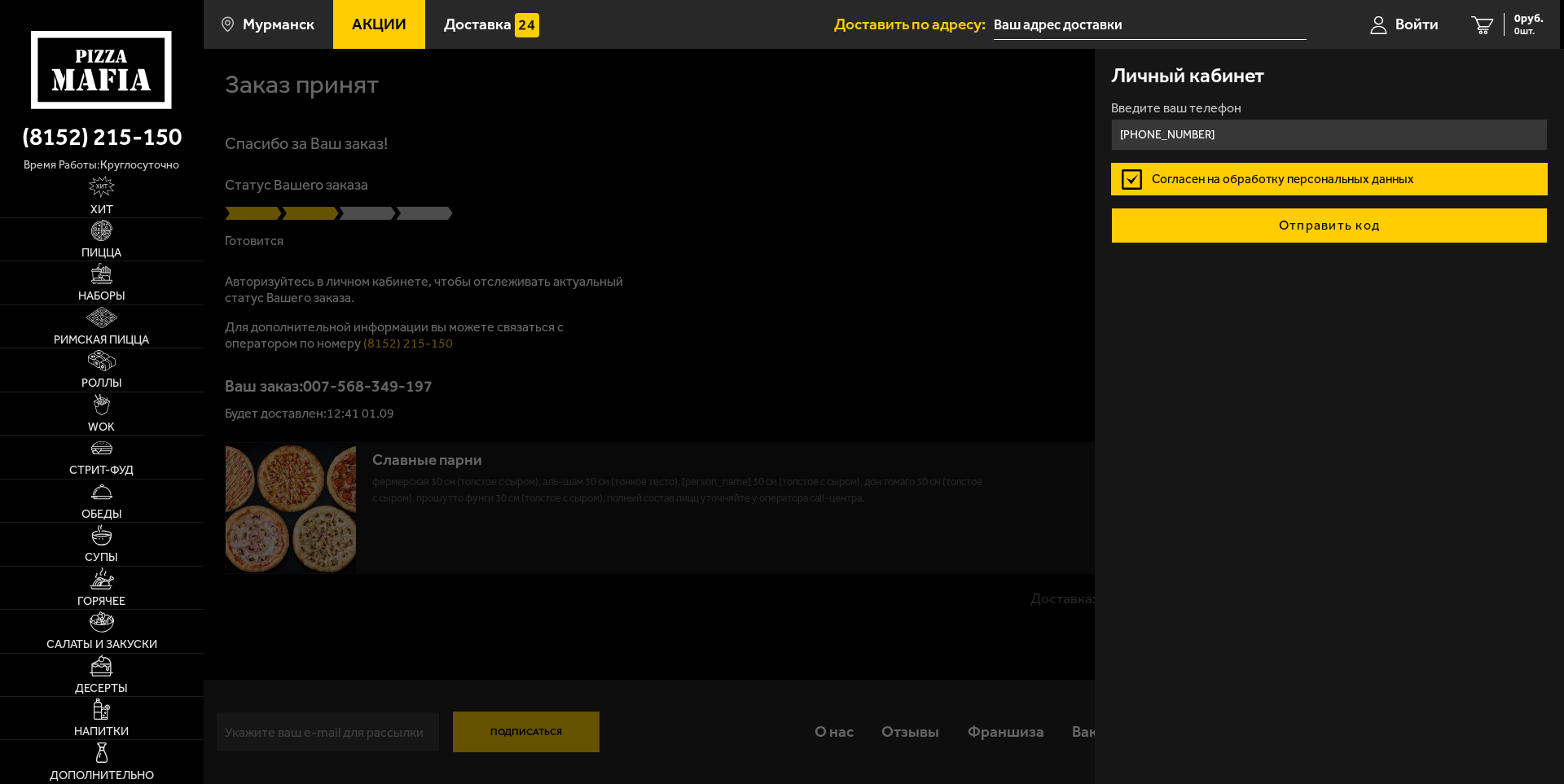
type input "+7 (951) 295-70-83"
click at [1243, 229] on button "Отправить код" at bounding box center [1329, 226] width 436 height 36
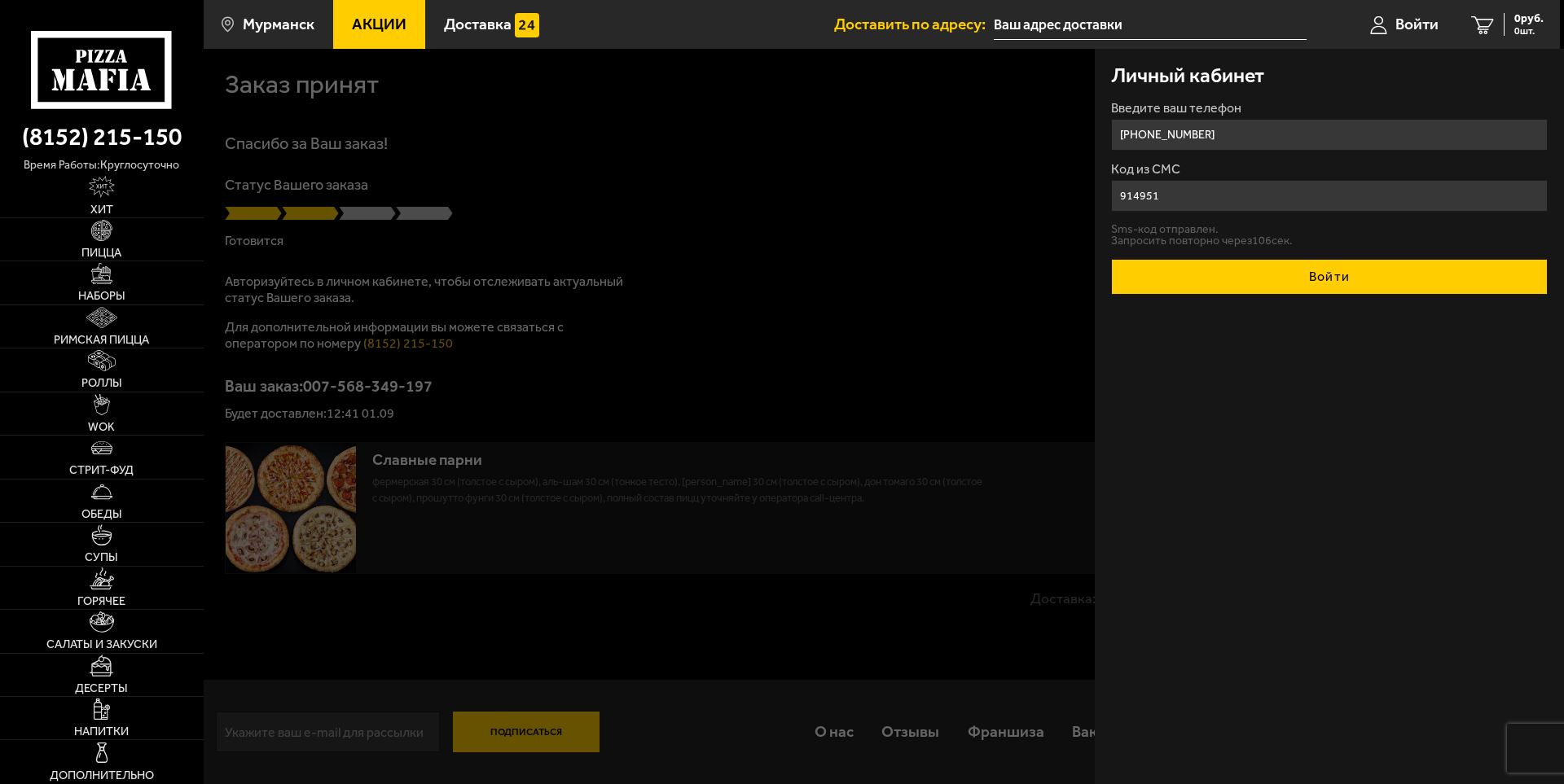
type input "914951"
click at [1304, 280] on button "Войти" at bounding box center [1329, 277] width 436 height 36
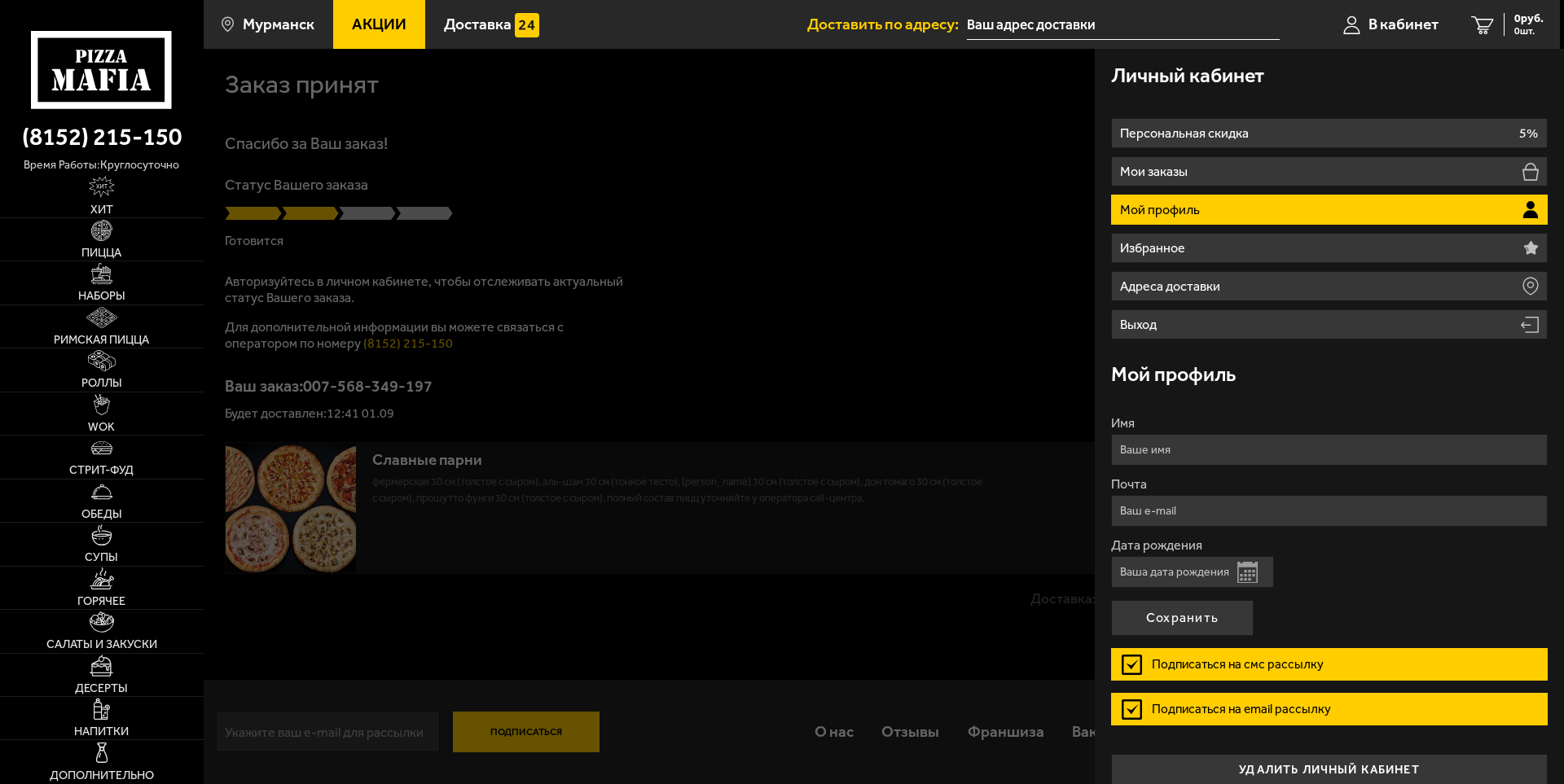
click at [1182, 454] on input "Имя" at bounding box center [1329, 450] width 436 height 32
type input "Сергей"
click at [1186, 515] on input "Почта" at bounding box center [1329, 511] width 436 height 32
type input "zarovniisv@gmail.com"
click at [1244, 572] on button "Открыть календарь" at bounding box center [1247, 572] width 20 height 21
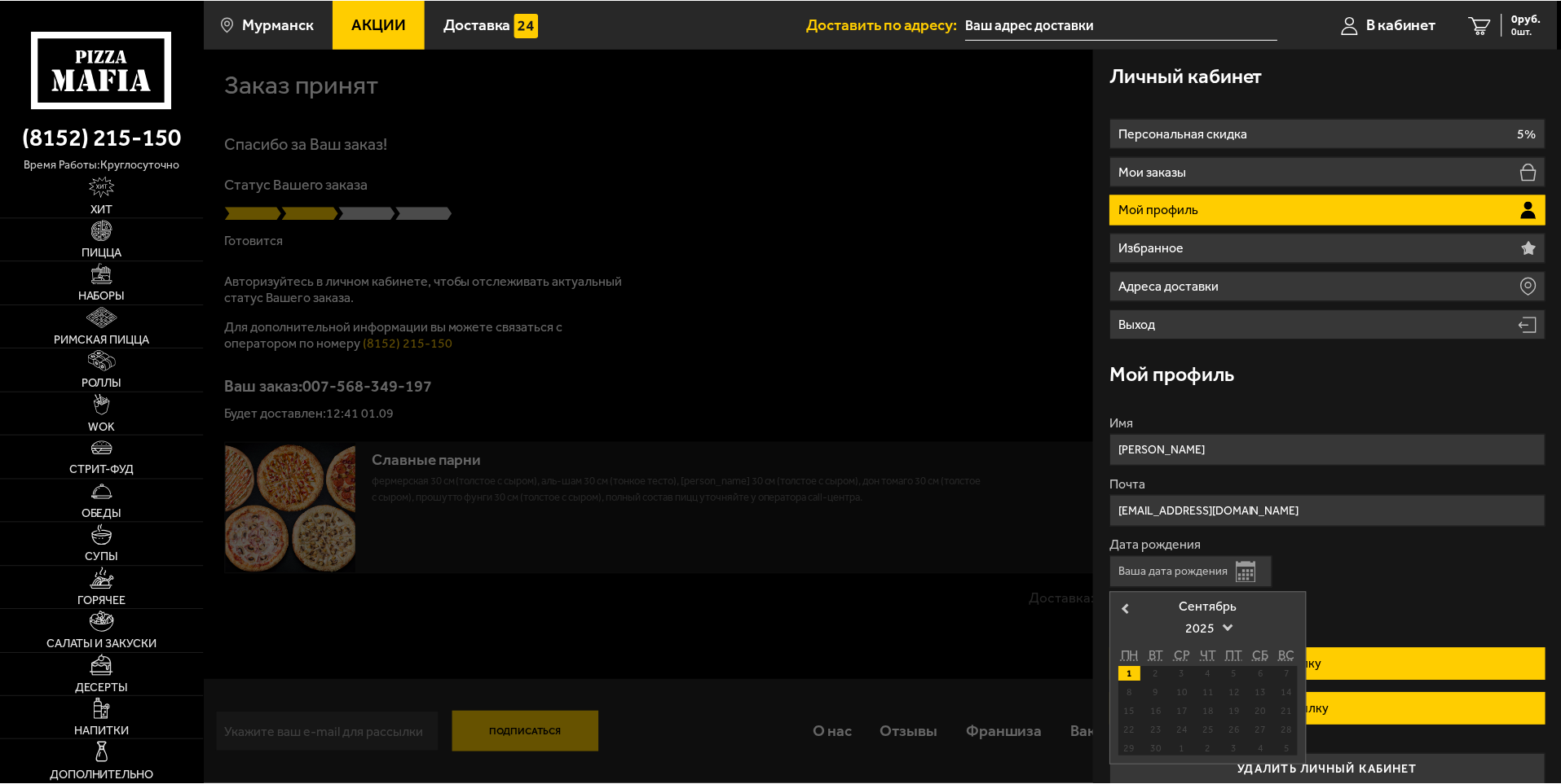
scroll to position [18, 0]
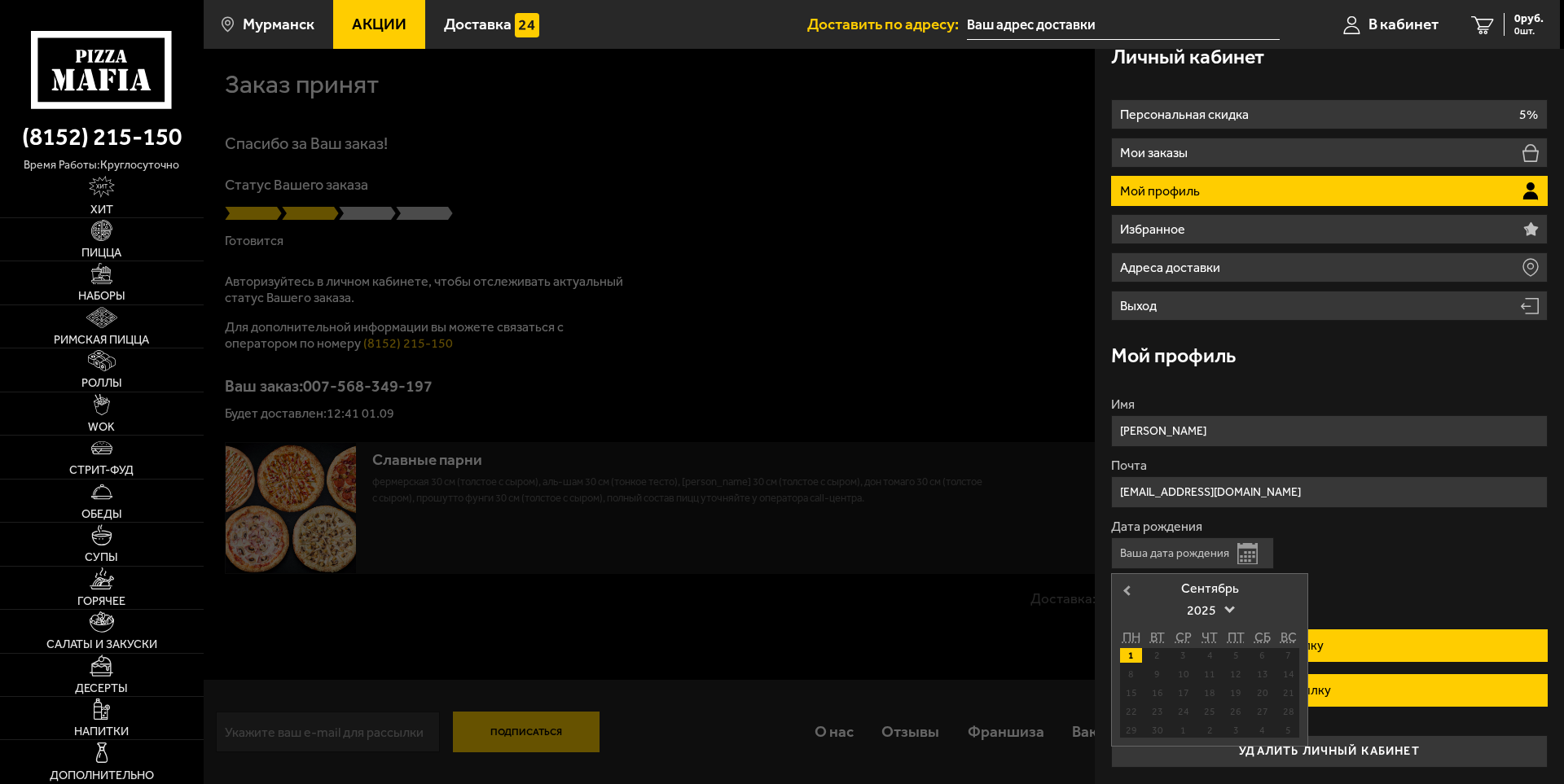
click at [1127, 591] on span "Previous Month" at bounding box center [1127, 590] width 0 height 17
click at [1177, 656] on div "30" at bounding box center [1183, 655] width 22 height 15
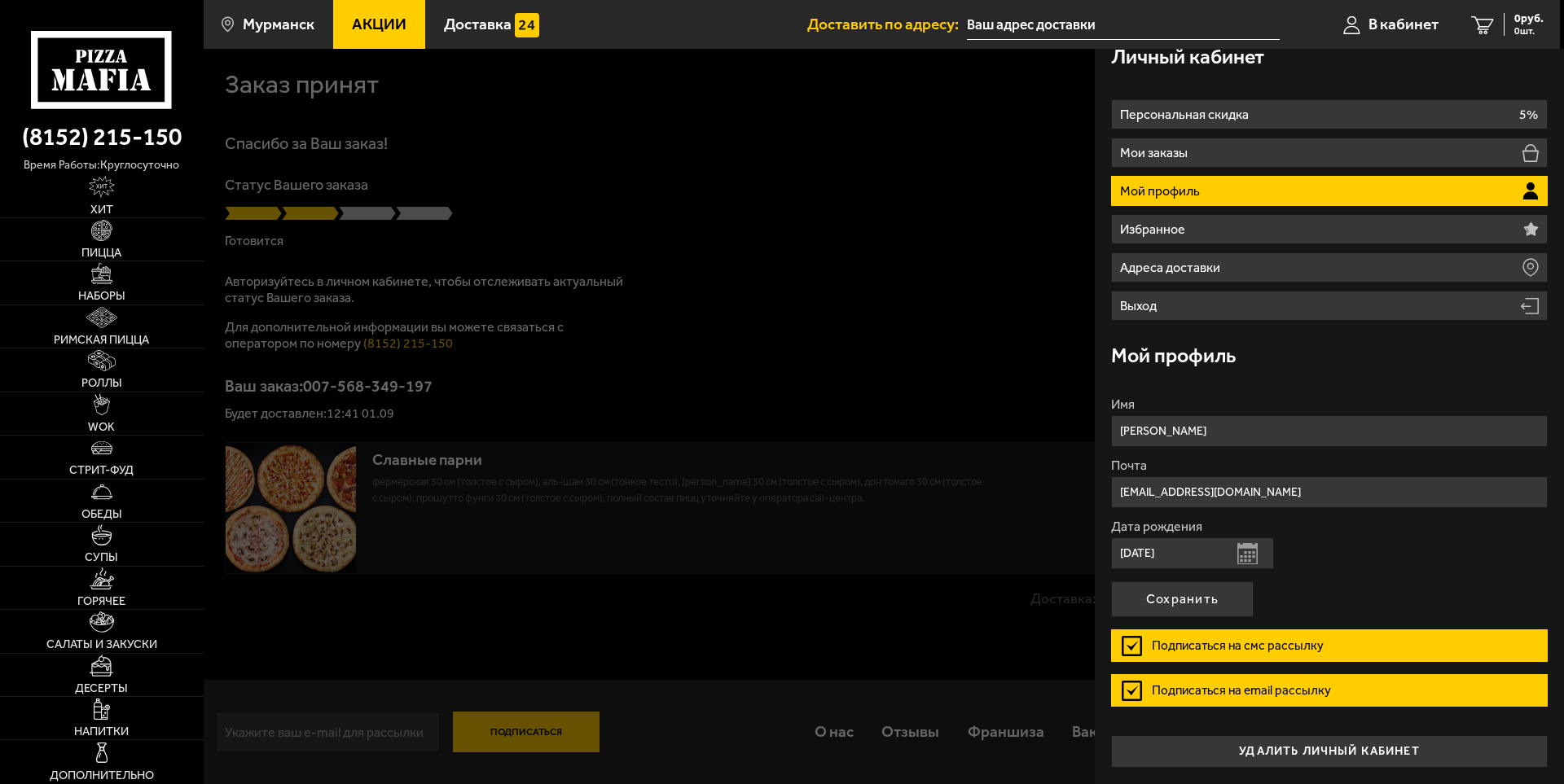
click at [1243, 553] on button "Открыть календарь" at bounding box center [1247, 554] width 20 height 21
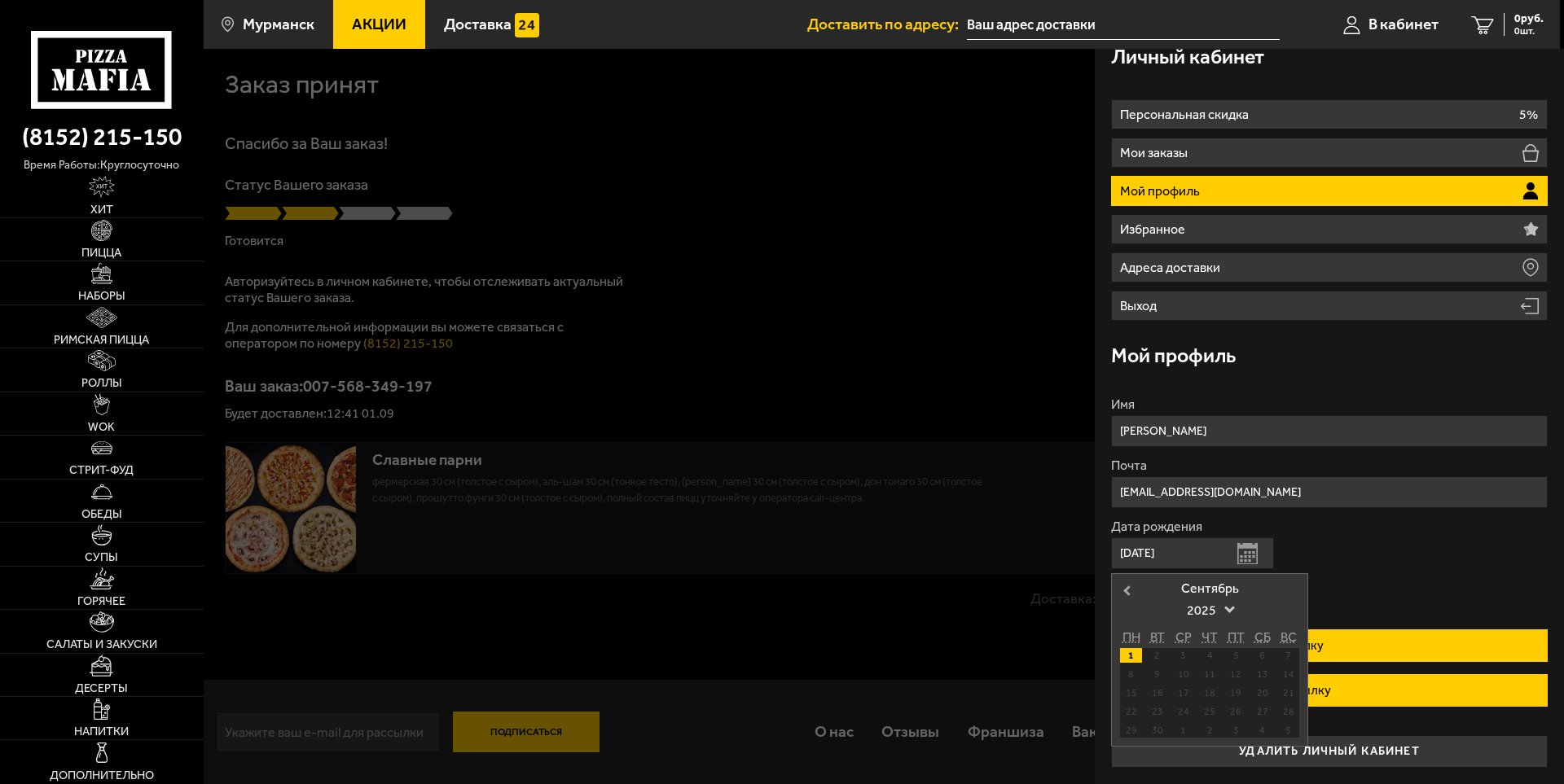
click at [1124, 586] on button "Previous Month" at bounding box center [1125, 592] width 26 height 26
click at [1265, 724] on div "30" at bounding box center [1262, 730] width 22 height 15
type input "30.08.2025"
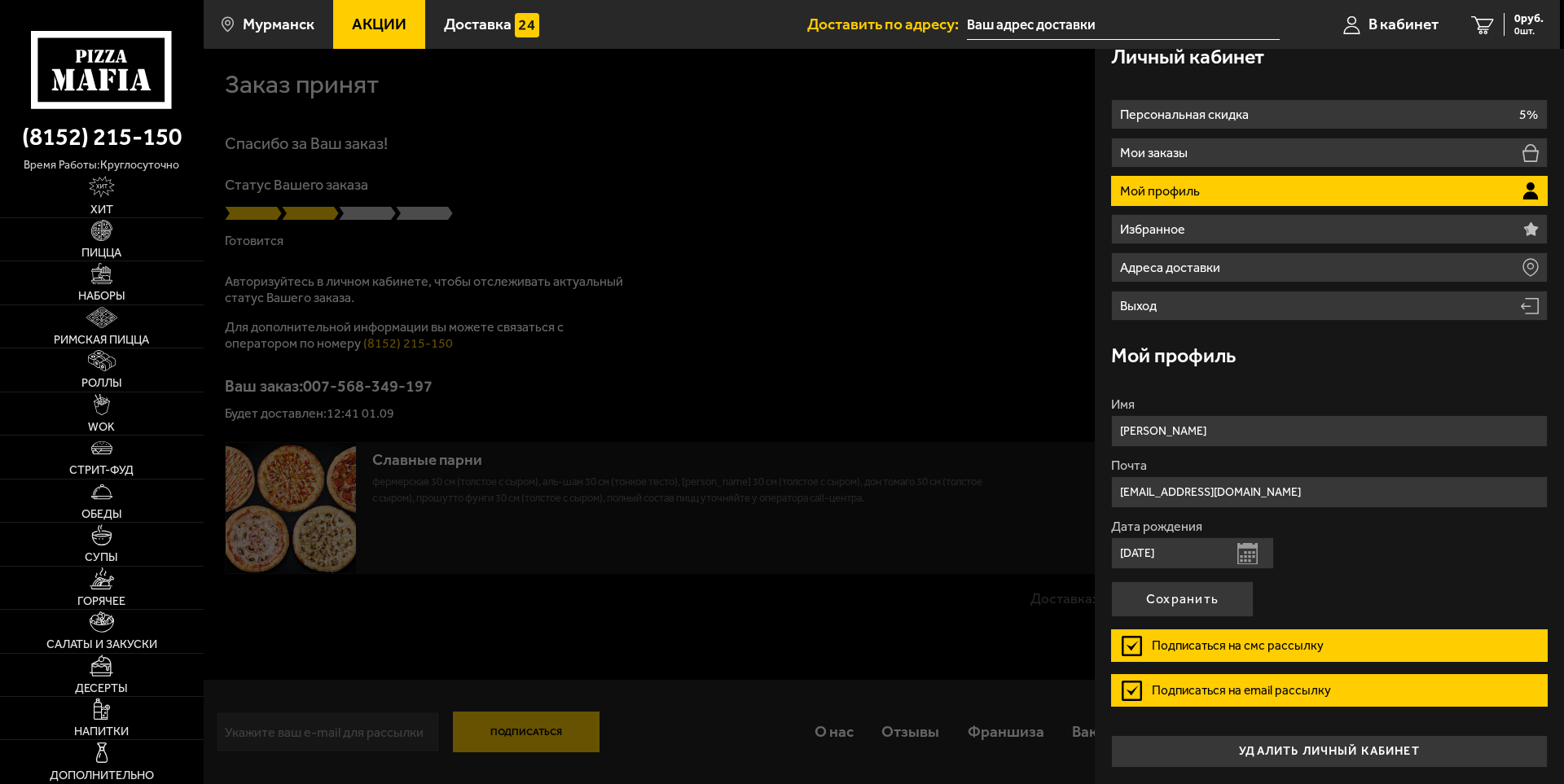
click at [1132, 644] on label "Подписаться на смс рассылку" at bounding box center [1329, 645] width 436 height 32
click at [0, 0] on input "Подписаться на смс рассылку" at bounding box center [0, 0] width 0 height 0
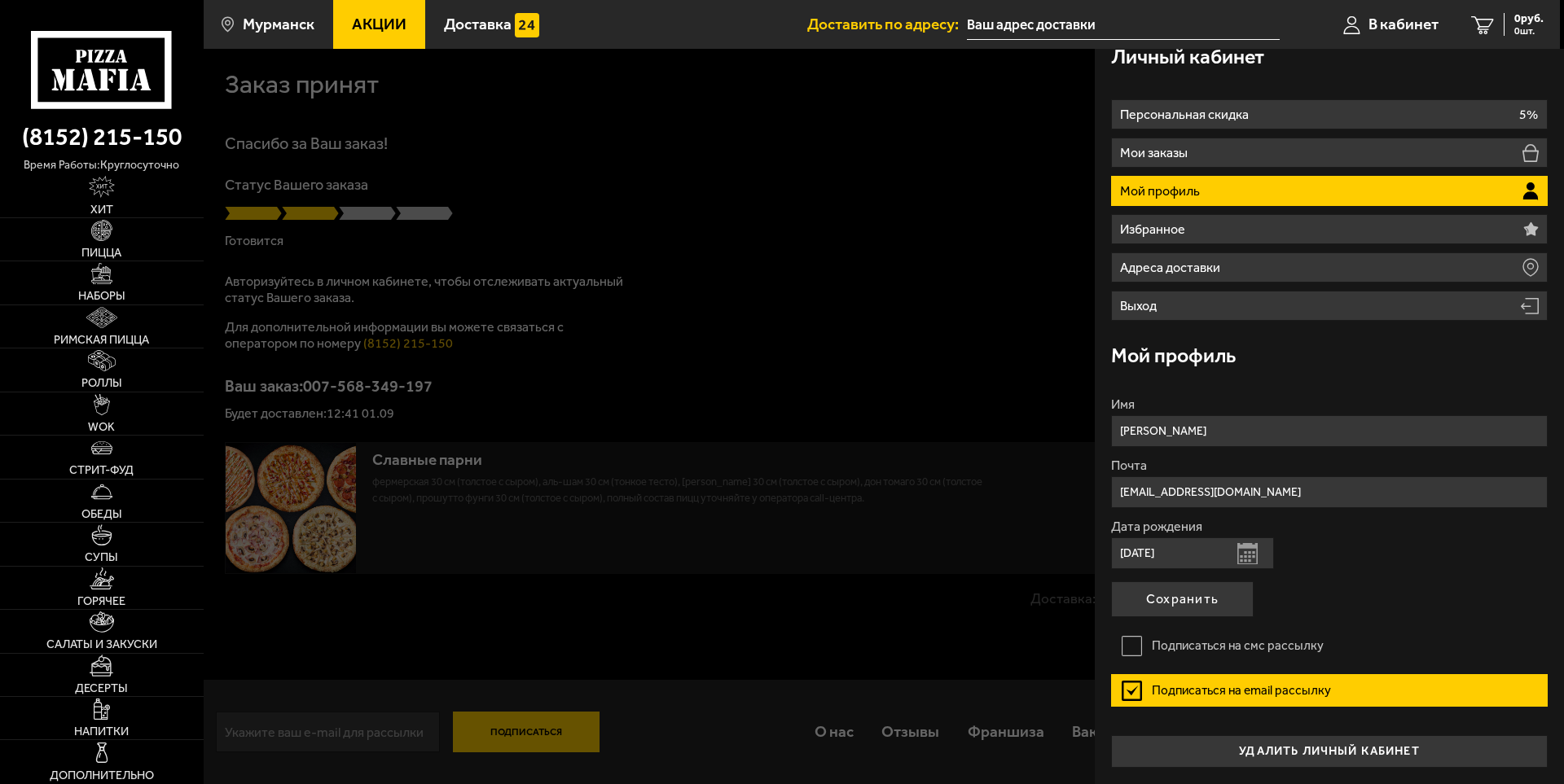
click at [1135, 682] on label "Подписаться на email рассылку" at bounding box center [1329, 690] width 436 height 32
click at [0, 0] on input "Подписаться на email рассылку" at bounding box center [0, 0] width 0 height 0
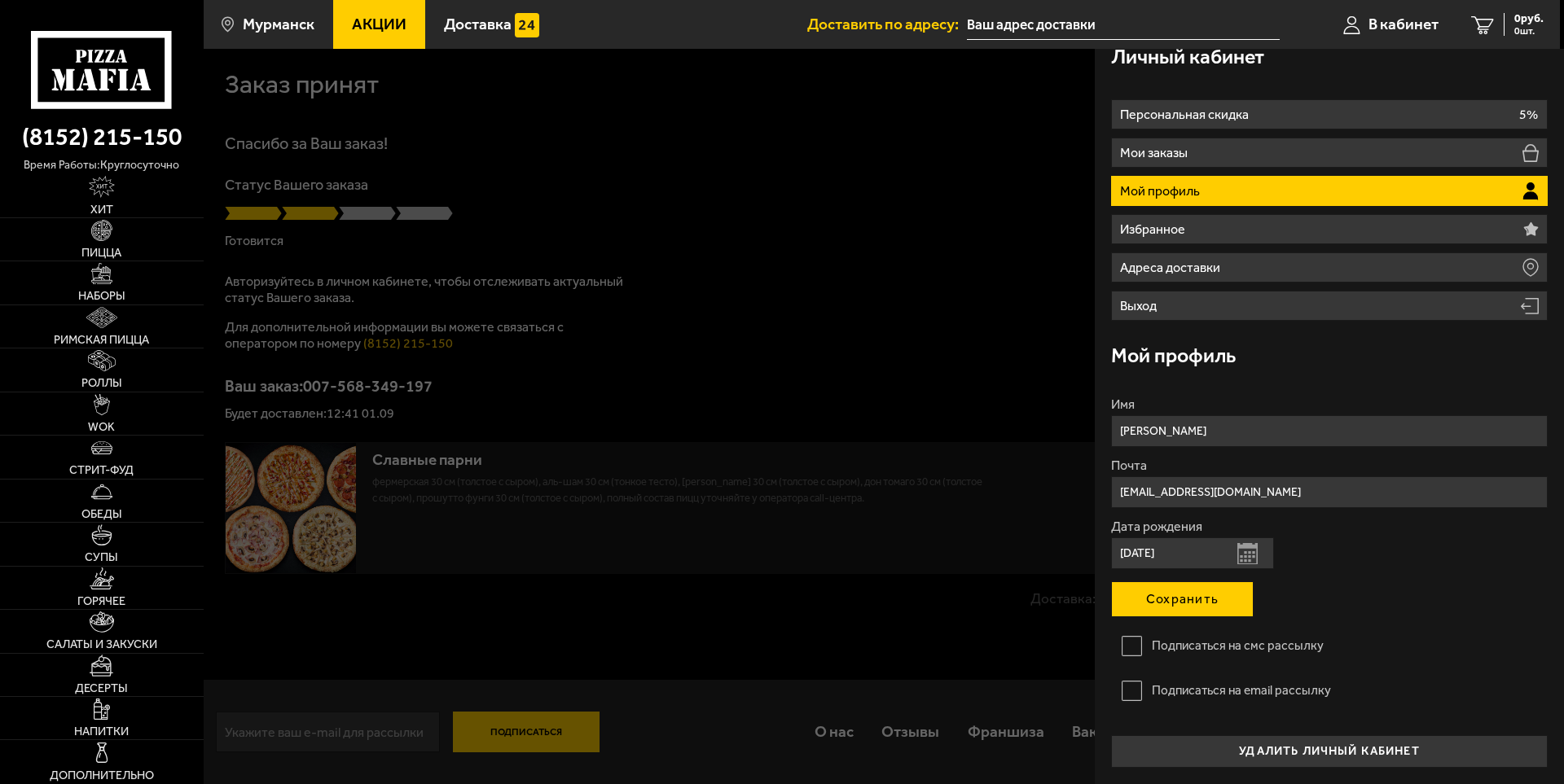
click at [1187, 601] on button "Сохранить" at bounding box center [1182, 599] width 142 height 36
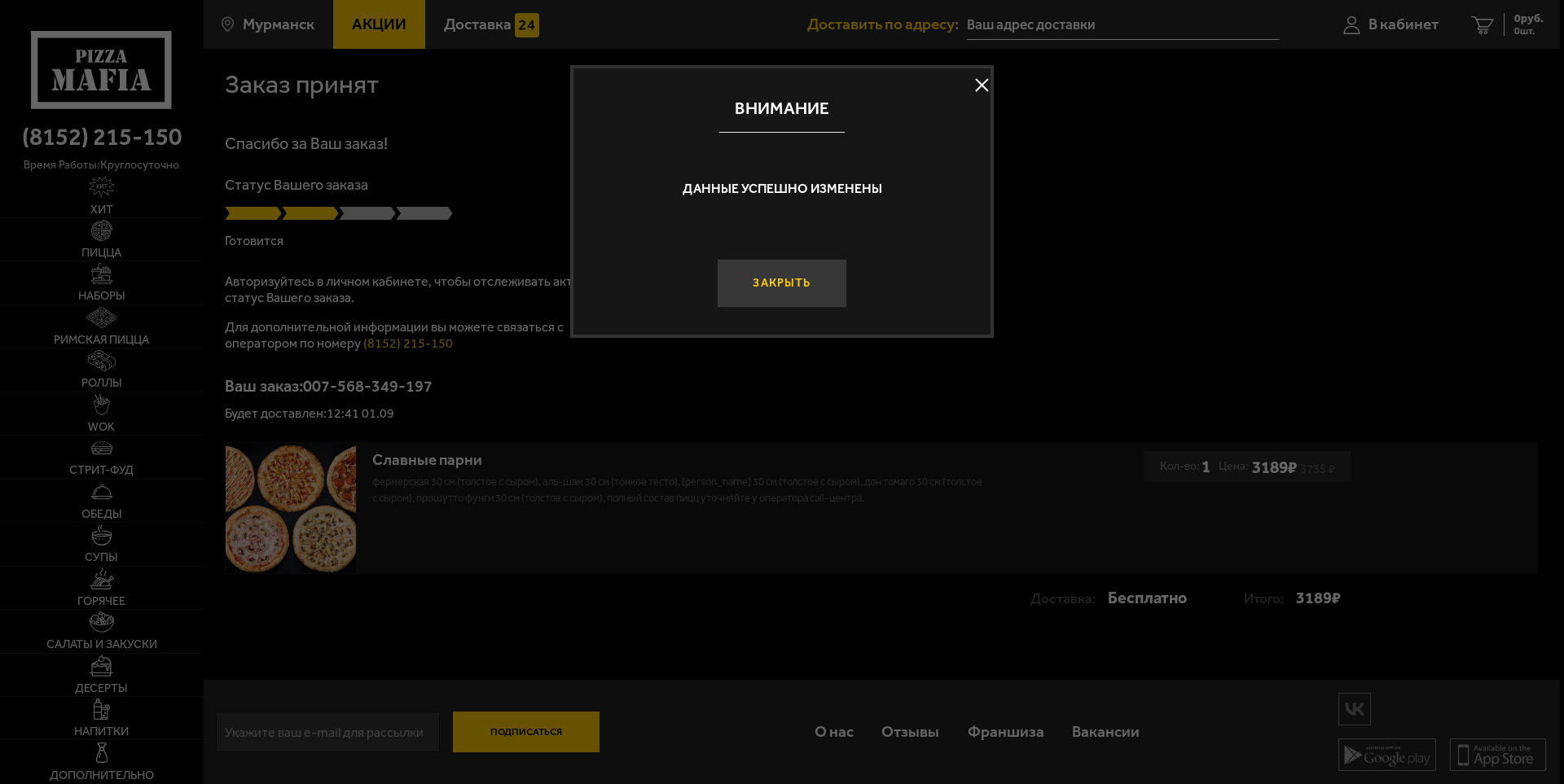
click at [779, 287] on button "Закрыть" at bounding box center [782, 284] width 130 height 49
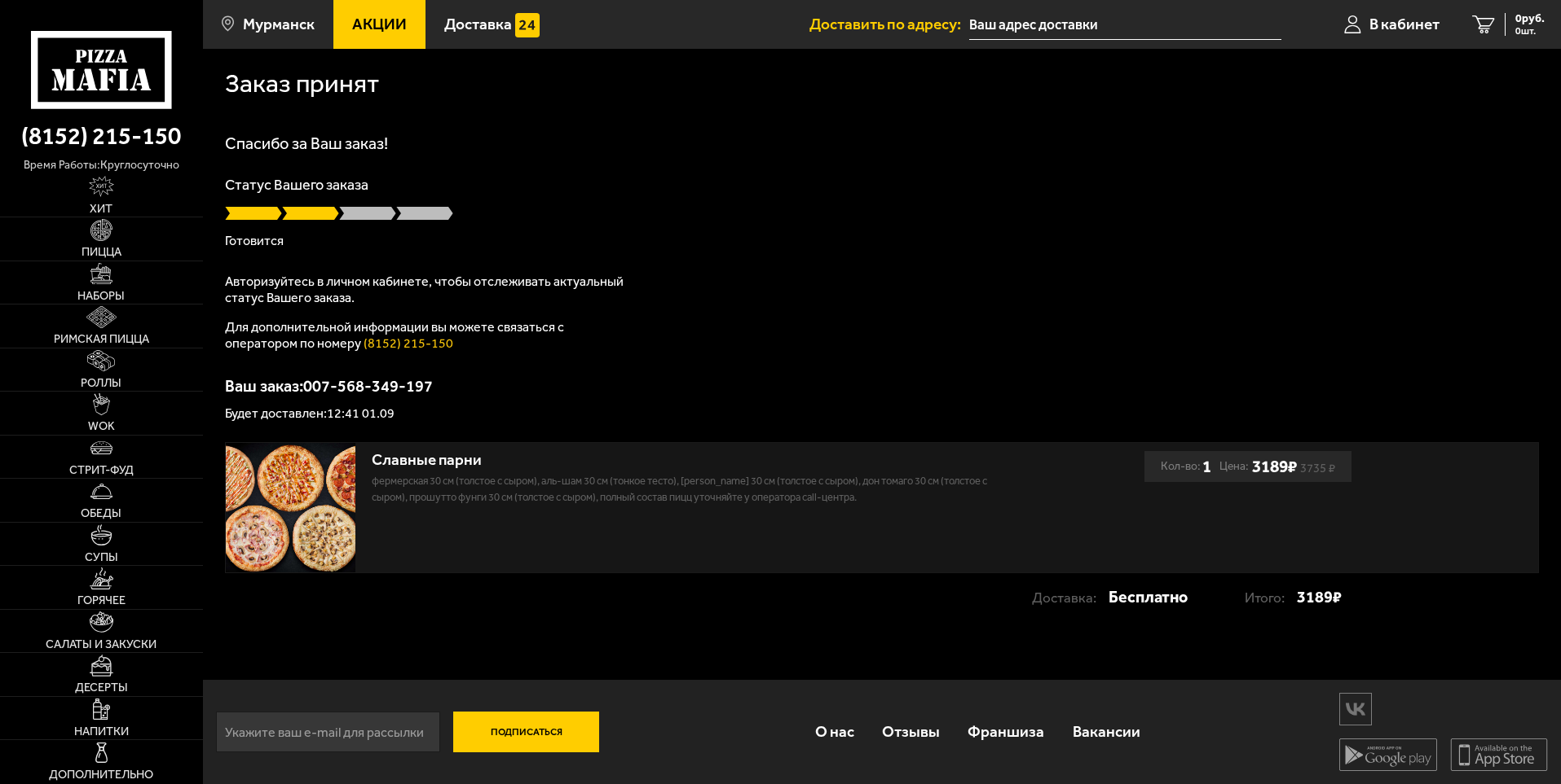
scroll to position [1, 0]
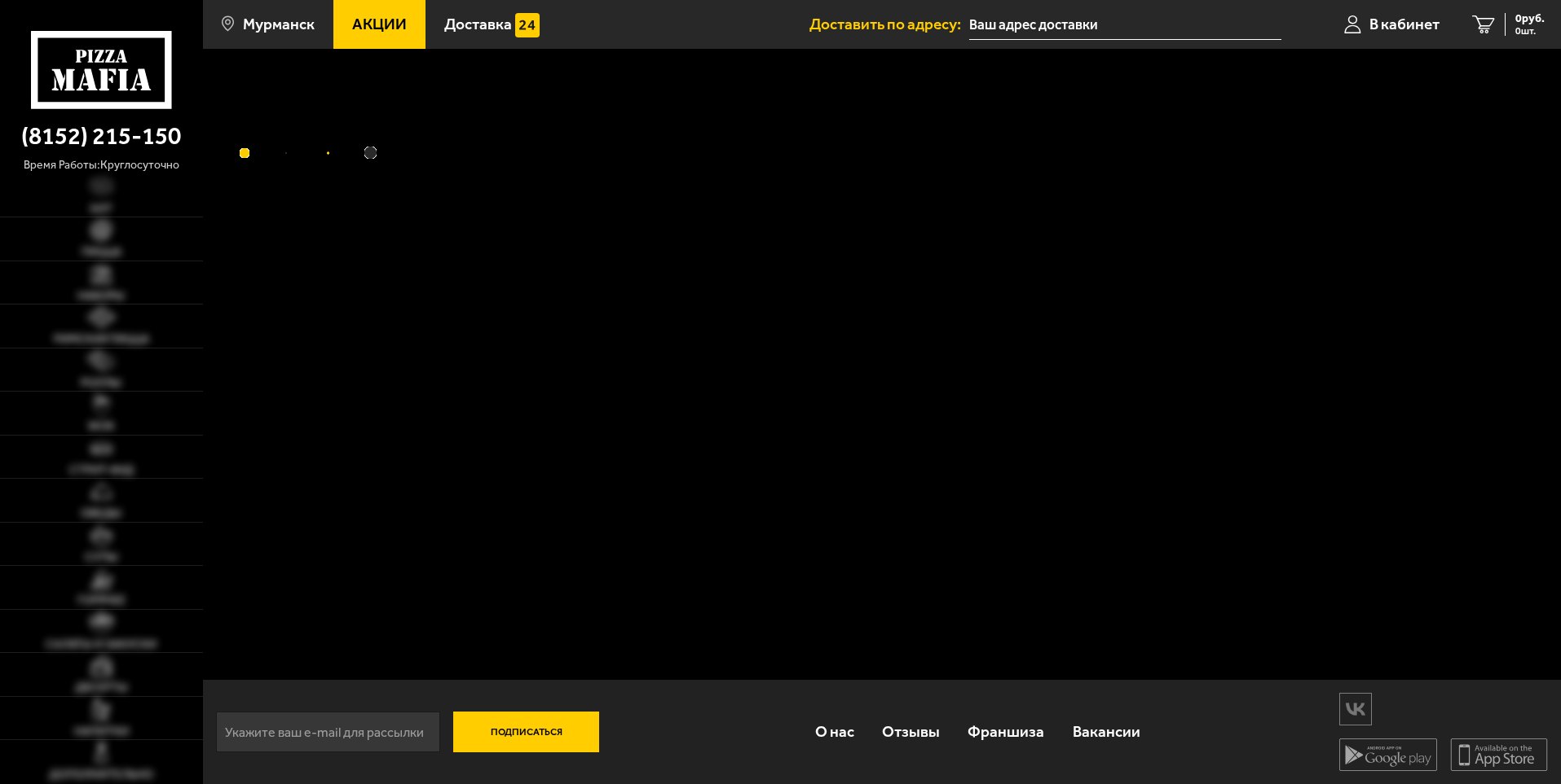
scroll to position [1, 0]
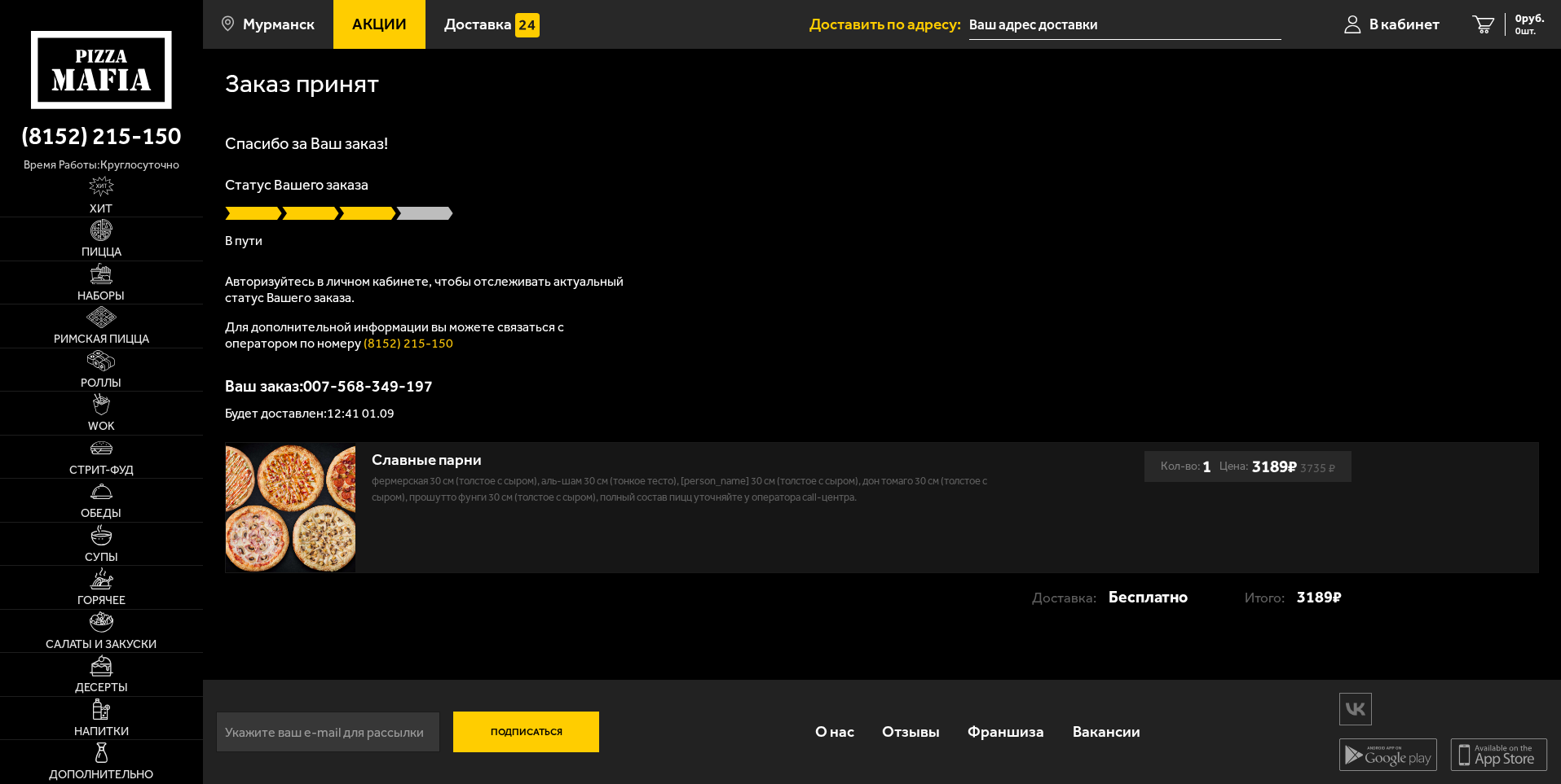
drag, startPoint x: 457, startPoint y: 66, endPoint x: 467, endPoint y: 52, distance: 17.2
click at [465, 55] on div "Заказ принят" at bounding box center [881, 81] width 1313 height 64
